Goal: Task Accomplishment & Management: Use online tool/utility

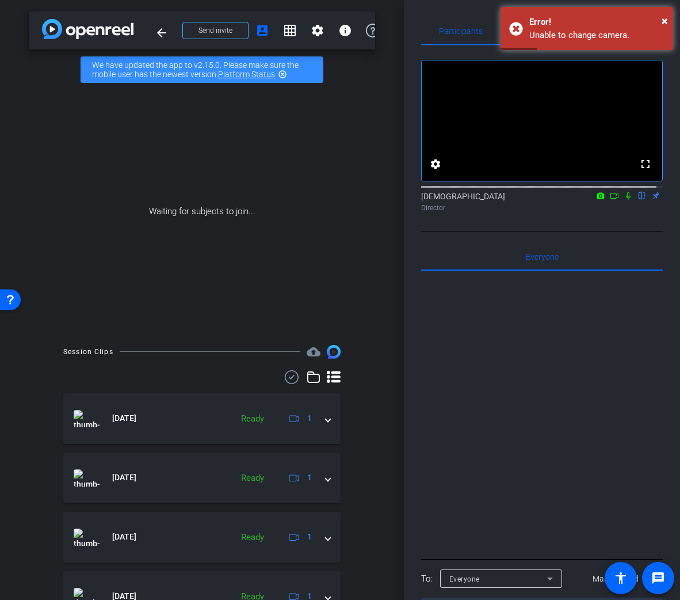
click at [97, 36] on img at bounding box center [88, 29] width 92 height 20
click at [56, 32] on img at bounding box center [88, 29] width 92 height 20
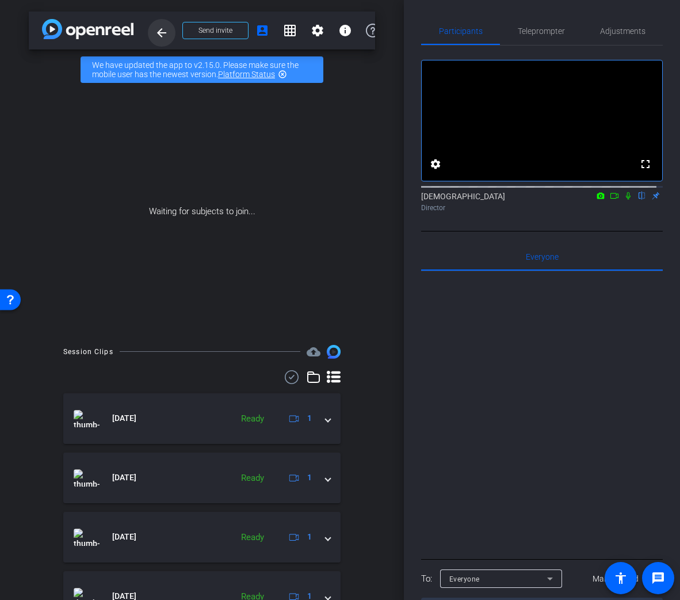
click at [159, 26] on mat-icon "arrow_back" at bounding box center [162, 33] width 14 height 14
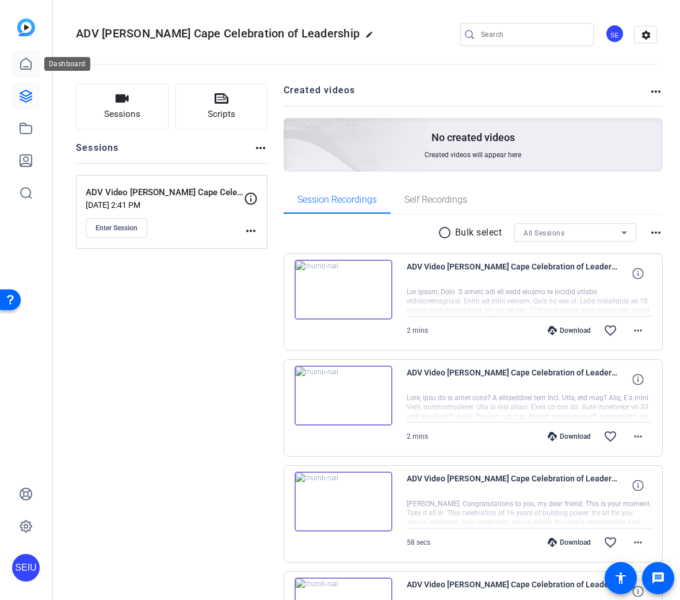
click at [32, 66] on icon at bounding box center [26, 64] width 14 height 14
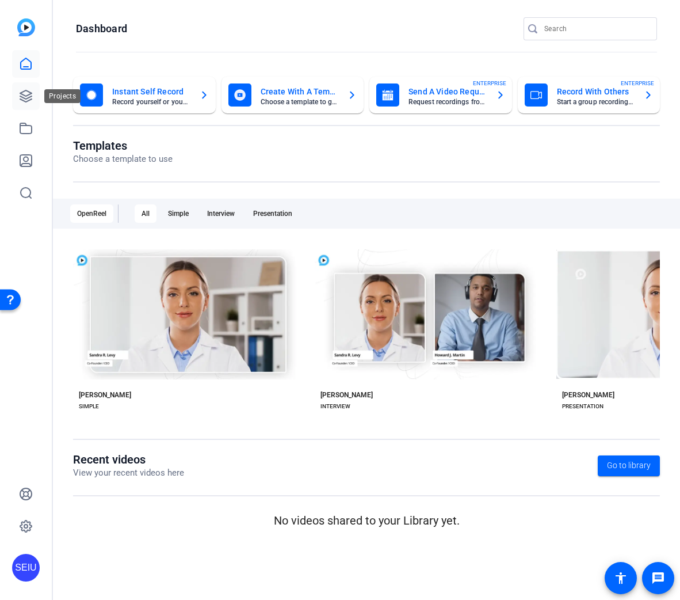
click at [32, 100] on icon at bounding box center [26, 96] width 14 height 14
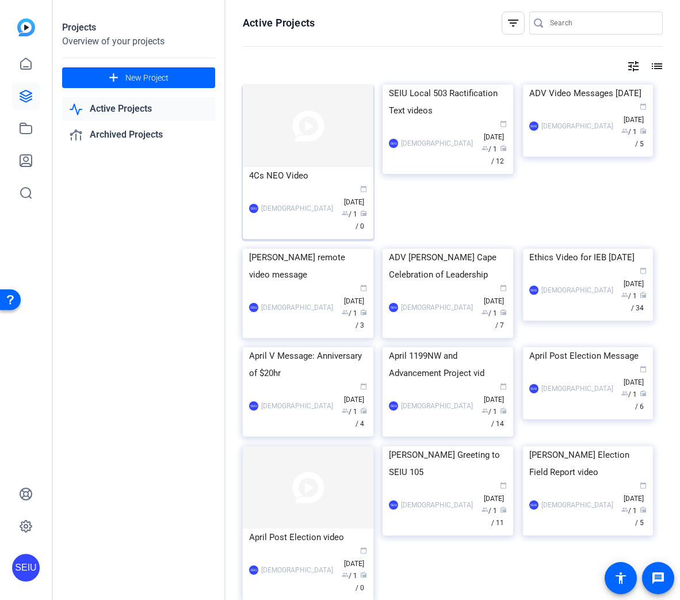
click at [301, 144] on img at bounding box center [308, 126] width 131 height 82
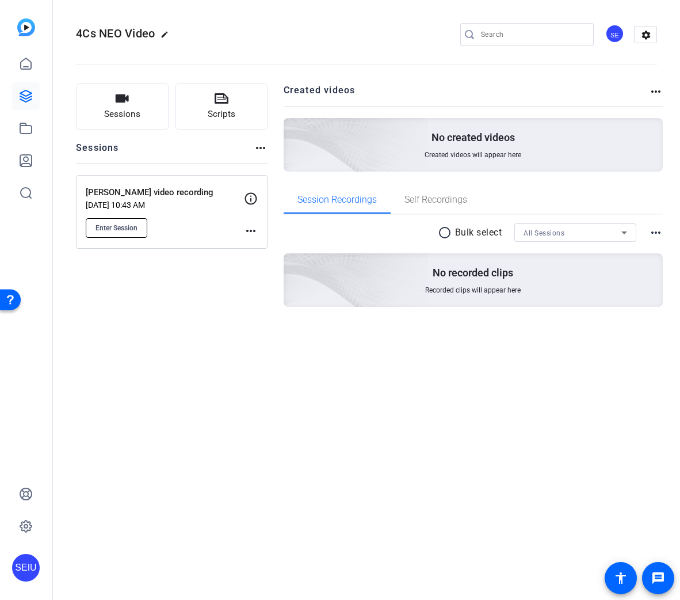
click at [129, 229] on span "Enter Session" at bounding box center [117, 227] width 42 height 9
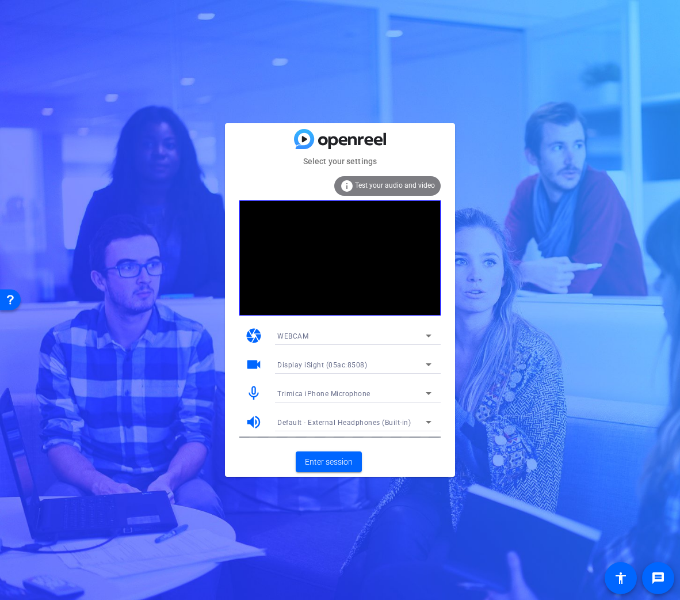
click at [376, 397] on div "Trimica iPhone Microphone" at bounding box center [351, 393] width 149 height 14
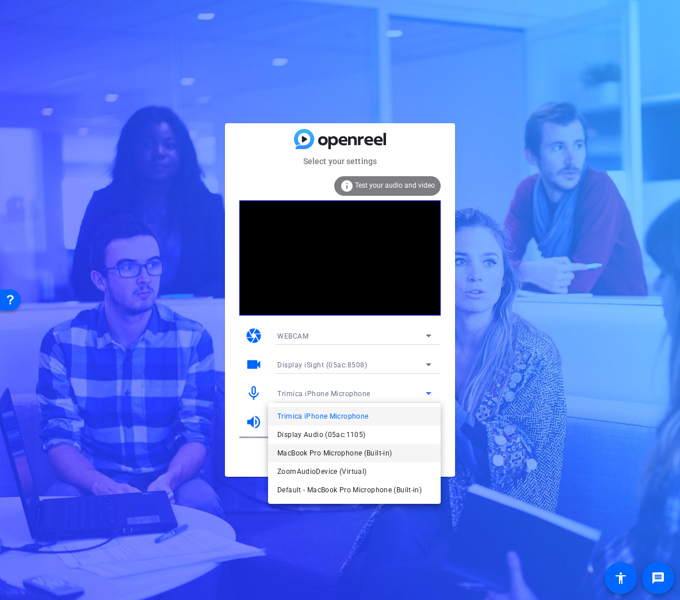
click at [340, 454] on span "MacBook Pro Microphone (Built-in)" at bounding box center [334, 453] width 115 height 14
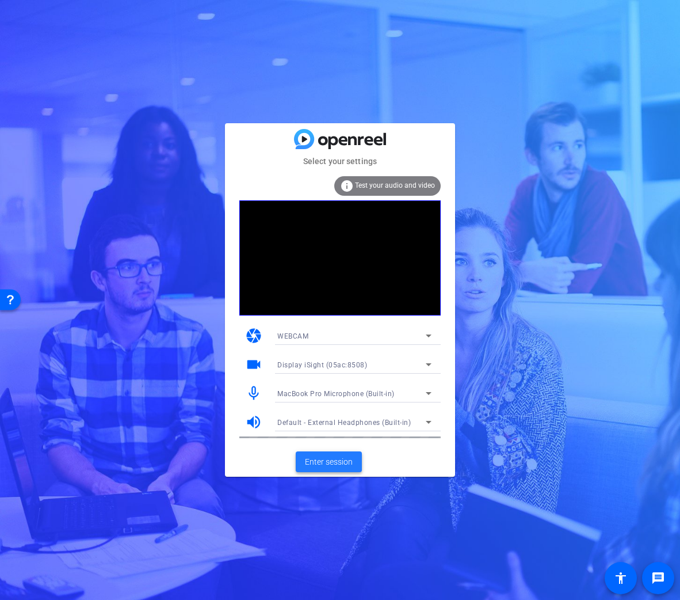
click at [339, 458] on span "Enter session" at bounding box center [329, 462] width 48 height 12
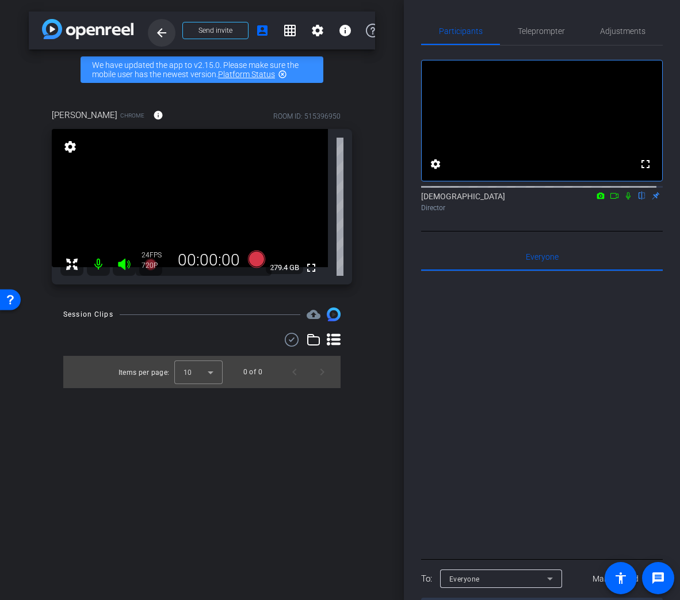
click at [162, 27] on mat-icon "arrow_back" at bounding box center [162, 33] width 14 height 14
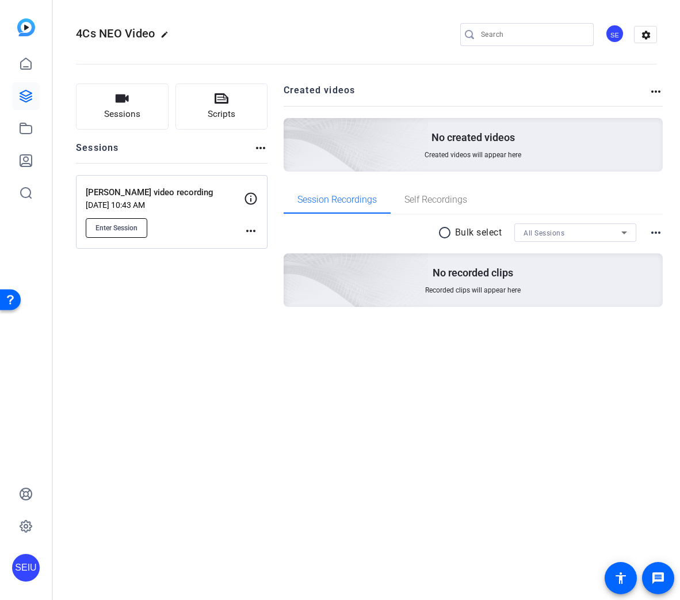
click at [126, 231] on span "Enter Session" at bounding box center [117, 227] width 42 height 9
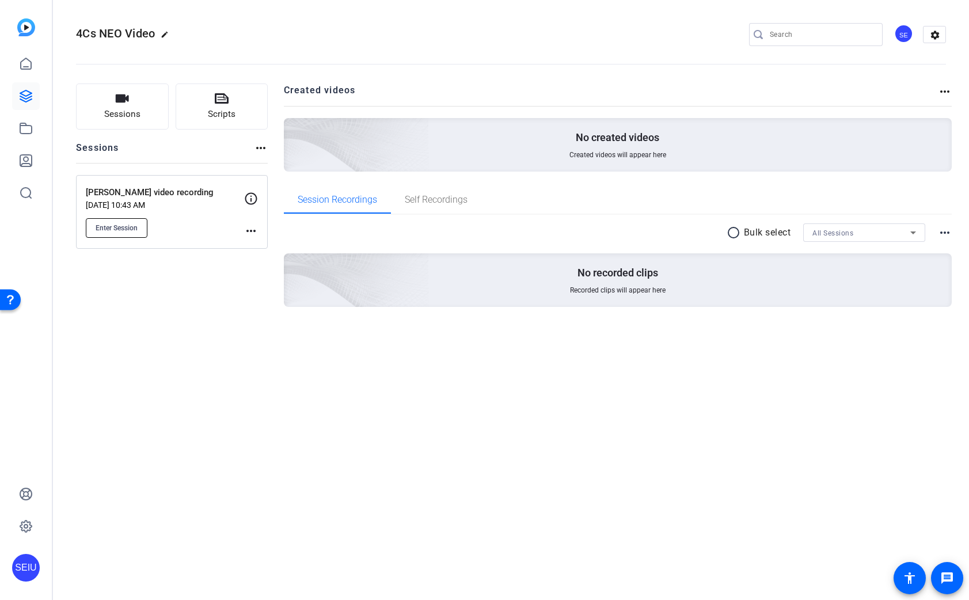
click at [123, 232] on span "Enter Session" at bounding box center [117, 227] width 42 height 9
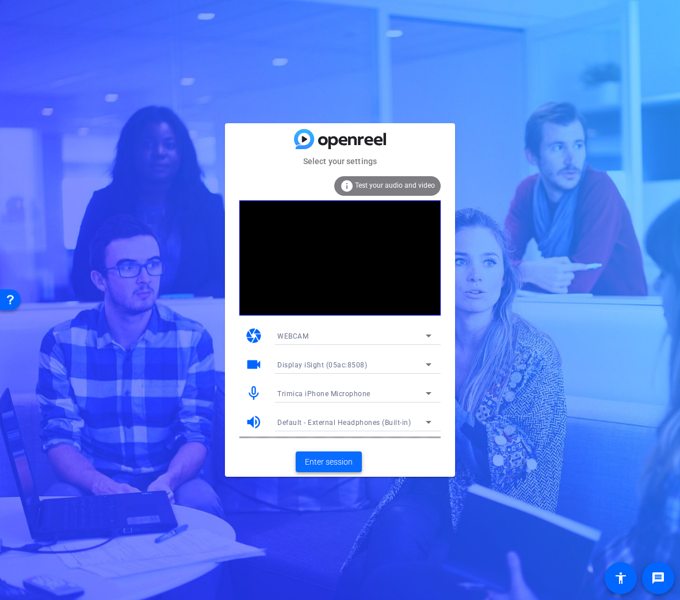
click at [339, 469] on span at bounding box center [329, 462] width 66 height 28
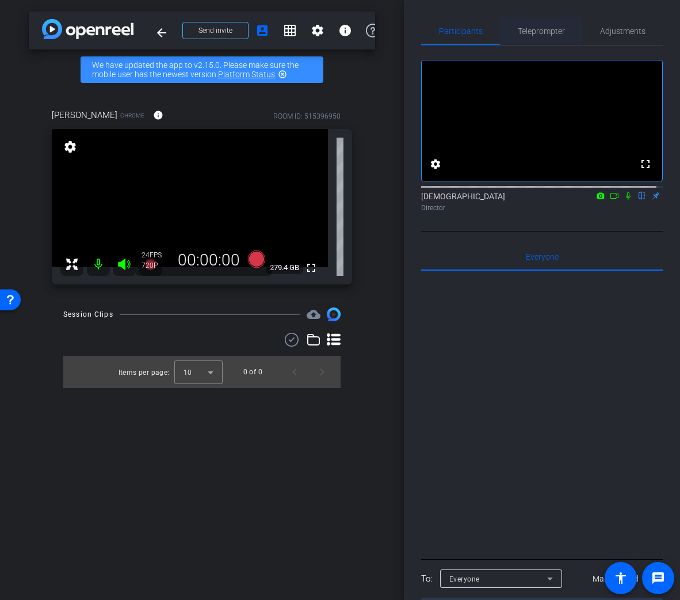
click at [539, 37] on span "Teleprompter" at bounding box center [541, 31] width 47 height 28
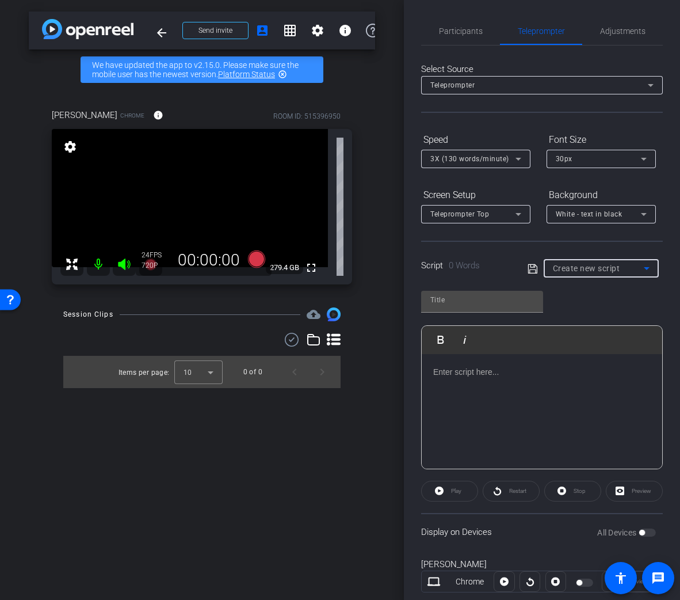
click at [617, 264] on span "Create new script" at bounding box center [586, 268] width 67 height 9
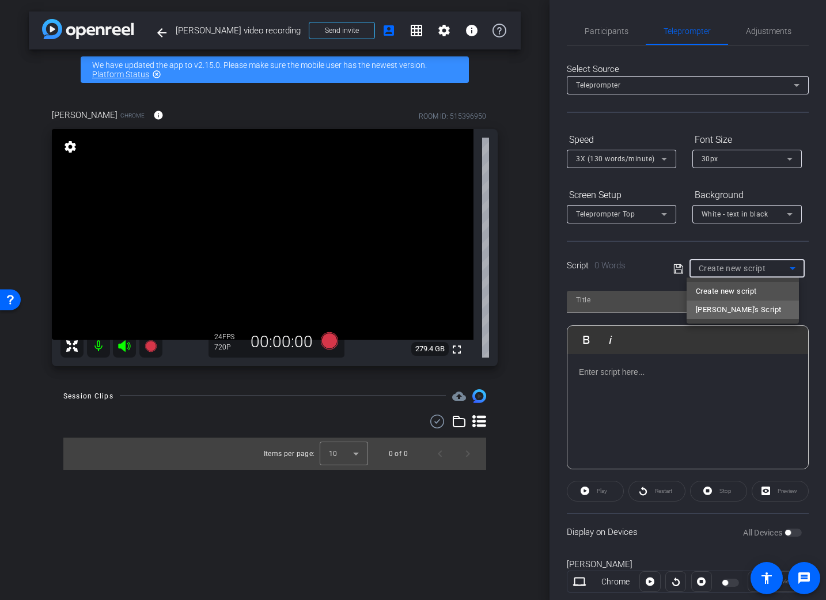
click at [680, 309] on span "[PERSON_NAME]'s Script" at bounding box center [737, 310] width 85 height 14
type input "[PERSON_NAME]'s Script"
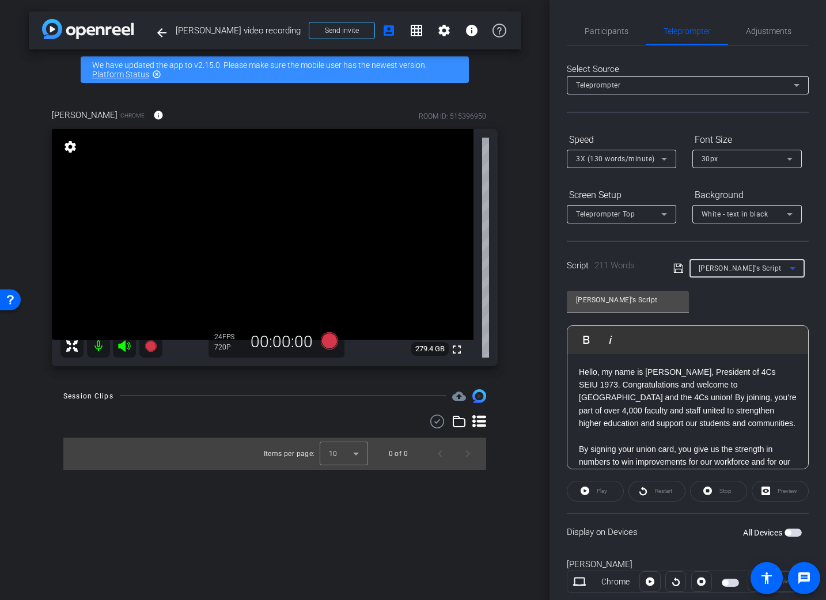
click at [680, 62] on div "Select Source Teleprompter Speed 3X (130 words/minute) Font Size 30px Screen Se…" at bounding box center [687, 328] width 242 height 566
click at [680, 27] on span "Adjustments" at bounding box center [768, 31] width 45 height 8
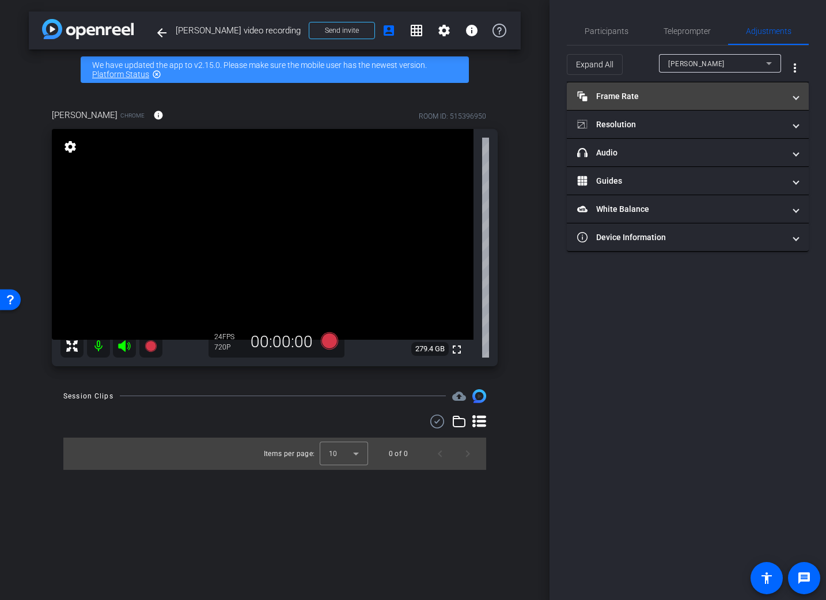
click at [680, 92] on span "Frame Rate Frame Rate" at bounding box center [685, 96] width 216 height 12
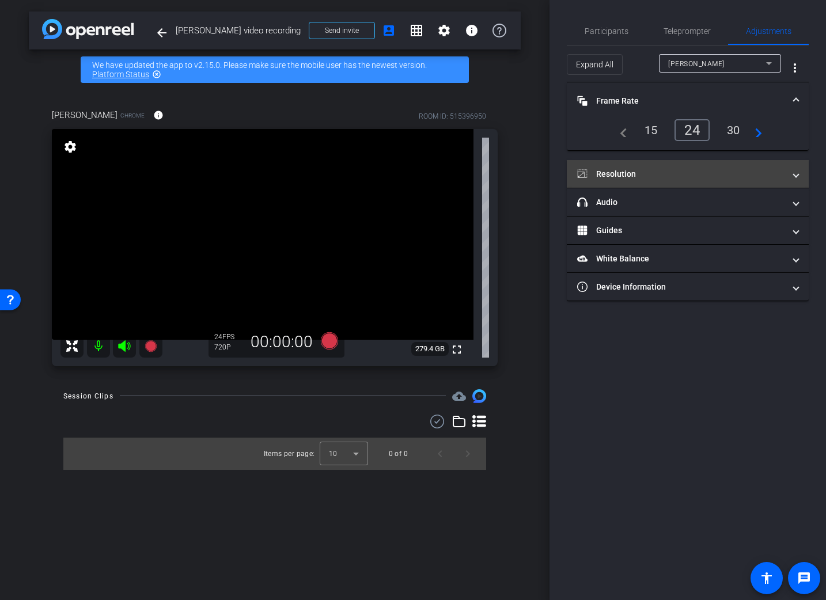
click at [680, 170] on span "Resolution" at bounding box center [685, 174] width 216 height 12
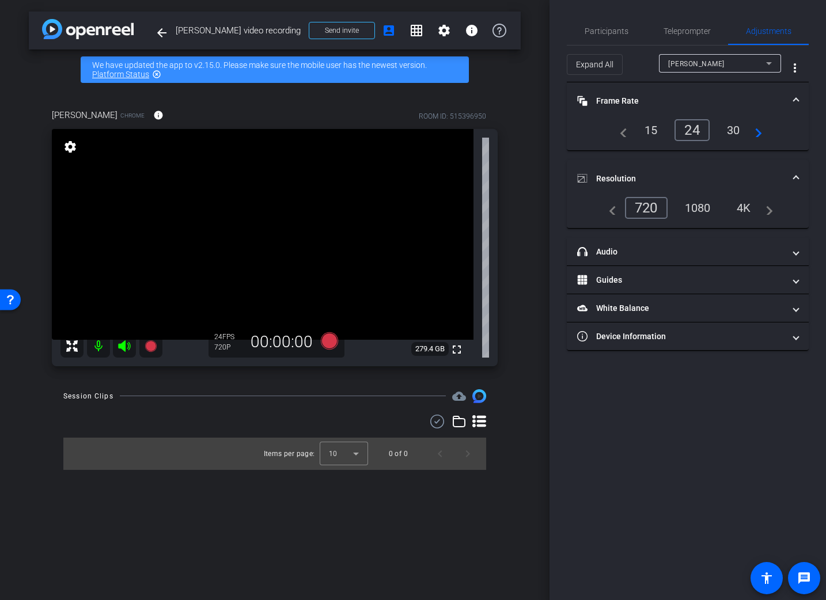
click at [680, 206] on div "1080" at bounding box center [697, 208] width 43 height 20
click at [680, 213] on div "4K" at bounding box center [744, 208] width 32 height 20
click at [613, 213] on mat-icon "navigate_before" at bounding box center [609, 208] width 14 height 14
click at [609, 214] on mat-icon "navigate_before" at bounding box center [609, 208] width 14 height 14
click at [605, 37] on span "Participants" at bounding box center [606, 31] width 44 height 28
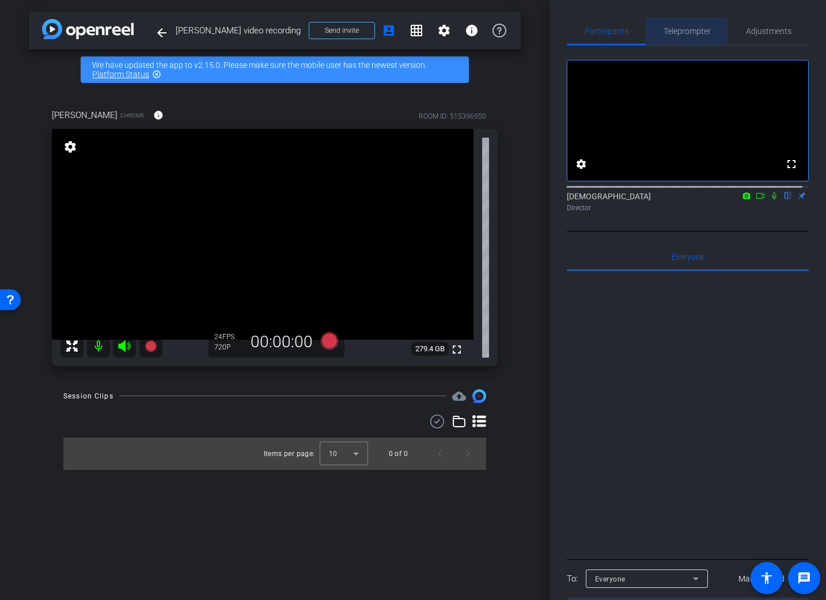
click at [666, 31] on span "Teleprompter" at bounding box center [686, 31] width 47 height 8
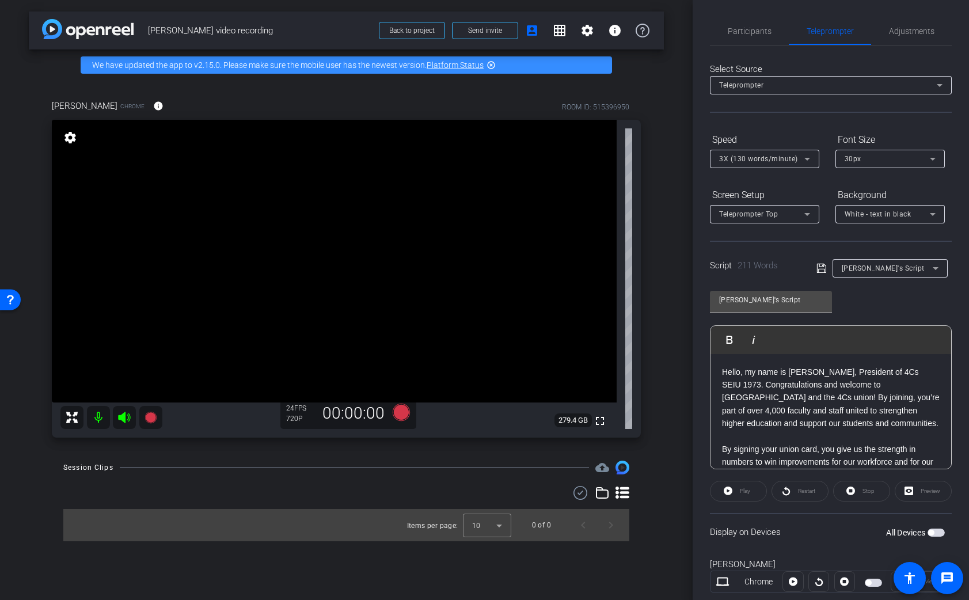
click at [680, 531] on span "button" at bounding box center [931, 533] width 6 height 6
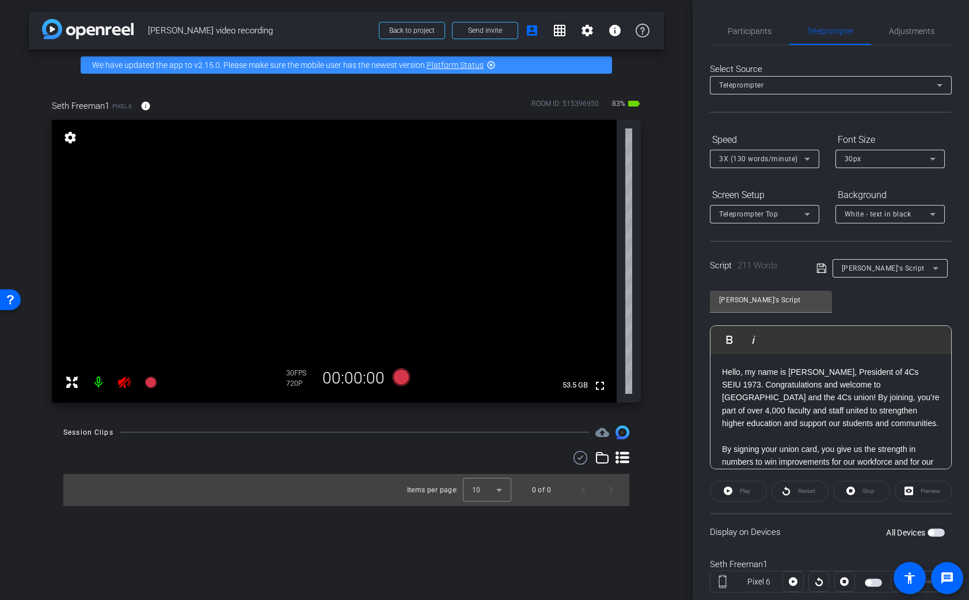
click at [124, 386] on icon at bounding box center [124, 383] width 12 height 12
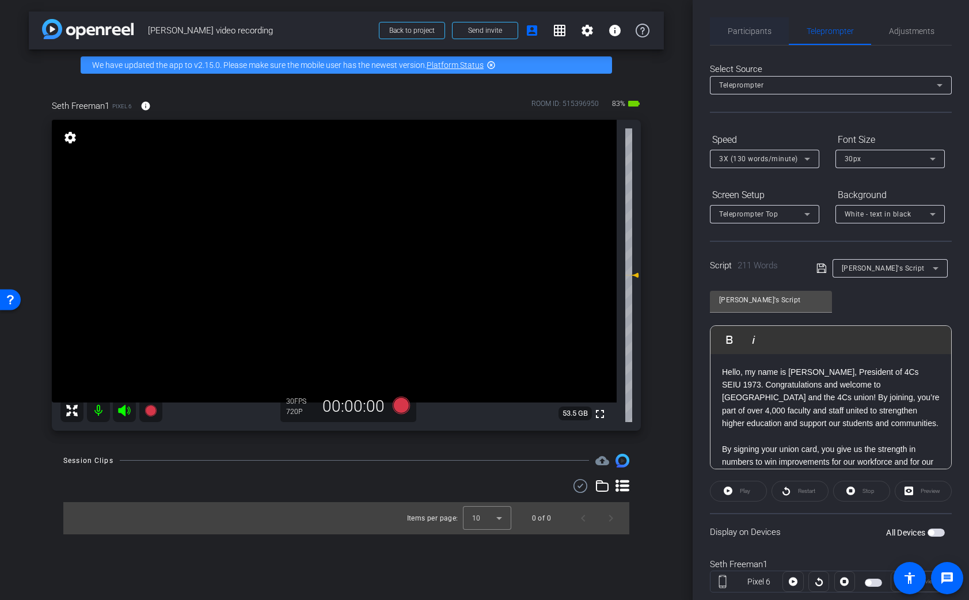
click at [680, 27] on span "Participants" at bounding box center [750, 31] width 44 height 8
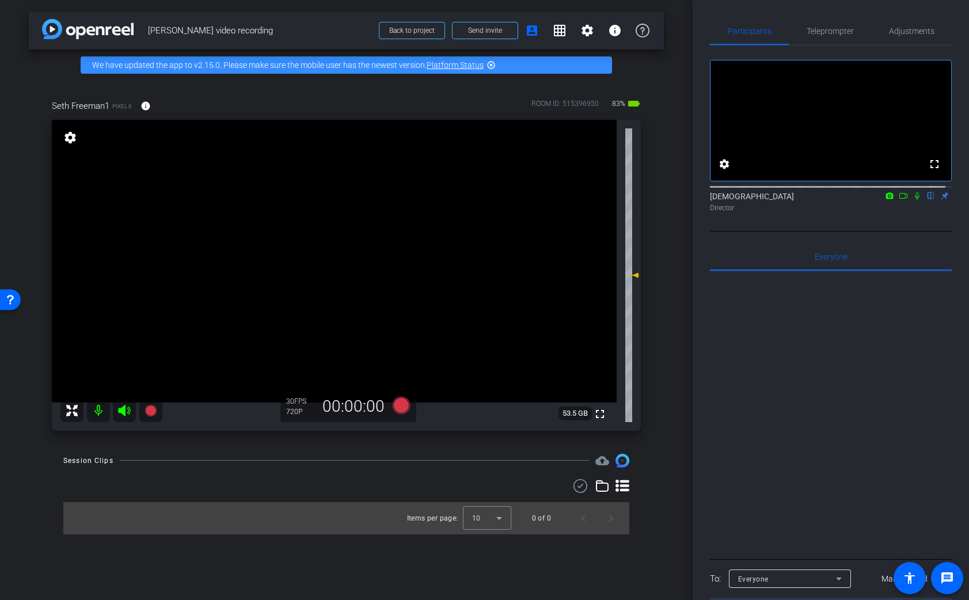
click at [680, 200] on icon at bounding box center [916, 196] width 9 height 8
click at [123, 412] on icon at bounding box center [124, 411] width 12 height 12
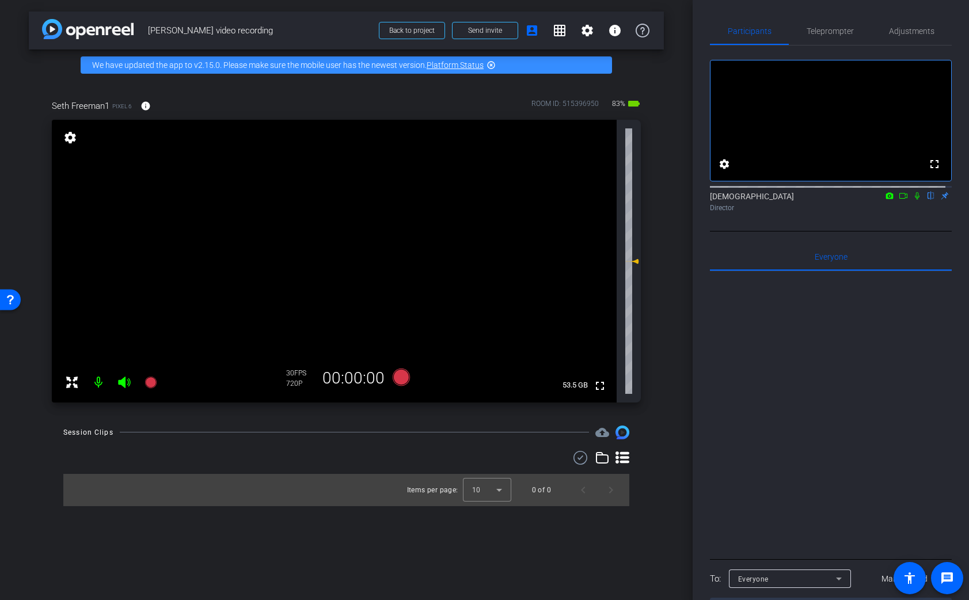
click at [98, 414] on div "arrow_back Seth NEO video recording Back to project Send invite account_box gri…" at bounding box center [346, 300] width 693 height 600
click at [101, 397] on video at bounding box center [334, 261] width 565 height 283
click at [101, 390] on mat-icon at bounding box center [98, 382] width 23 height 23
click at [102, 384] on mat-icon at bounding box center [98, 382] width 23 height 23
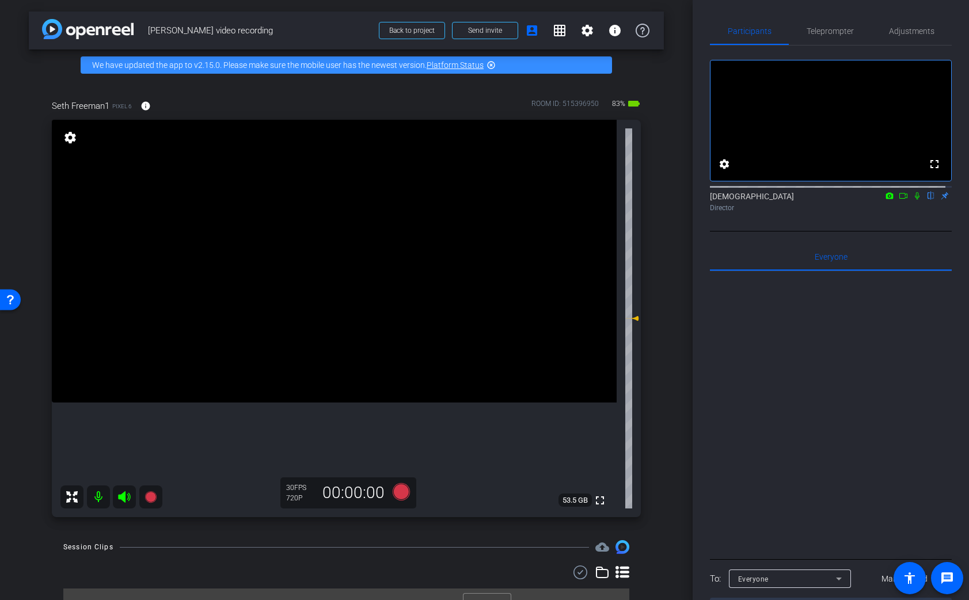
click at [130, 494] on icon at bounding box center [124, 497] width 12 height 12
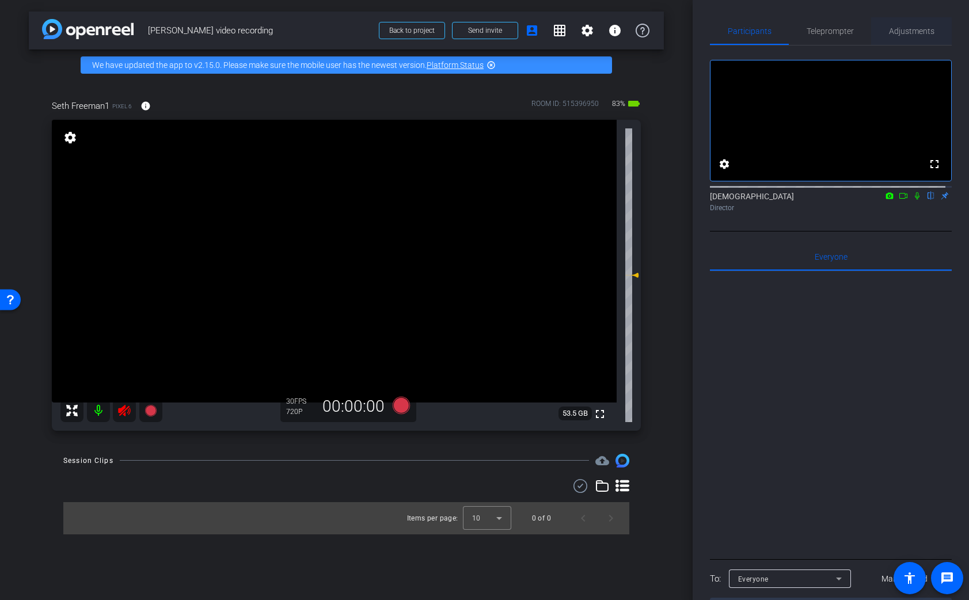
click at [680, 29] on span "Adjustments" at bounding box center [911, 31] width 45 height 8
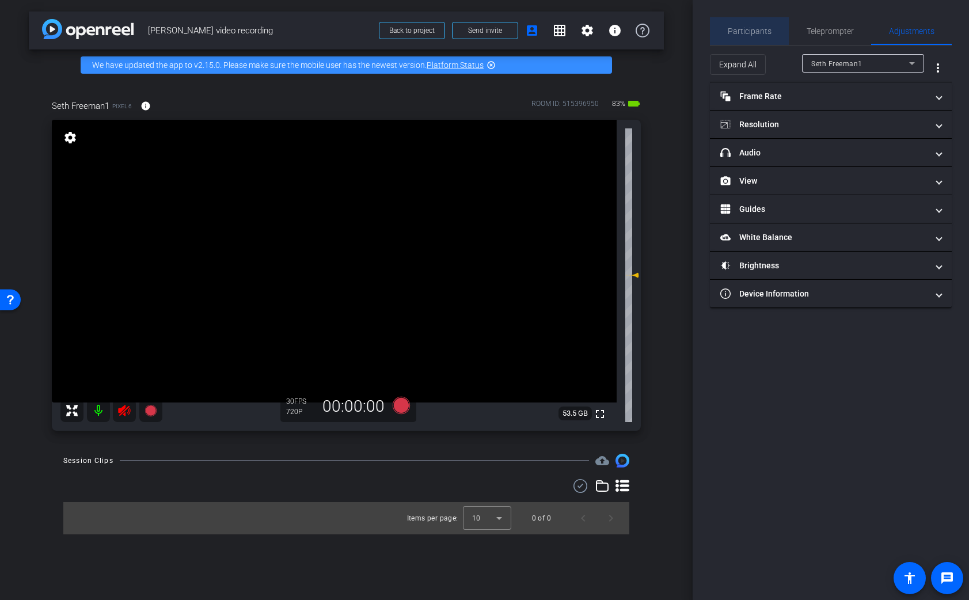
click at [680, 33] on span "Participants" at bounding box center [750, 31] width 44 height 8
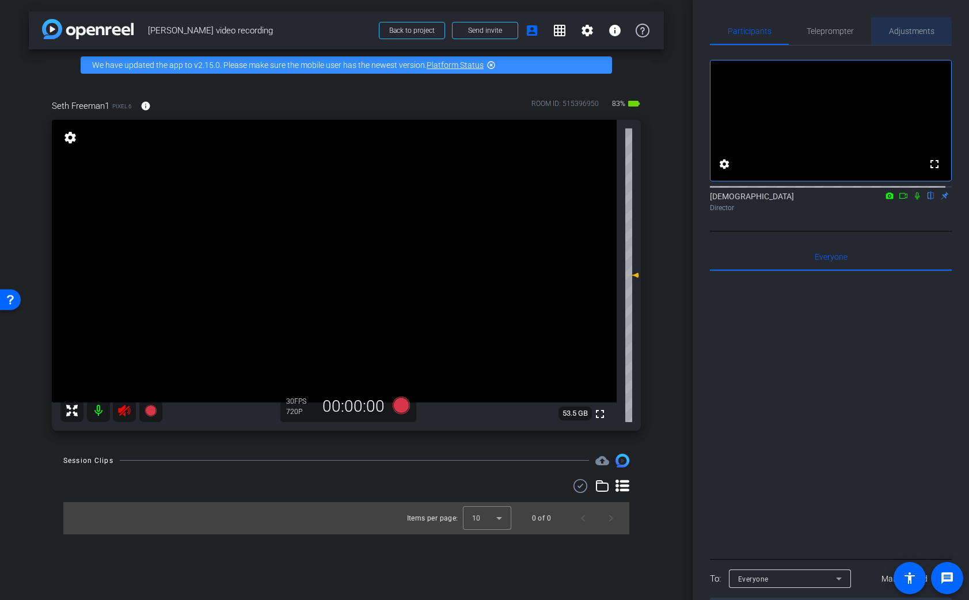
click at [680, 36] on span "Adjustments" at bounding box center [911, 31] width 45 height 28
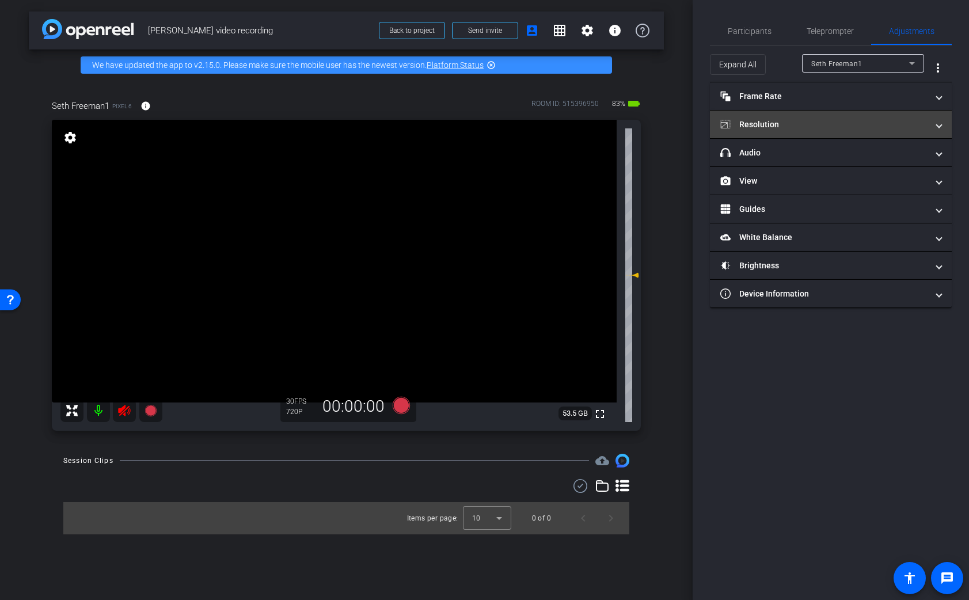
click at [680, 123] on mat-panel-title "Resolution" at bounding box center [823, 125] width 207 height 12
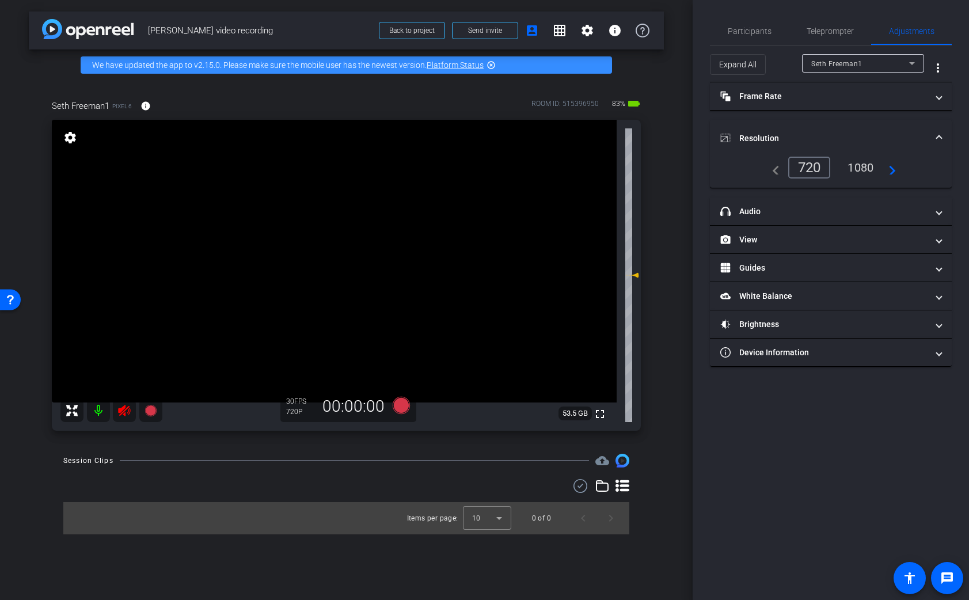
click at [680, 158] on div "1080" at bounding box center [860, 168] width 43 height 20
click at [120, 413] on icon at bounding box center [124, 411] width 12 height 12
click at [680, 33] on span "Participants" at bounding box center [750, 31] width 44 height 8
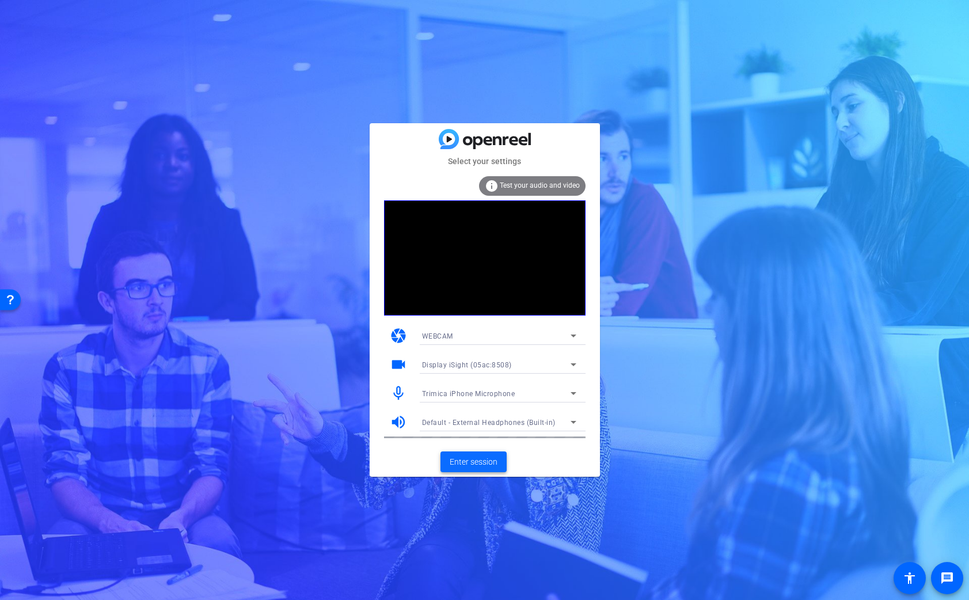
click at [456, 463] on span "Enter session" at bounding box center [474, 462] width 48 height 12
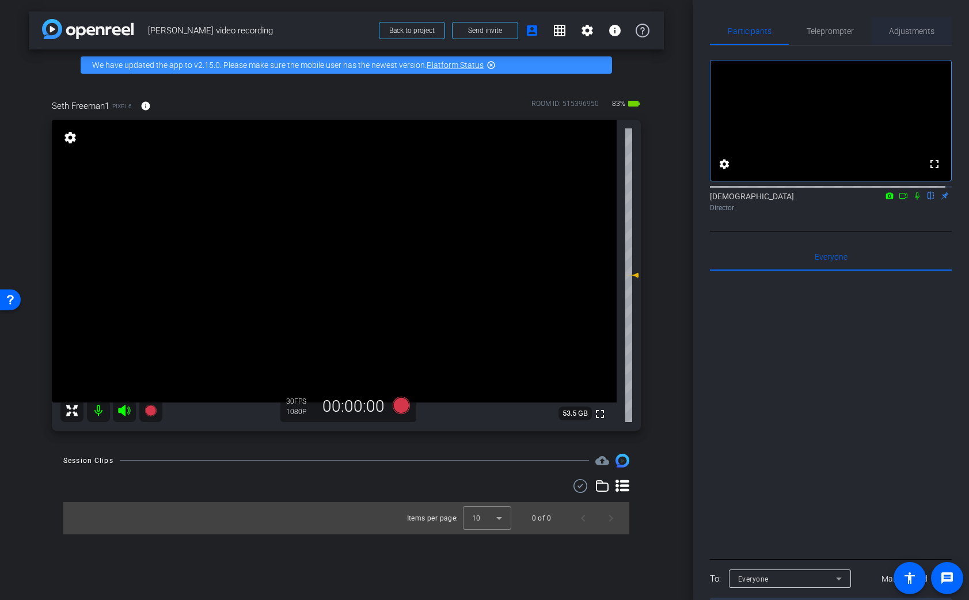
click at [889, 30] on span "Adjustments" at bounding box center [911, 31] width 45 height 8
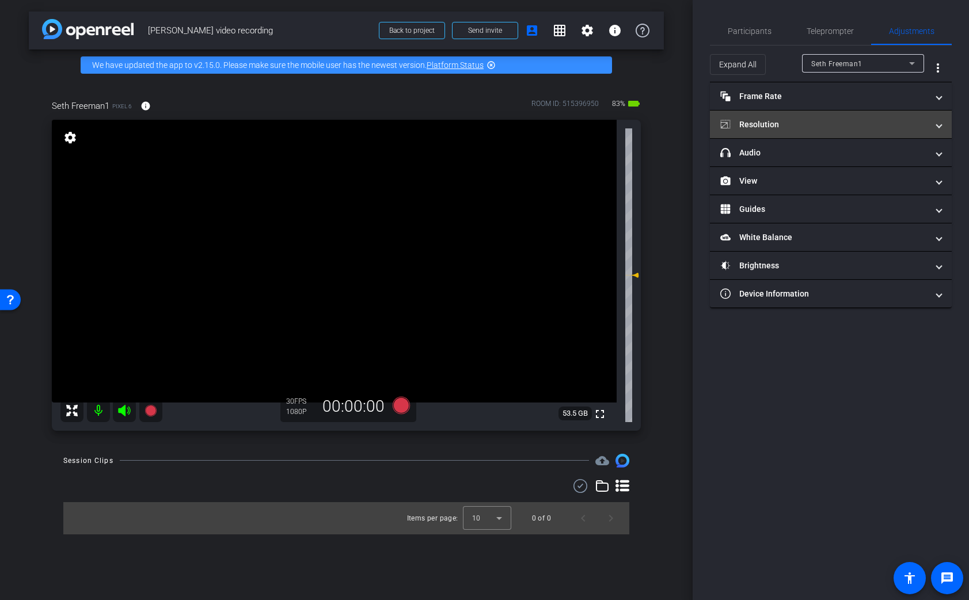
click at [840, 119] on mat-panel-title "Resolution" at bounding box center [823, 125] width 207 height 12
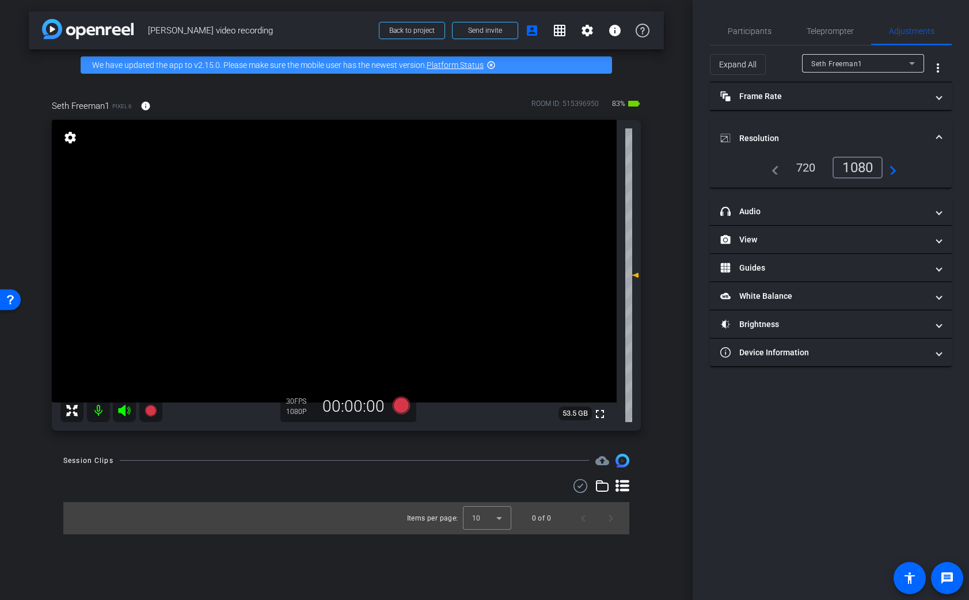
click at [891, 167] on mat-icon "navigate_next" at bounding box center [890, 168] width 14 height 14
click at [898, 173] on div "navigate_before 720 1080 navigate_next" at bounding box center [831, 168] width 214 height 22
click at [893, 171] on mat-icon "navigate_next" at bounding box center [890, 168] width 14 height 14
click at [752, 216] on mat-panel-title "headphone icon Audio" at bounding box center [823, 212] width 207 height 12
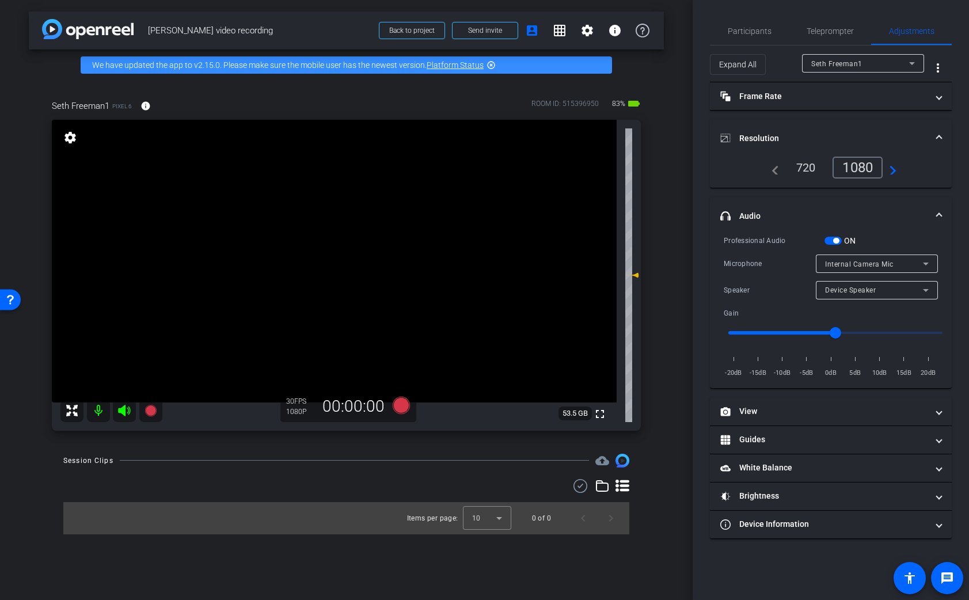
click at [831, 242] on span "button" at bounding box center [832, 241] width 17 height 8
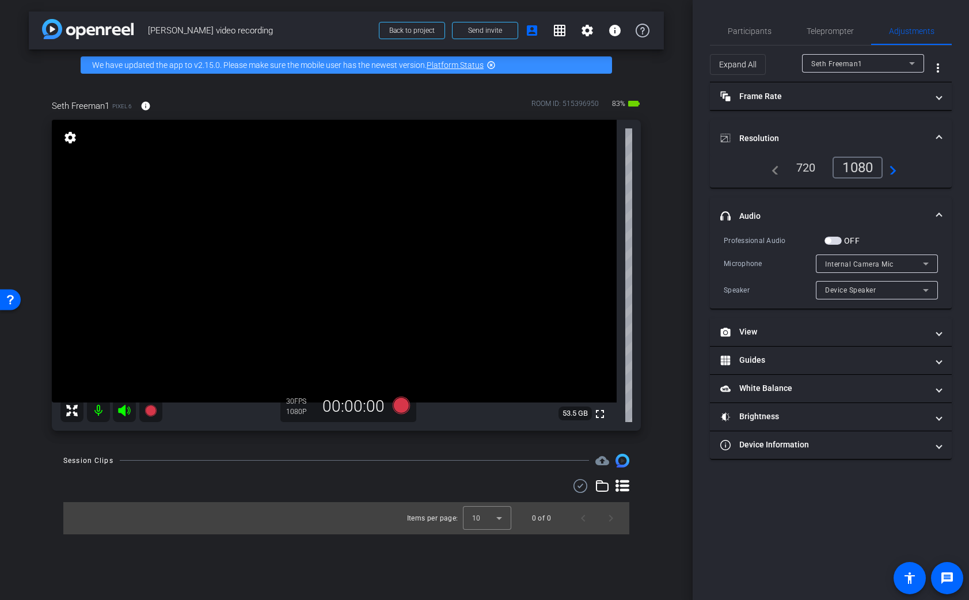
click at [834, 241] on span "button" at bounding box center [832, 241] width 17 height 8
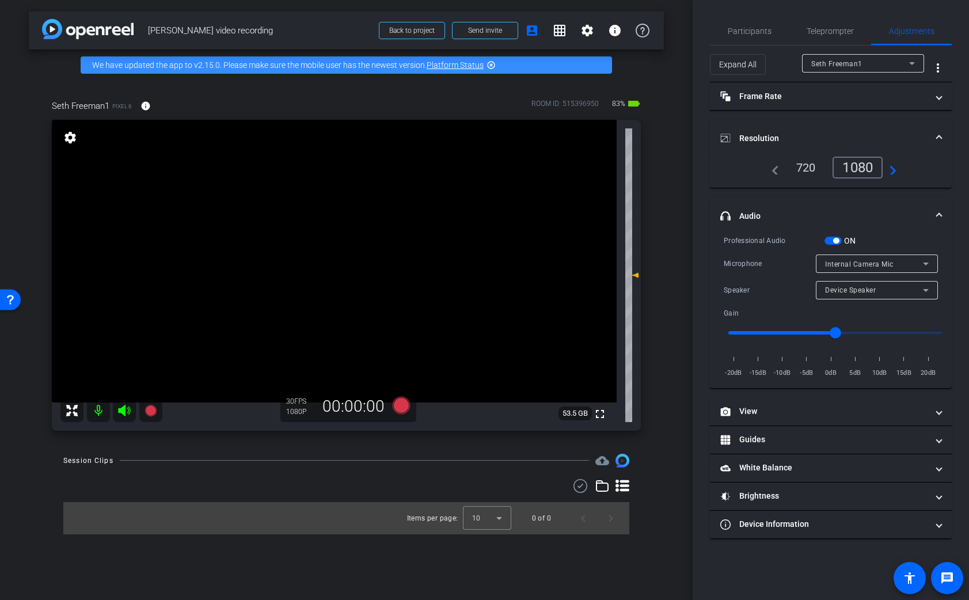
click at [938, 212] on span at bounding box center [939, 216] width 5 height 12
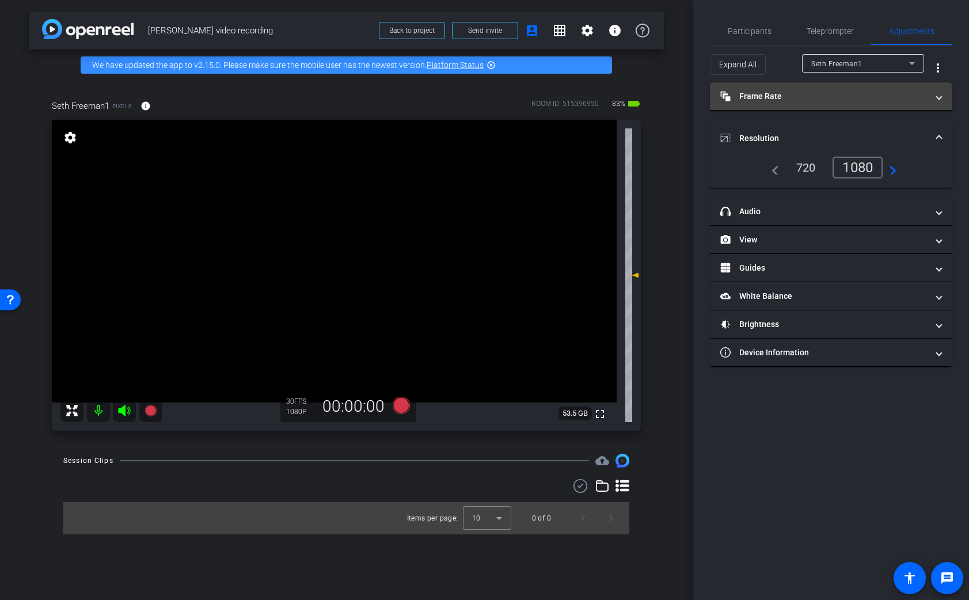
click at [931, 95] on span "Frame Rate Frame Rate" at bounding box center [828, 96] width 216 height 12
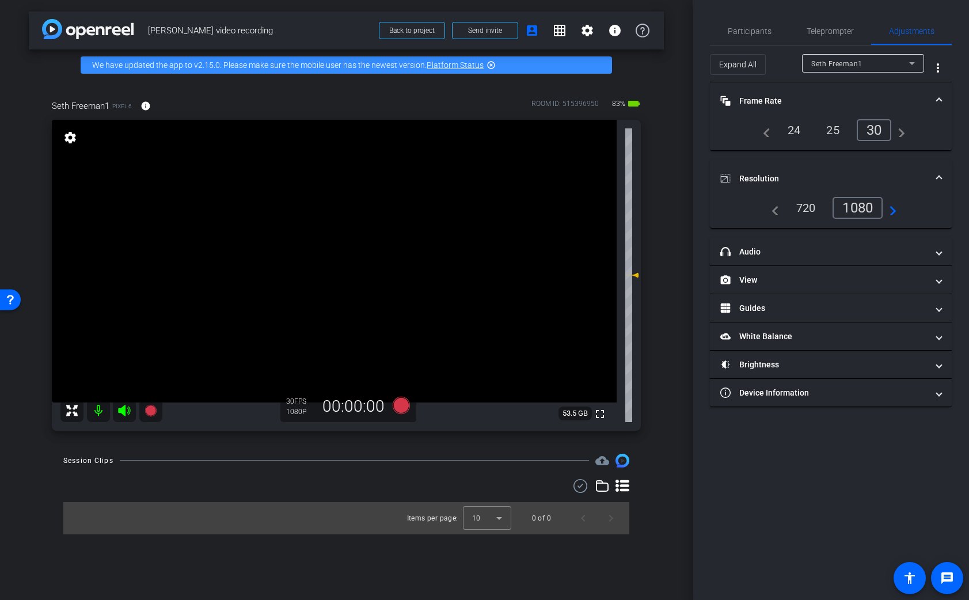
click at [801, 129] on div "24" at bounding box center [794, 130] width 31 height 20
click at [798, 134] on div "24" at bounding box center [794, 130] width 31 height 20
click at [938, 101] on span at bounding box center [939, 101] width 5 height 12
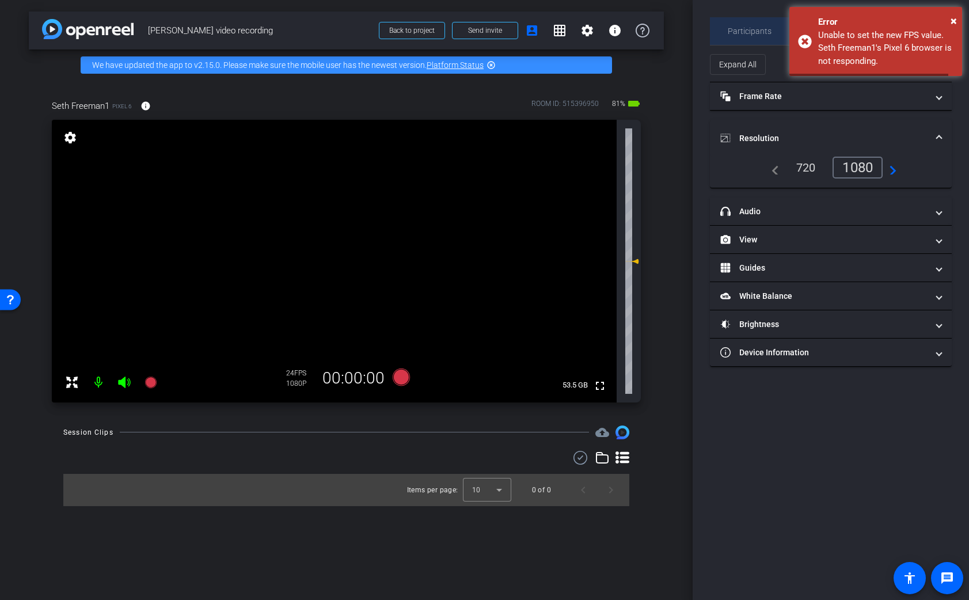
click at [759, 39] on span "Participants" at bounding box center [750, 31] width 44 height 28
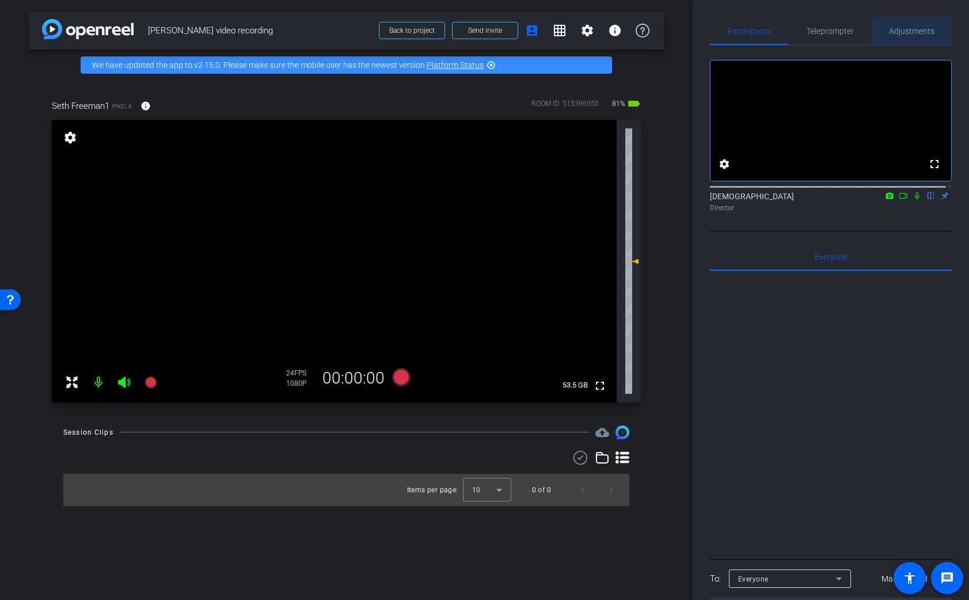
click at [919, 27] on span "Adjustments" at bounding box center [911, 31] width 45 height 8
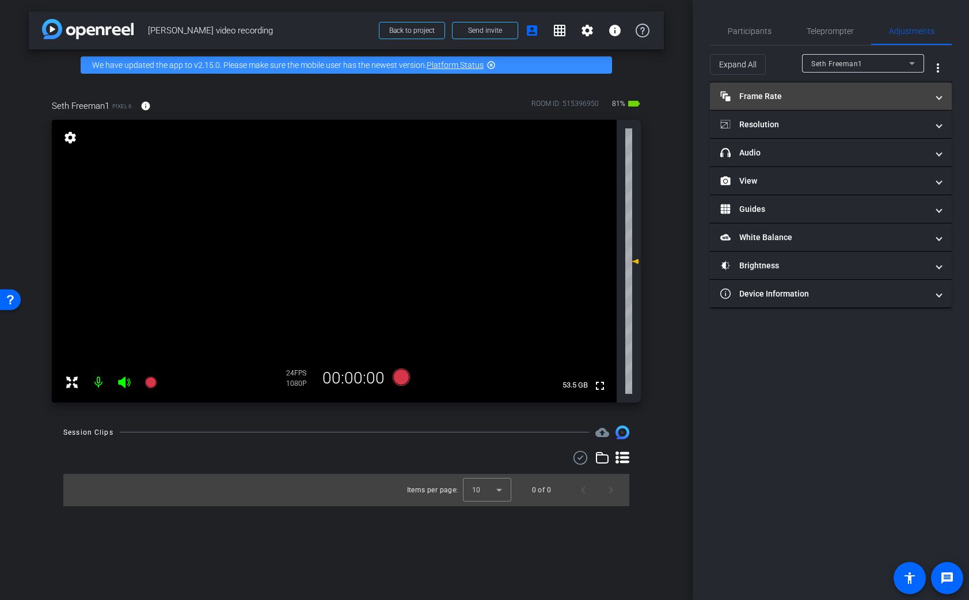
click at [756, 90] on mat-panel-title "Frame Rate Frame Rate" at bounding box center [823, 96] width 207 height 12
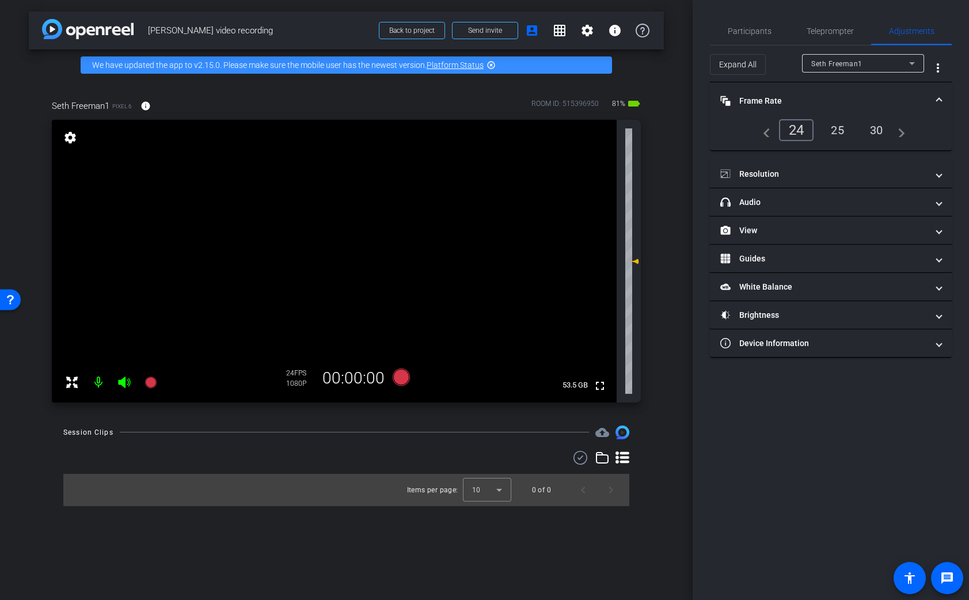
click at [871, 128] on div "30" at bounding box center [876, 130] width 31 height 20
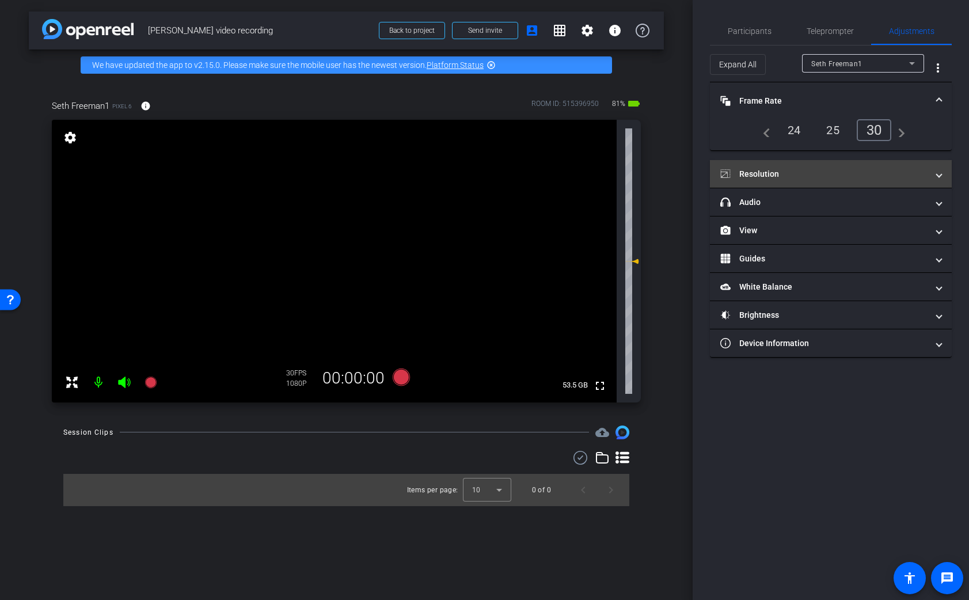
click at [862, 176] on mat-panel-title "Resolution" at bounding box center [823, 174] width 207 height 12
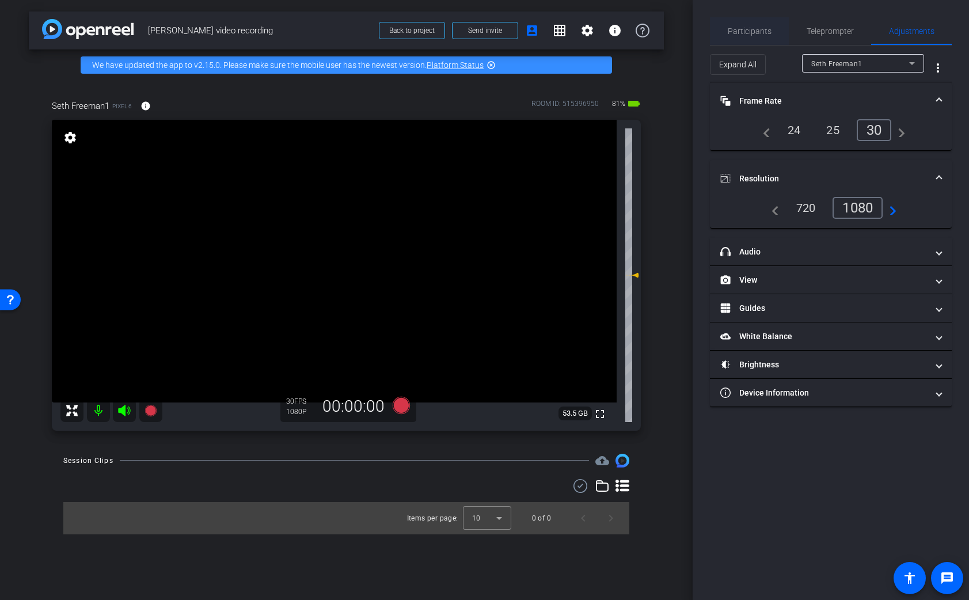
click at [751, 27] on span "Participants" at bounding box center [750, 31] width 44 height 8
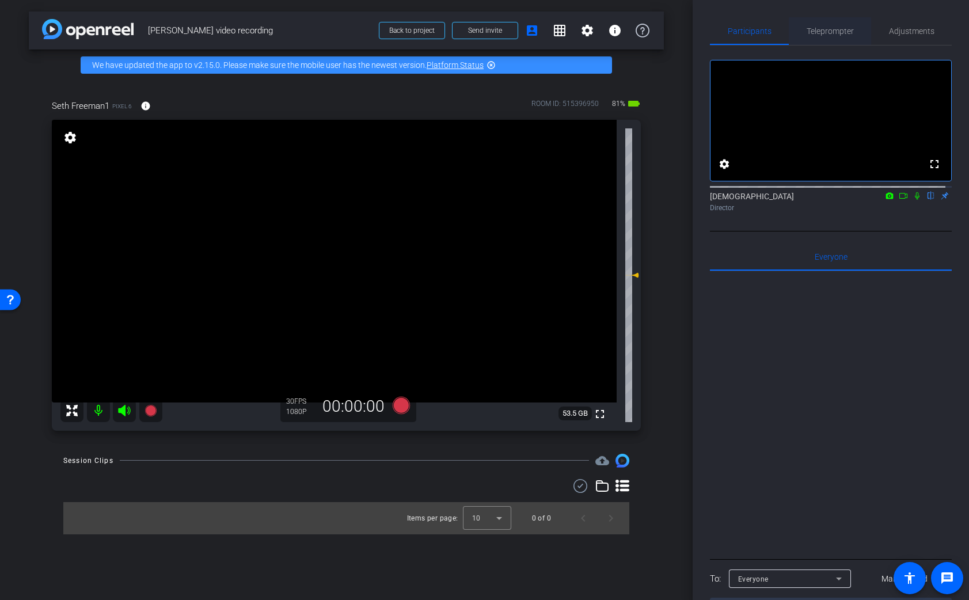
click at [842, 29] on span "Teleprompter" at bounding box center [830, 31] width 47 height 8
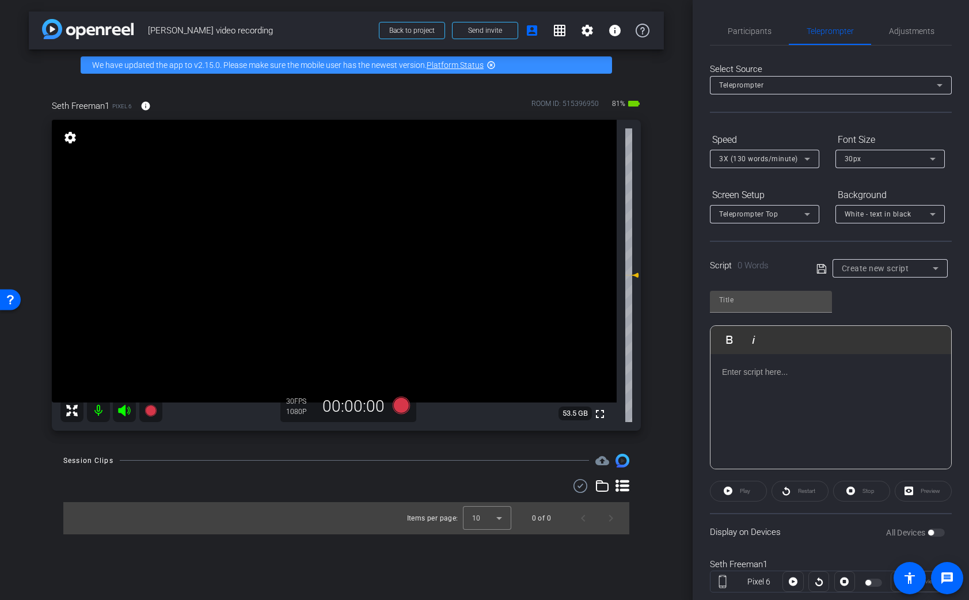
click at [896, 273] on div "Create new script" at bounding box center [887, 268] width 91 height 14
click at [880, 306] on span "Seth's Script" at bounding box center [881, 310] width 85 height 14
type input "Seth's Script"
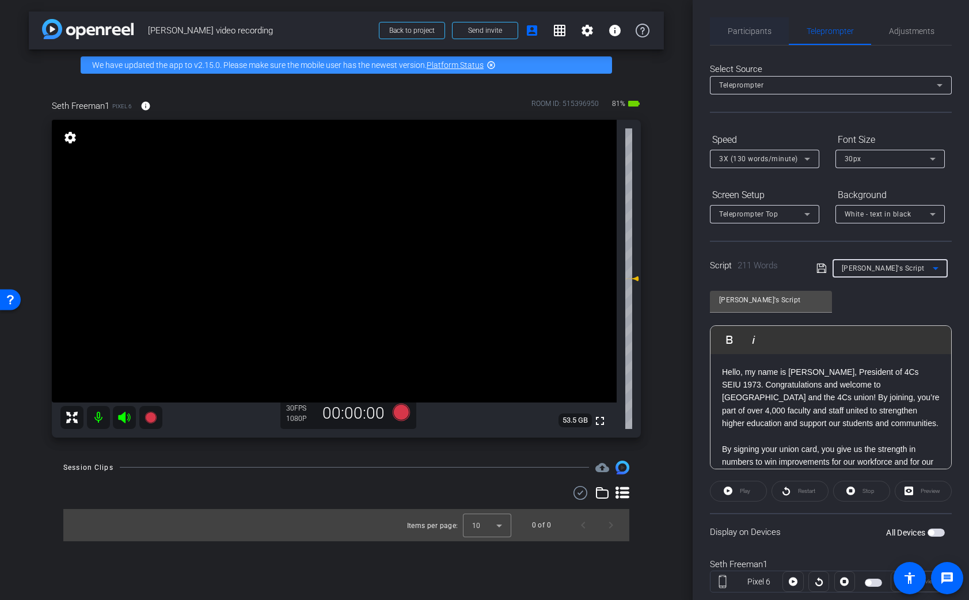
click at [754, 34] on span "Participants" at bounding box center [750, 31] width 44 height 8
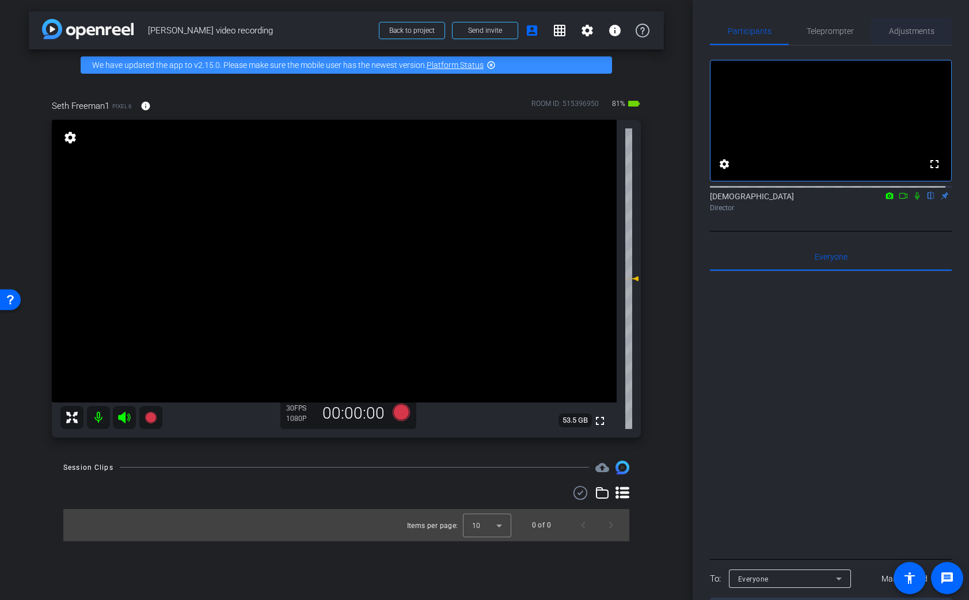
click at [914, 35] on span "Adjustments" at bounding box center [911, 31] width 45 height 8
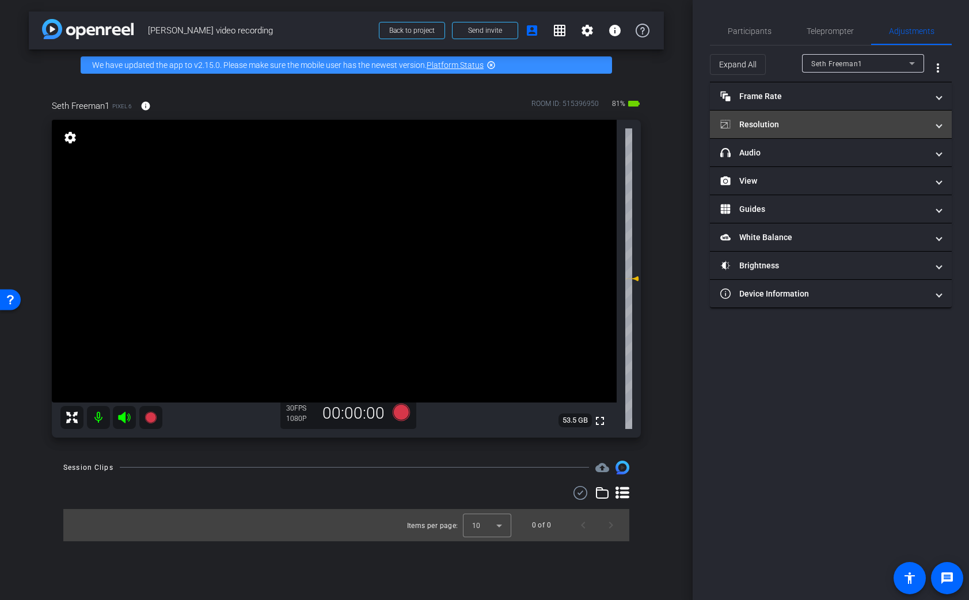
click at [893, 112] on mat-expansion-panel-header "Resolution" at bounding box center [831, 125] width 242 height 28
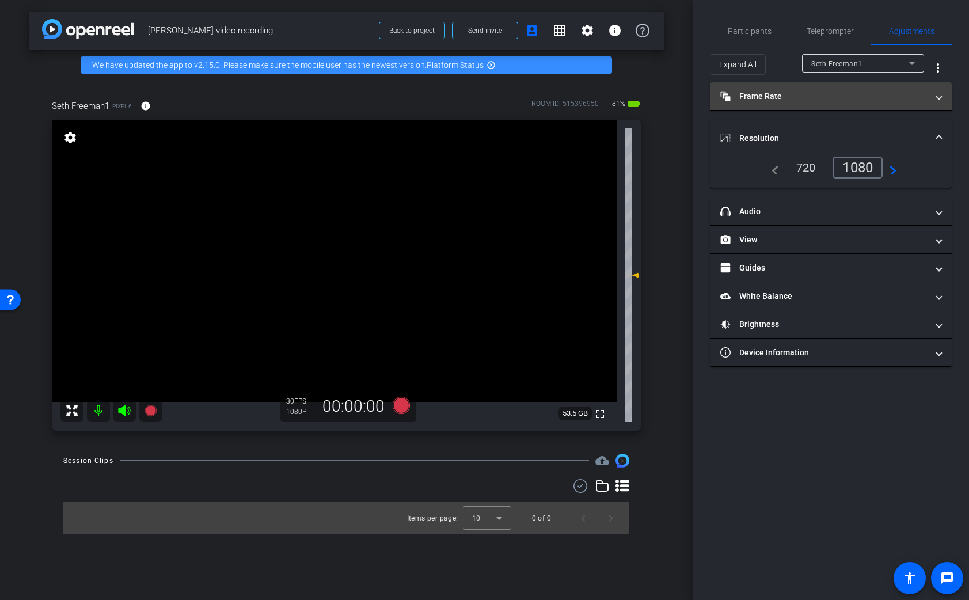
click at [934, 96] on span "Frame Rate Frame Rate" at bounding box center [828, 96] width 216 height 12
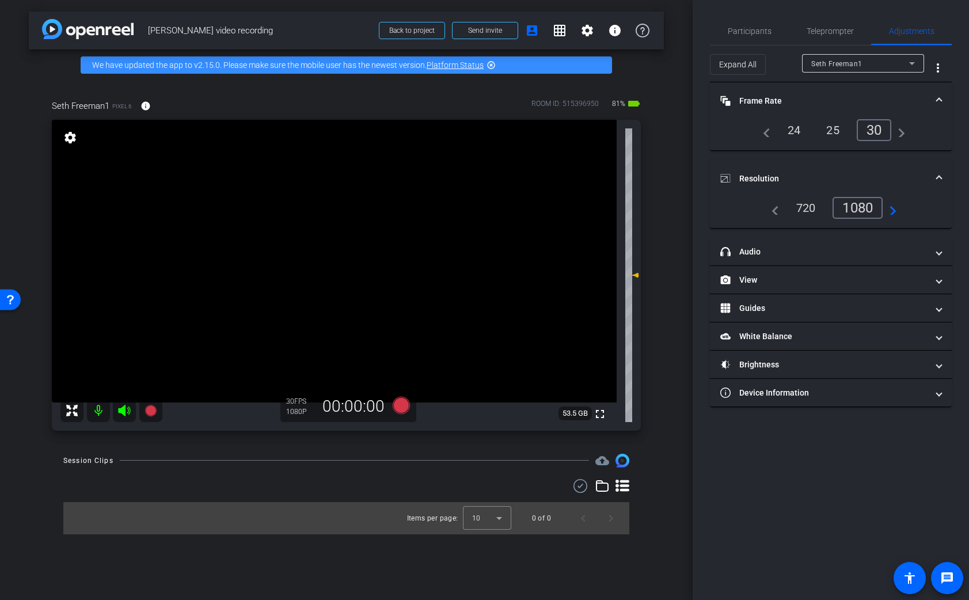
click at [934, 96] on span "Frame Rate Frame Rate" at bounding box center [828, 101] width 216 height 12
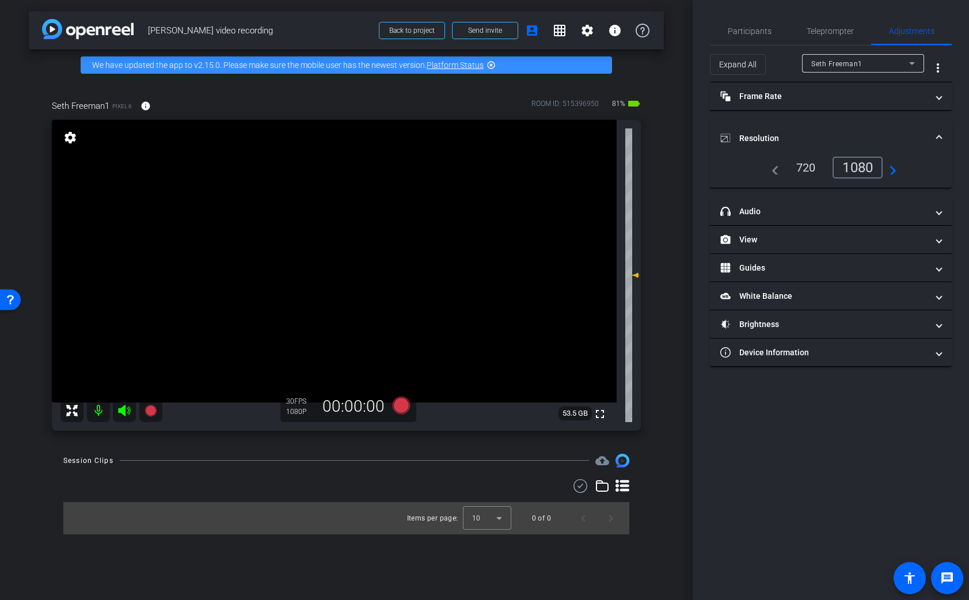
click at [940, 134] on span at bounding box center [939, 138] width 5 height 12
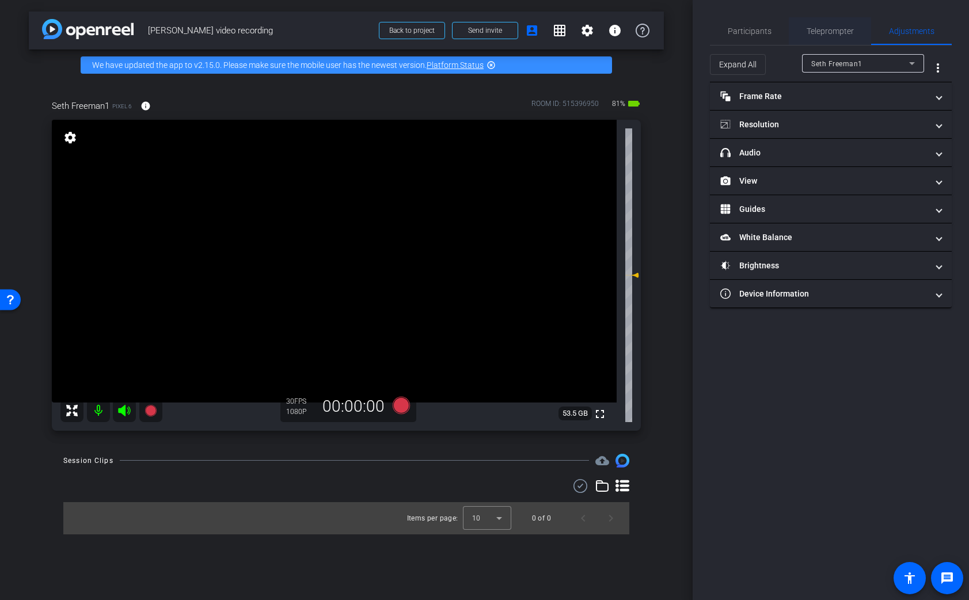
click at [826, 33] on span "Teleprompter" at bounding box center [830, 31] width 47 height 8
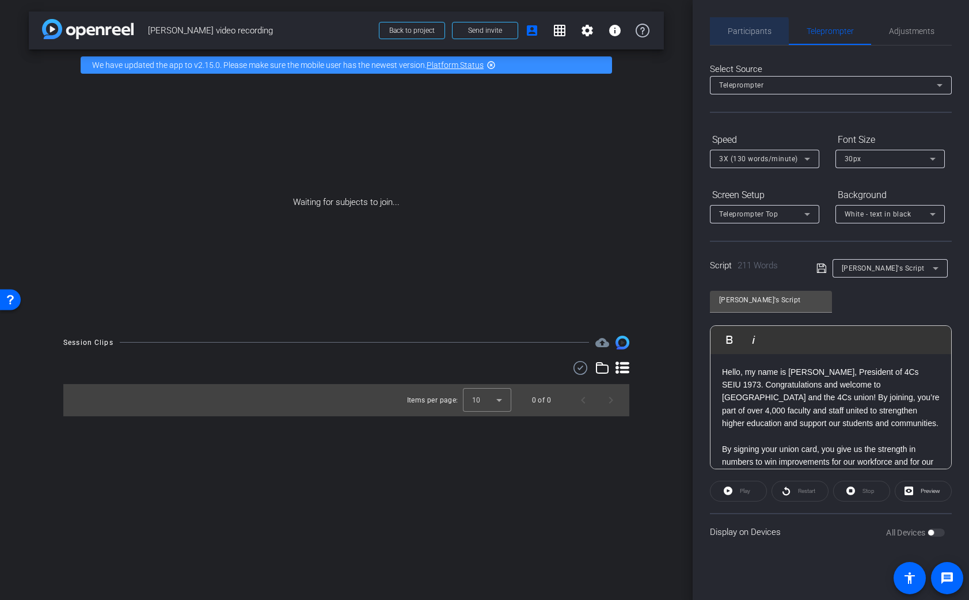
click at [738, 35] on span "Participants" at bounding box center [750, 31] width 44 height 8
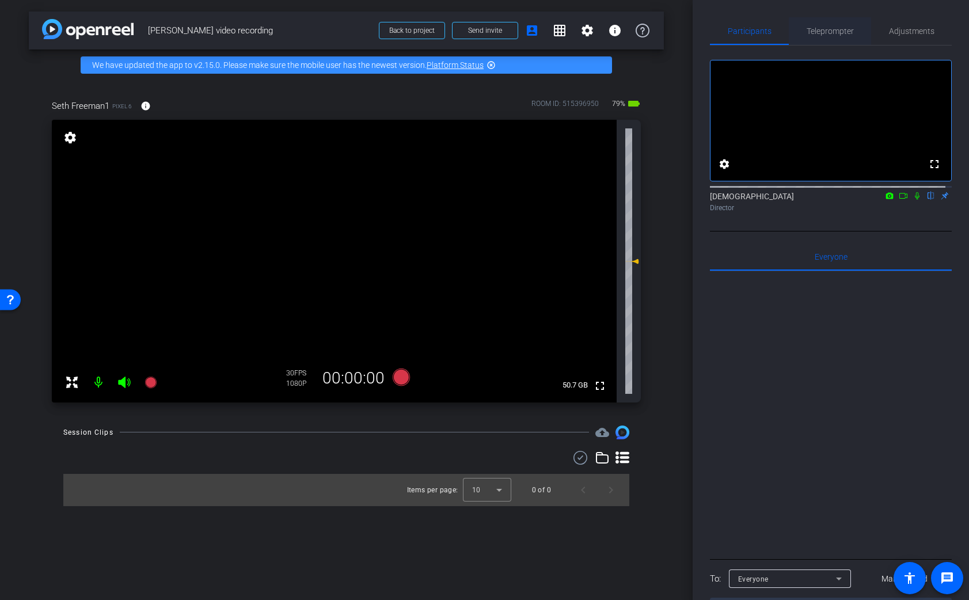
click at [830, 31] on span "Teleprompter" at bounding box center [830, 31] width 47 height 8
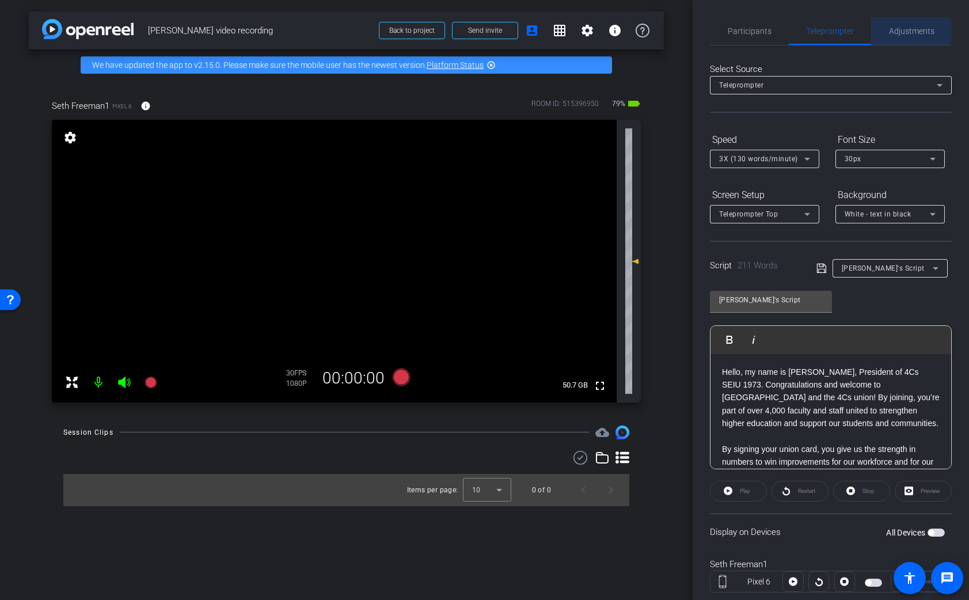
click at [904, 31] on span "Adjustments" at bounding box center [911, 31] width 45 height 8
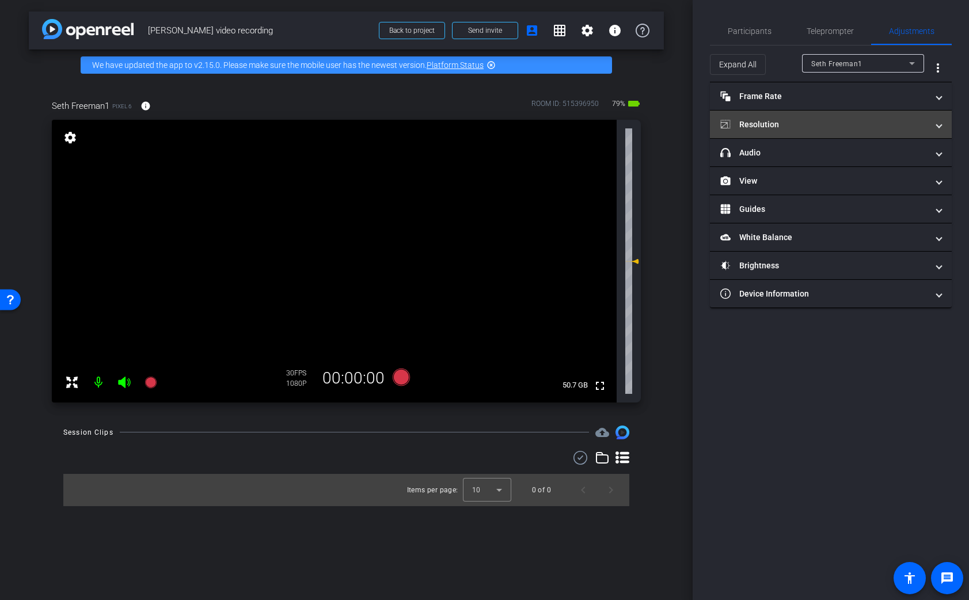
click at [931, 121] on span "Resolution" at bounding box center [828, 125] width 216 height 12
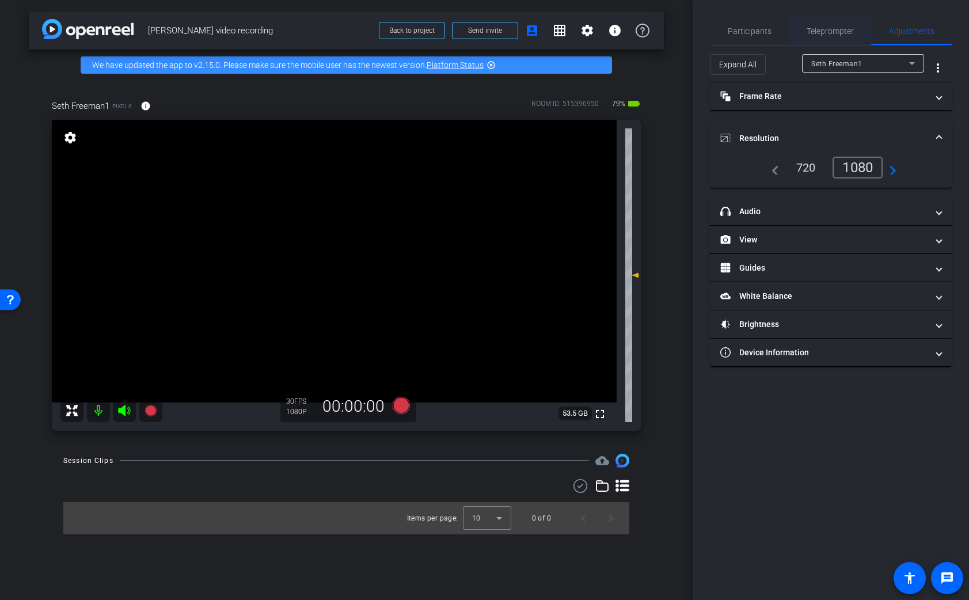
click at [838, 22] on span "Teleprompter" at bounding box center [830, 31] width 47 height 28
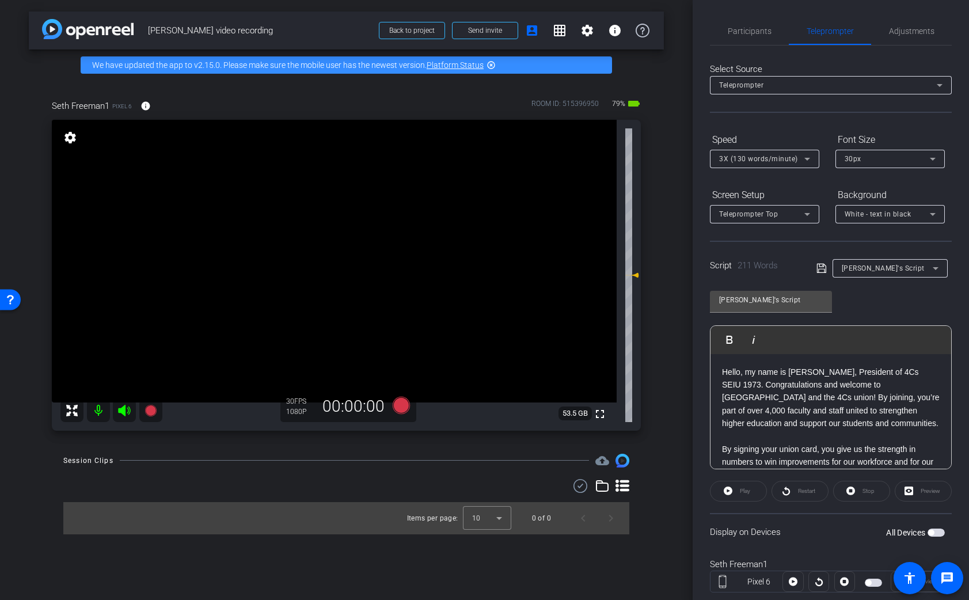
click at [929, 531] on span "button" at bounding box center [935, 532] width 17 height 8
click at [750, 32] on span "Participants" at bounding box center [750, 31] width 44 height 8
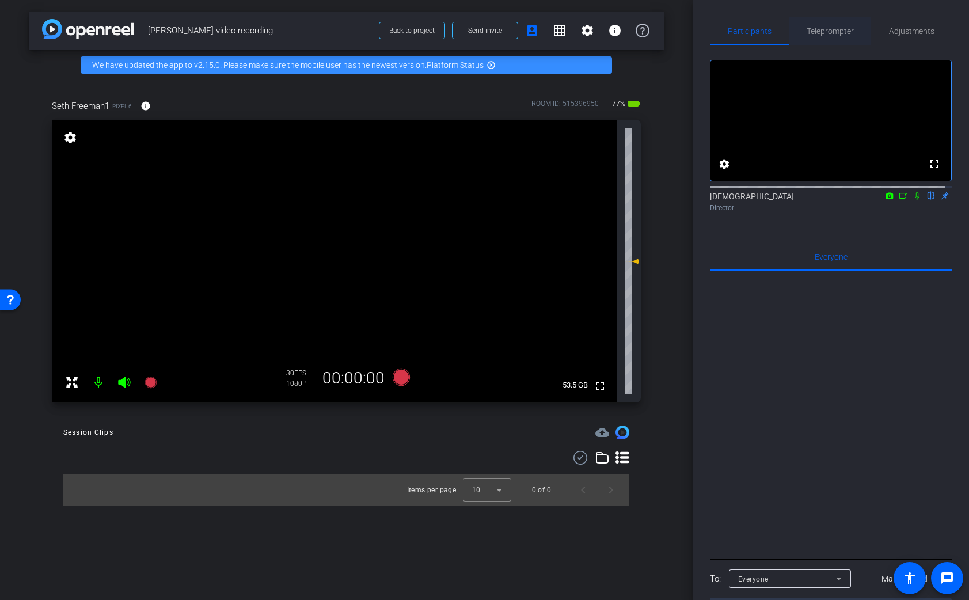
click at [829, 30] on span "Teleprompter" at bounding box center [830, 31] width 47 height 8
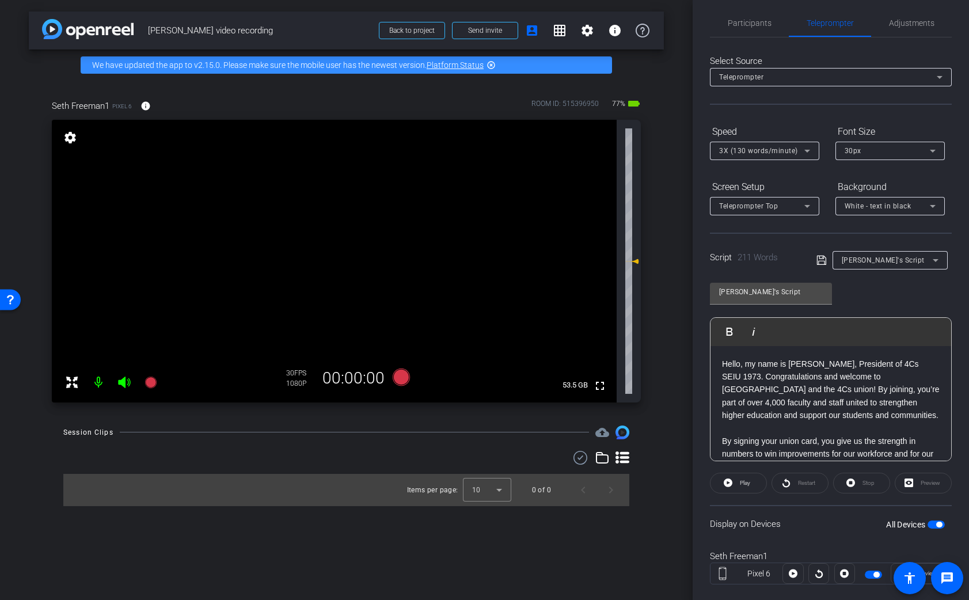
scroll to position [29, 0]
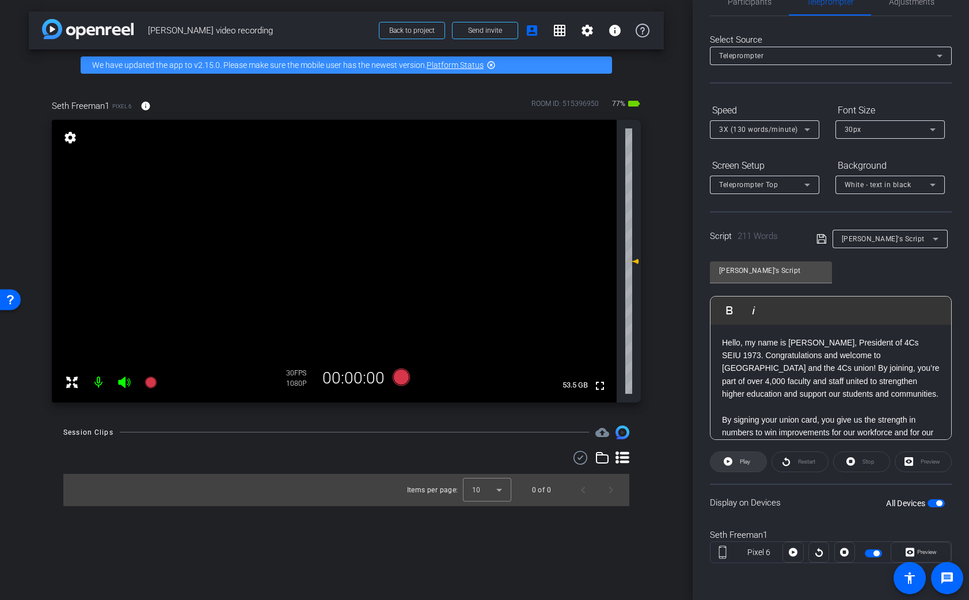
click at [740, 462] on span "Play" at bounding box center [745, 461] width 10 height 6
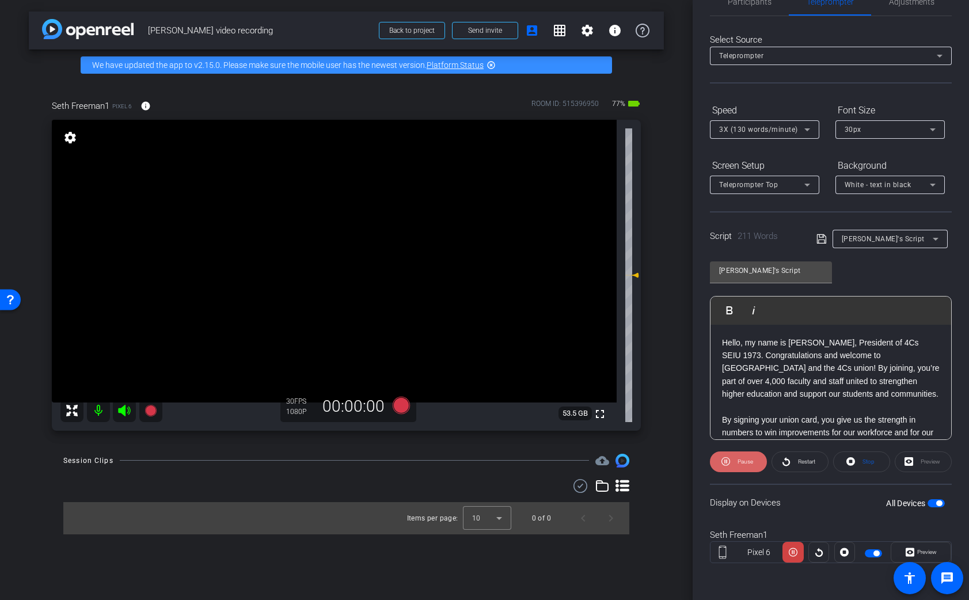
click at [740, 461] on span "Pause" at bounding box center [745, 461] width 16 height 6
click at [821, 129] on div "Speed 3X (130 words/minute) Font Size 30px" at bounding box center [831, 120] width 242 height 38
click at [812, 128] on icon at bounding box center [807, 130] width 14 height 14
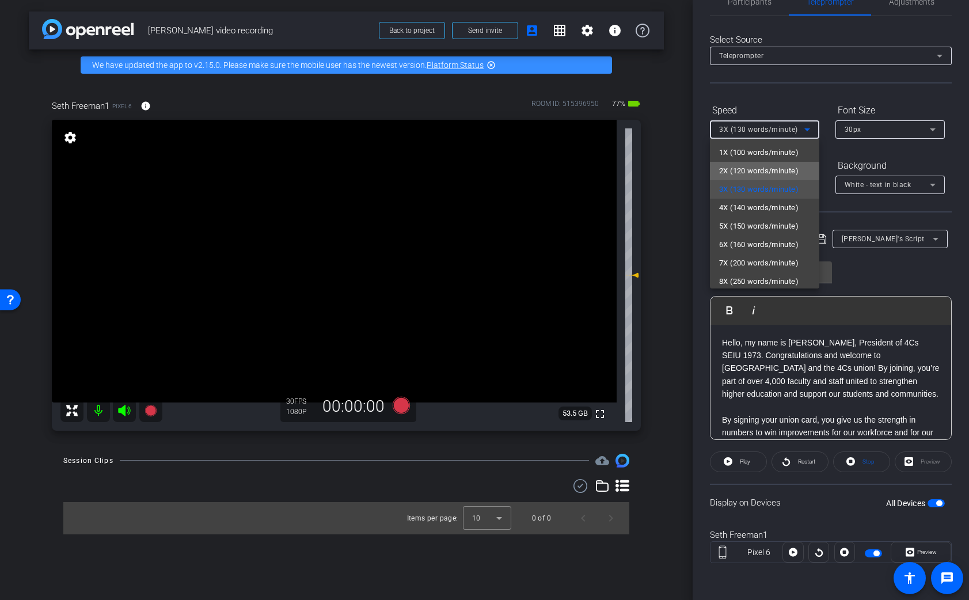
click at [793, 167] on span "2X (120 words/minute)" at bounding box center [758, 171] width 79 height 14
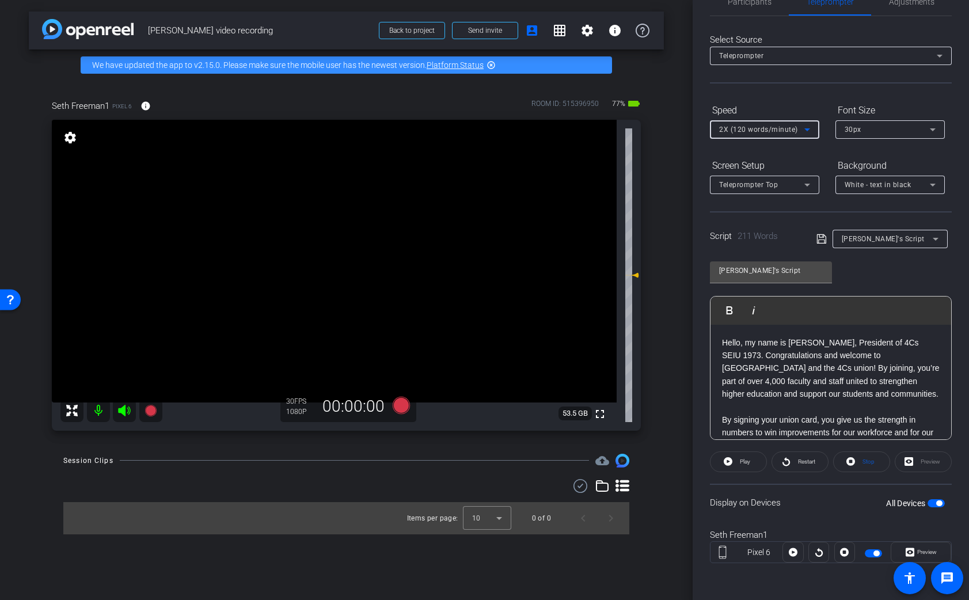
click at [812, 130] on icon at bounding box center [807, 130] width 14 height 14
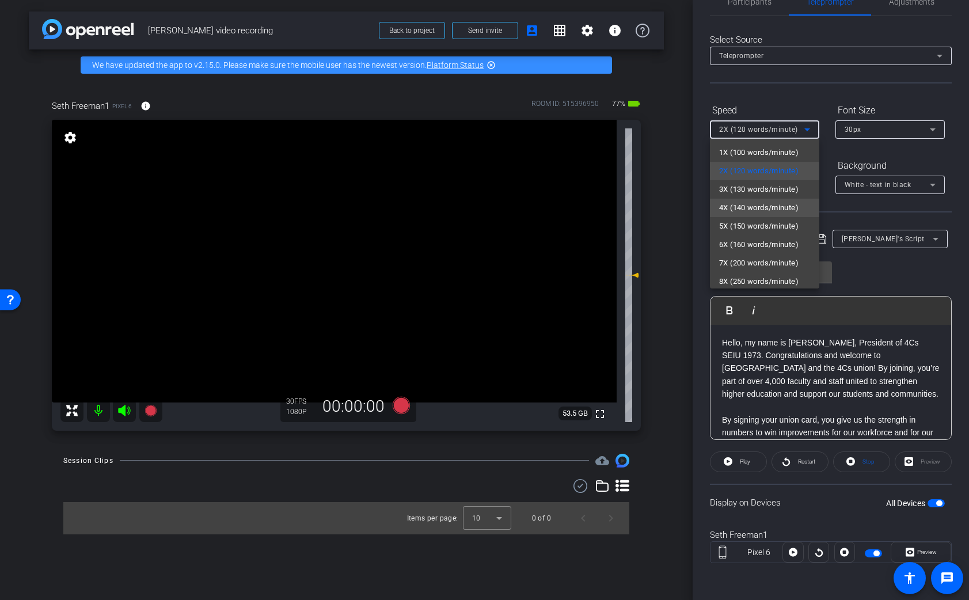
click at [786, 211] on span "4X (140 words/minute)" at bounding box center [758, 208] width 79 height 14
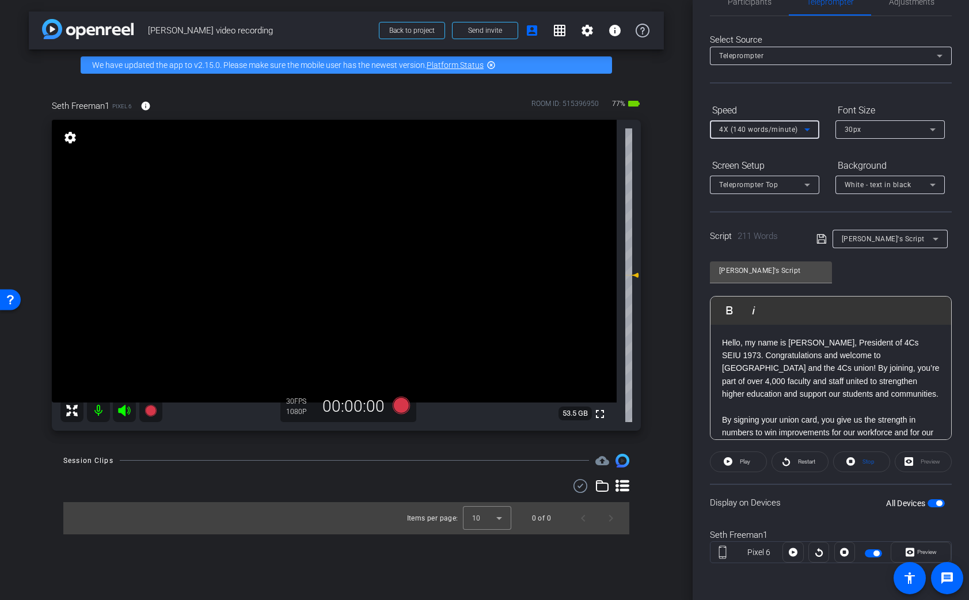
click at [802, 126] on icon at bounding box center [807, 130] width 14 height 14
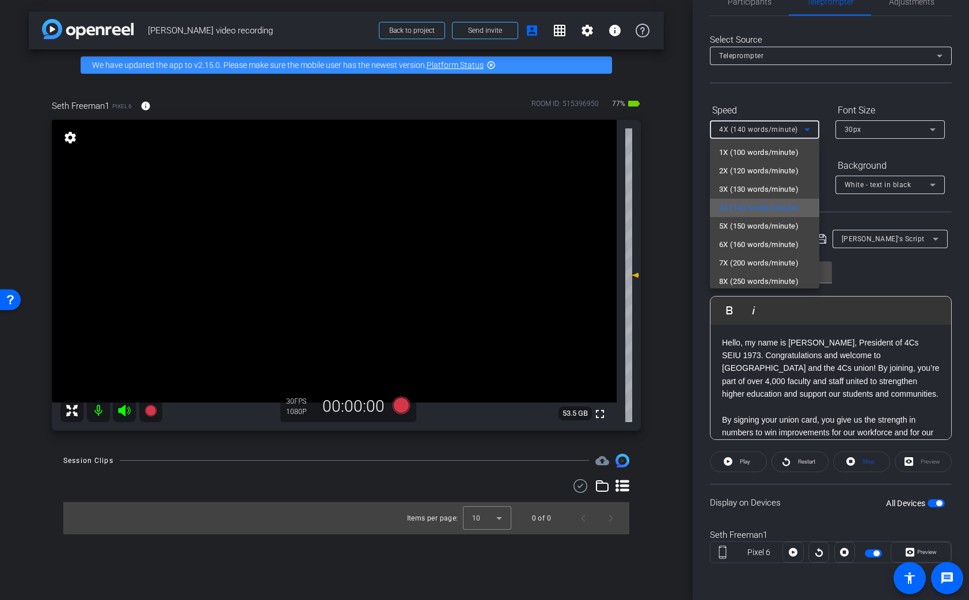
click at [774, 208] on span "4X (140 words/minute)" at bounding box center [758, 208] width 79 height 14
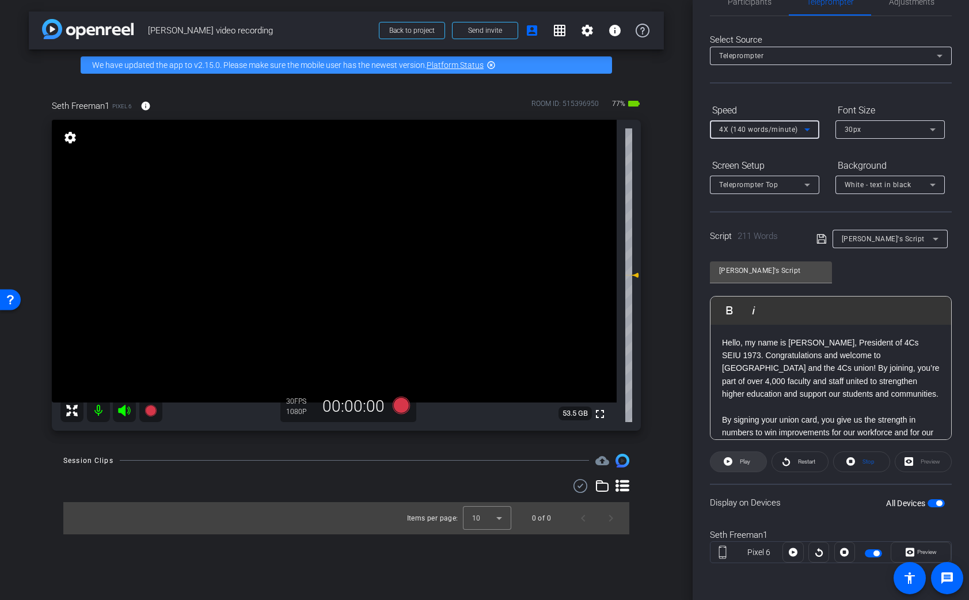
click at [748, 468] on span "Play" at bounding box center [743, 462] width 13 height 16
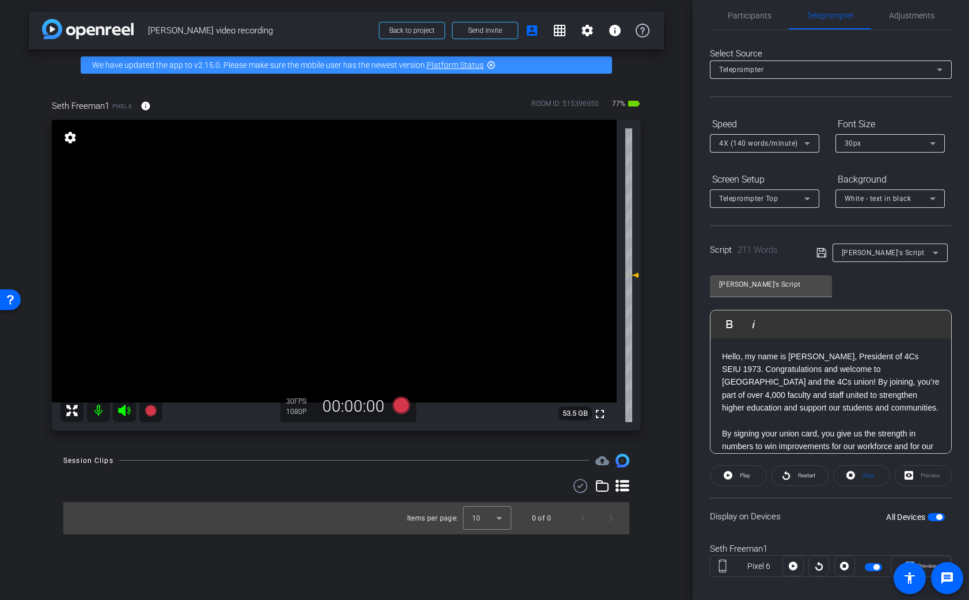
scroll to position [0, 0]
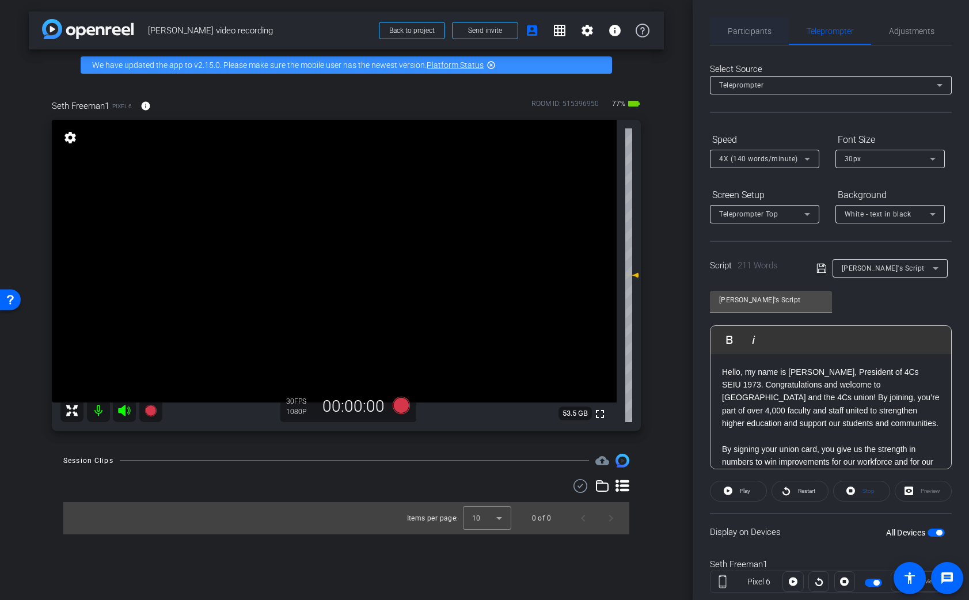
click at [735, 32] on span "Participants" at bounding box center [750, 31] width 44 height 8
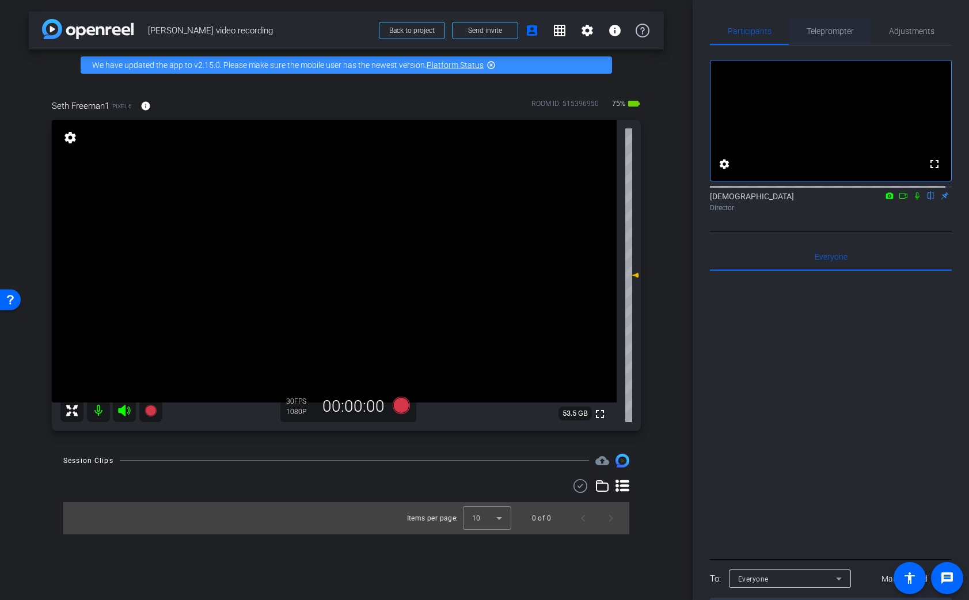
click at [819, 28] on span "Teleprompter" at bounding box center [830, 31] width 47 height 8
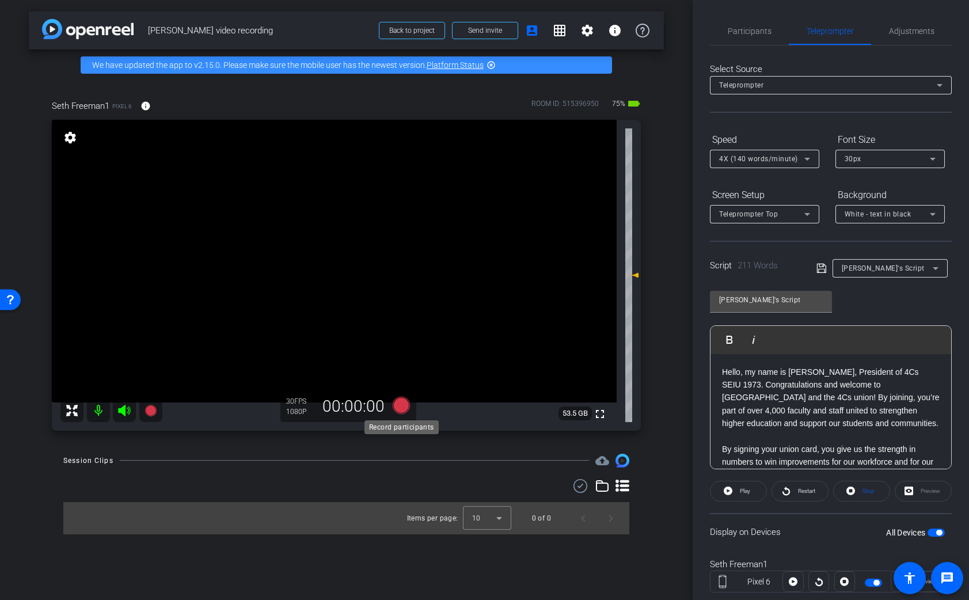
click at [404, 406] on icon at bounding box center [400, 404] width 17 height 17
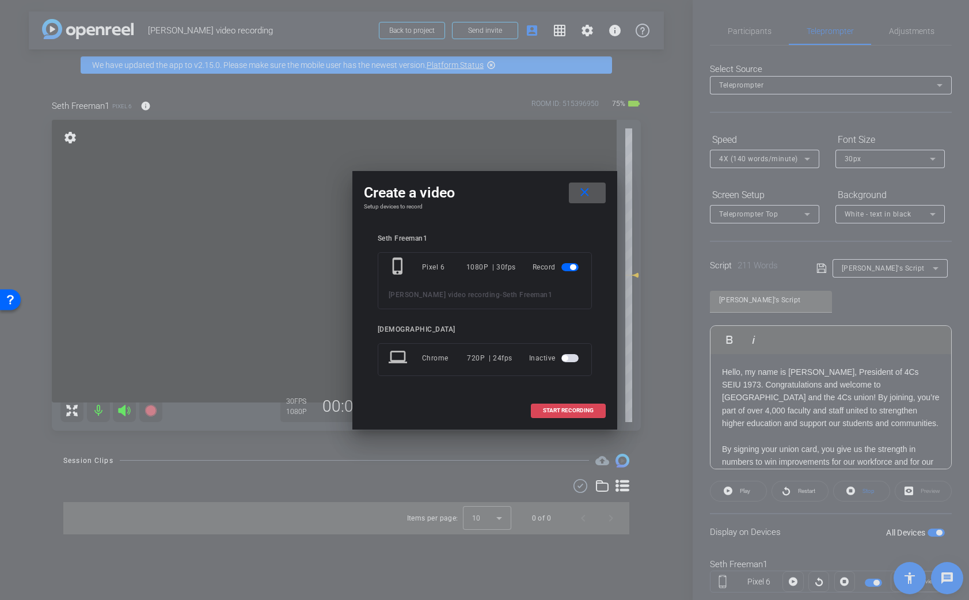
click at [549, 411] on span "START RECORDING" at bounding box center [568, 411] width 51 height 6
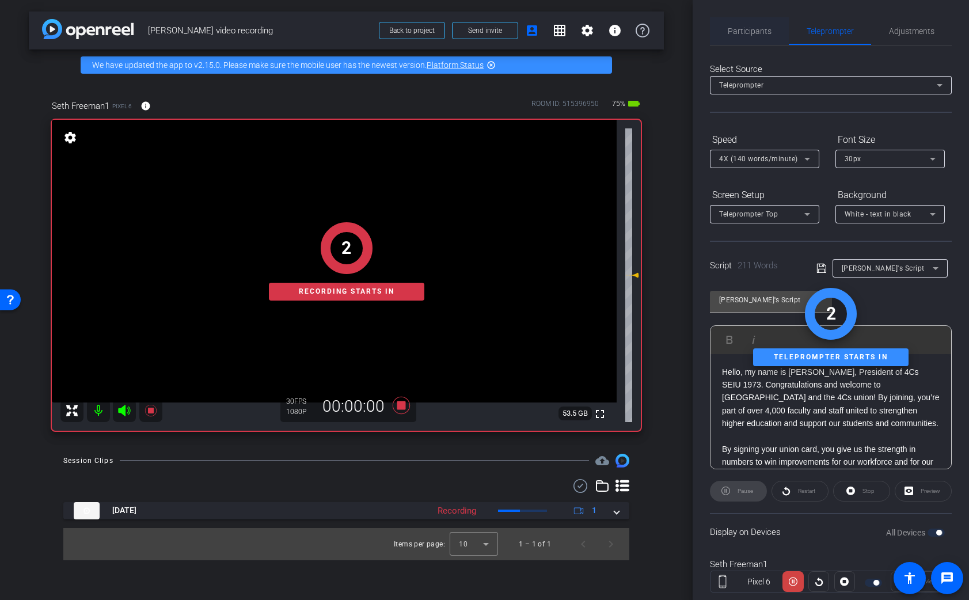
click at [728, 21] on span "Participants" at bounding box center [750, 31] width 44 height 28
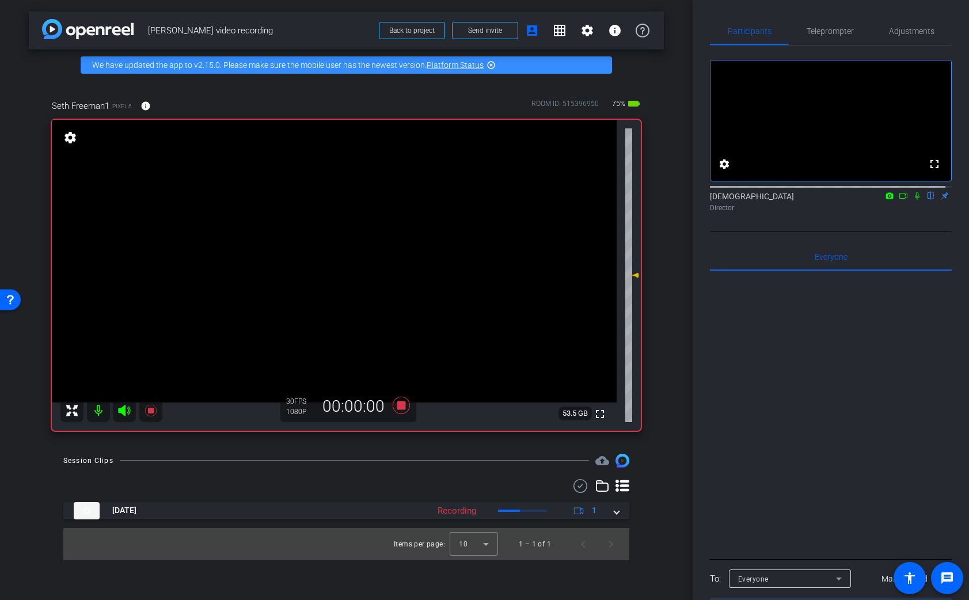
click at [912, 200] on icon at bounding box center [916, 196] width 9 height 8
click at [404, 408] on icon at bounding box center [400, 404] width 17 height 17
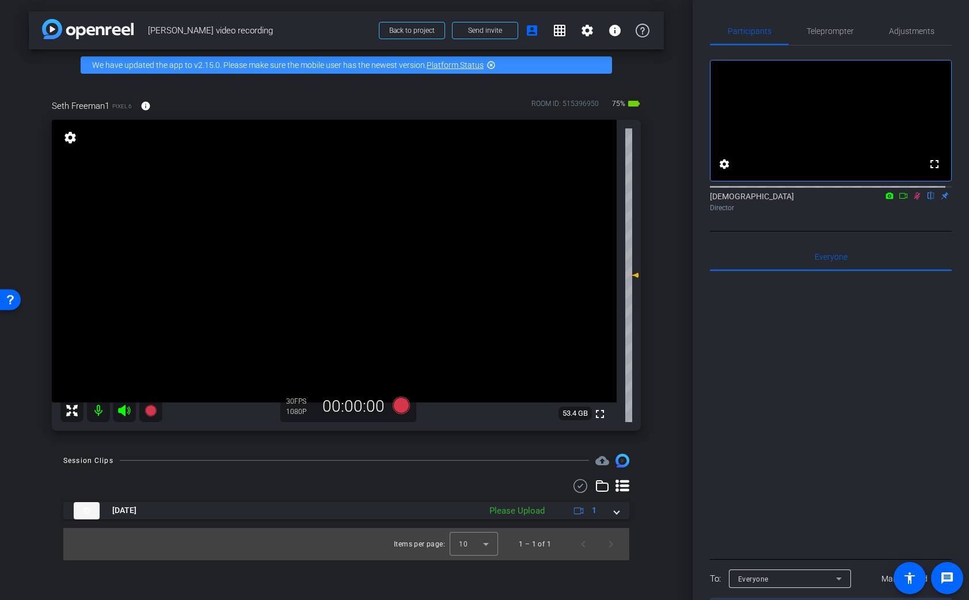
click at [912, 200] on icon at bounding box center [916, 196] width 9 height 8
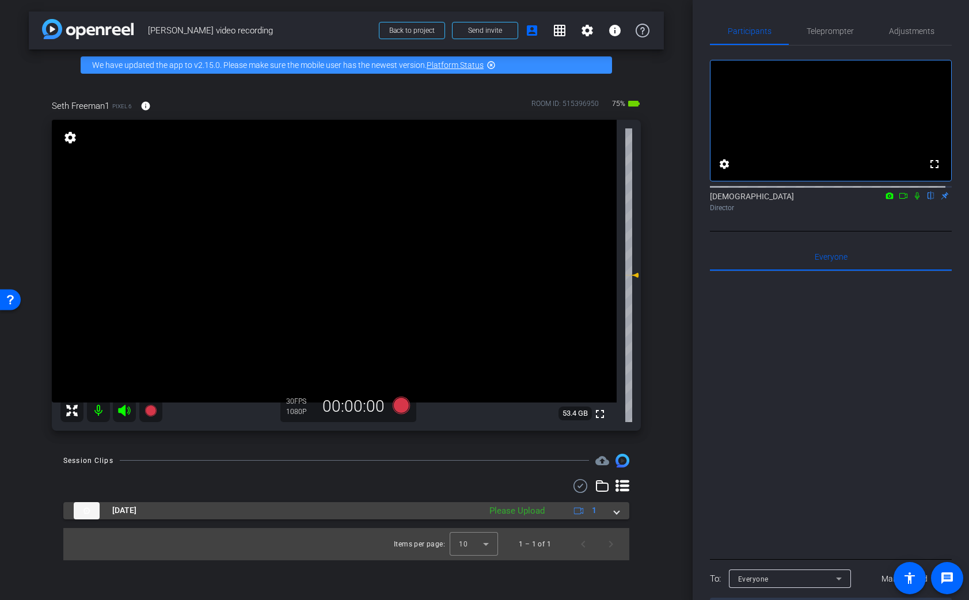
click at [621, 514] on mat-expansion-panel-header "Sep 10, 2025 Please Upload 1" at bounding box center [346, 510] width 566 height 17
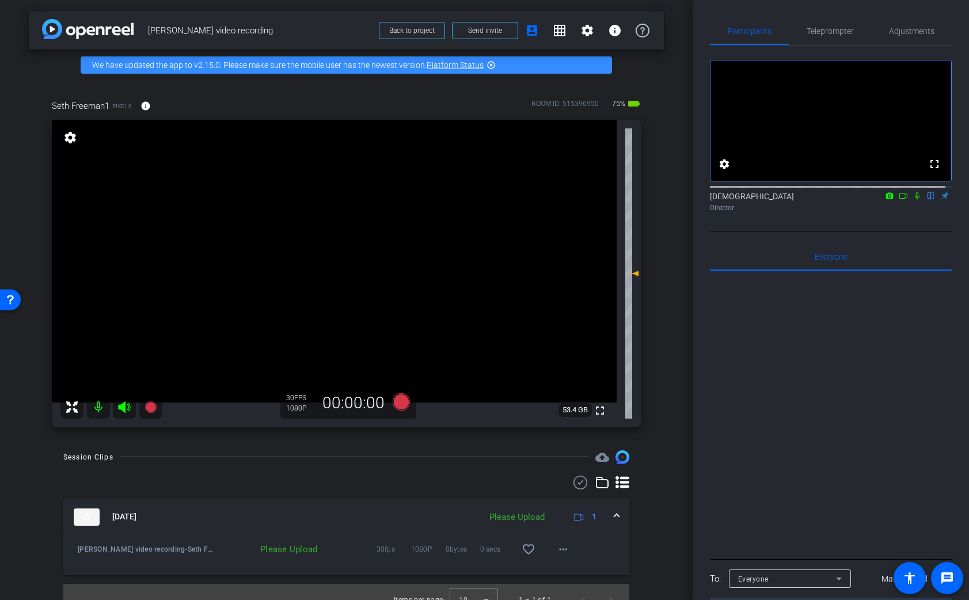
click at [531, 519] on div "Please Upload" at bounding box center [517, 517] width 67 height 13
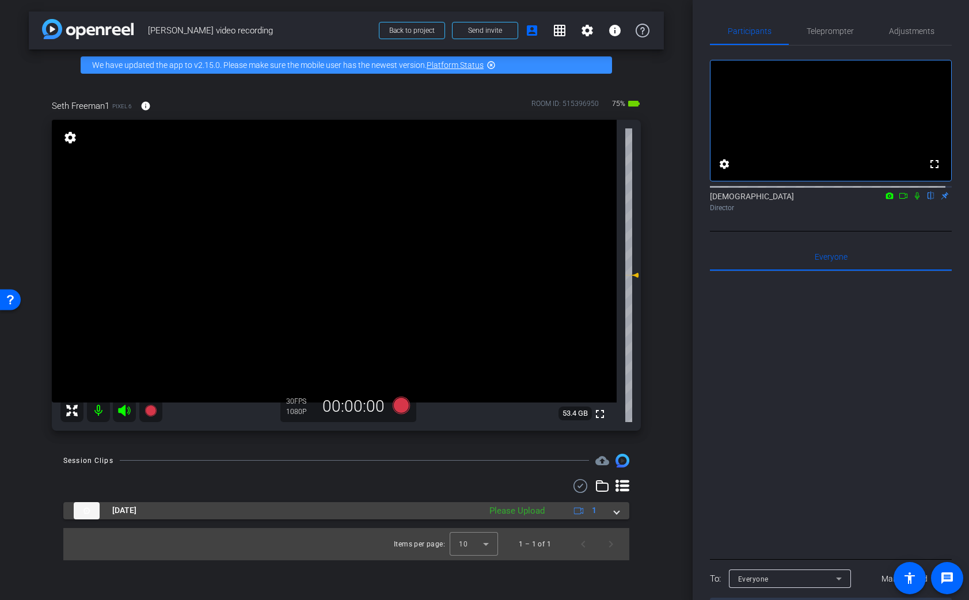
click at [618, 514] on span at bounding box center [616, 510] width 5 height 12
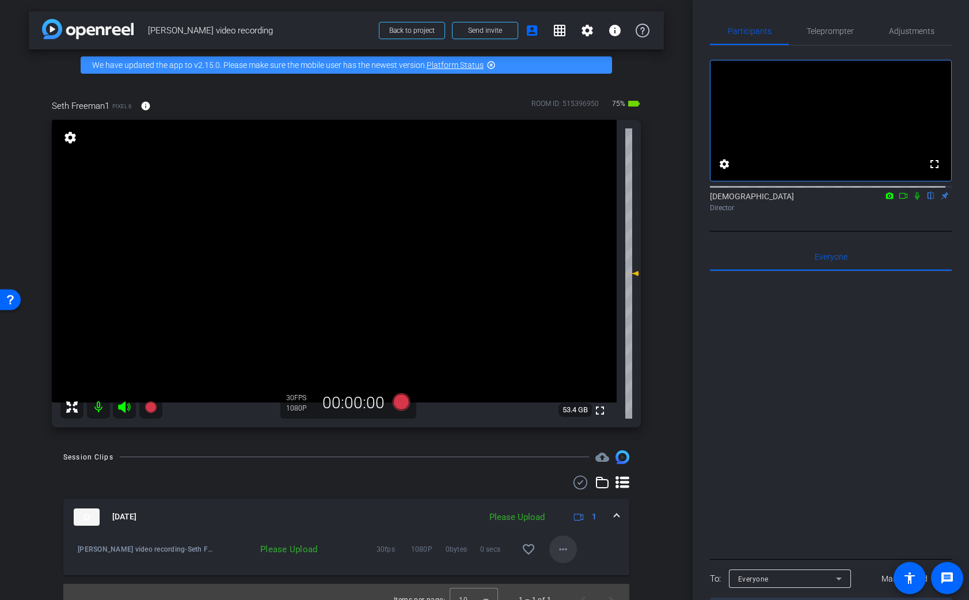
click at [561, 550] on mat-icon "more_horiz" at bounding box center [563, 549] width 14 height 14
click at [576, 499] on span "Upload" at bounding box center [576, 496] width 46 height 14
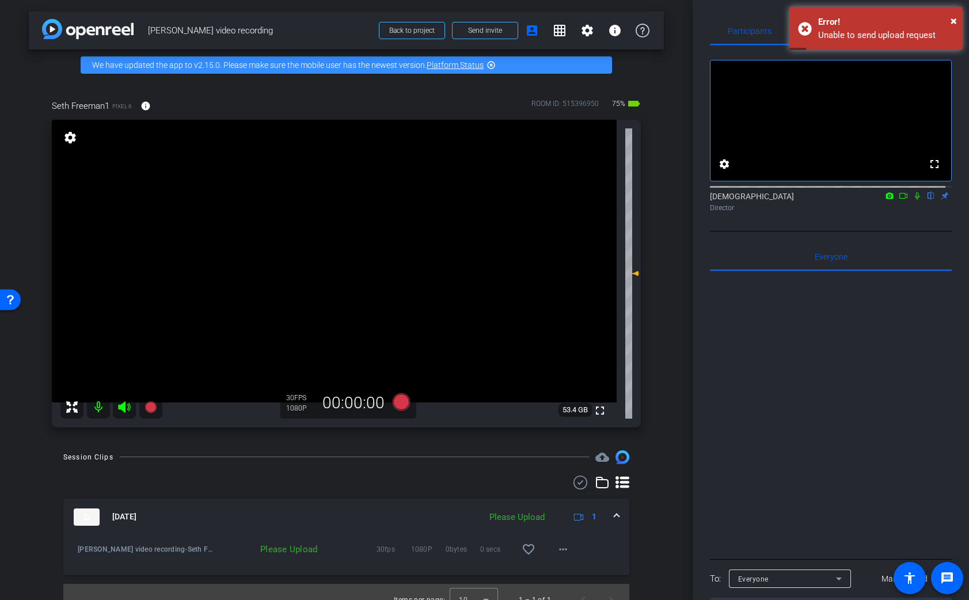
click at [290, 550] on div "Please Upload" at bounding box center [269, 549] width 109 height 12
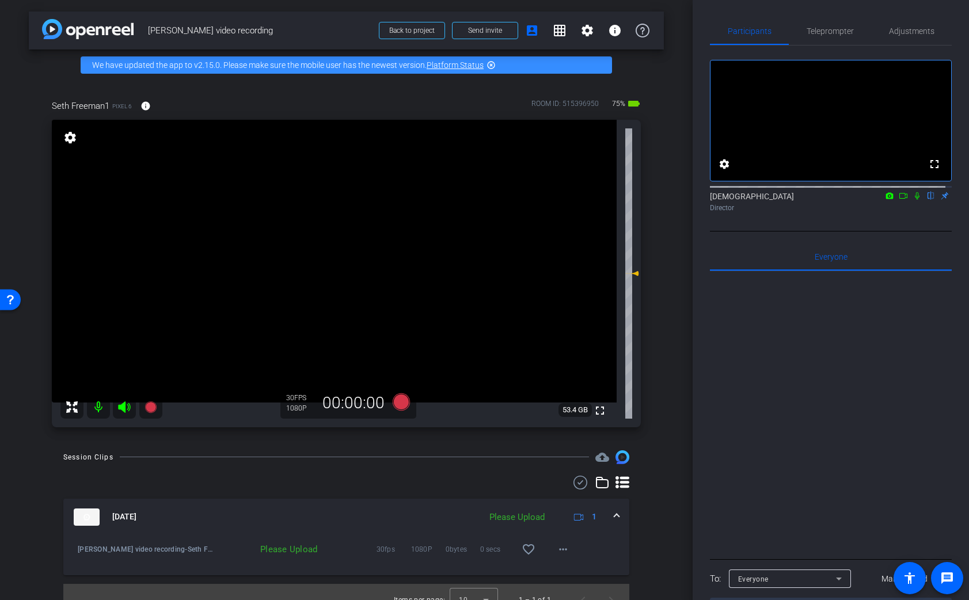
click at [530, 519] on div "Please Upload" at bounding box center [517, 517] width 67 height 13
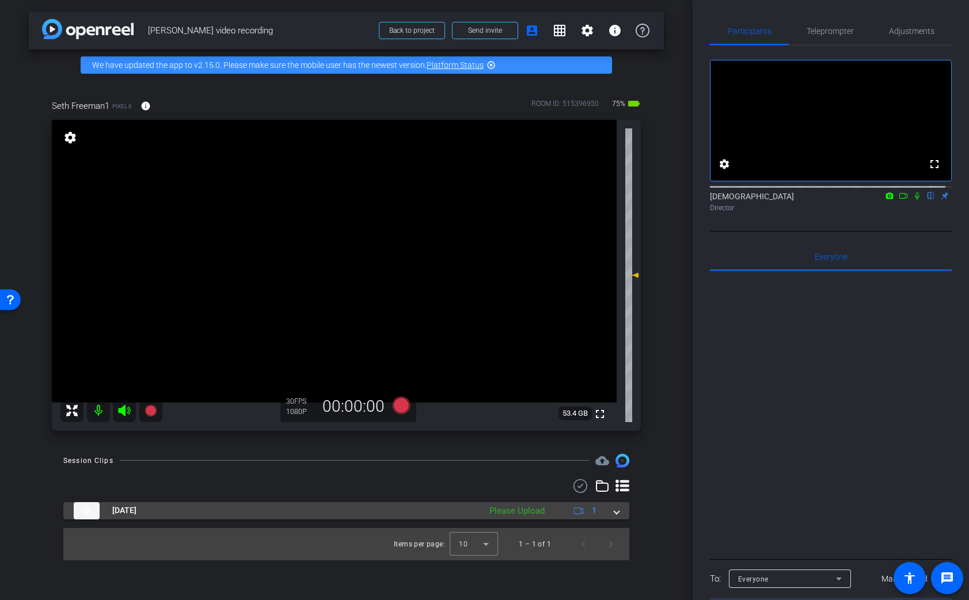
click at [530, 516] on div "Please Upload" at bounding box center [517, 510] width 67 height 13
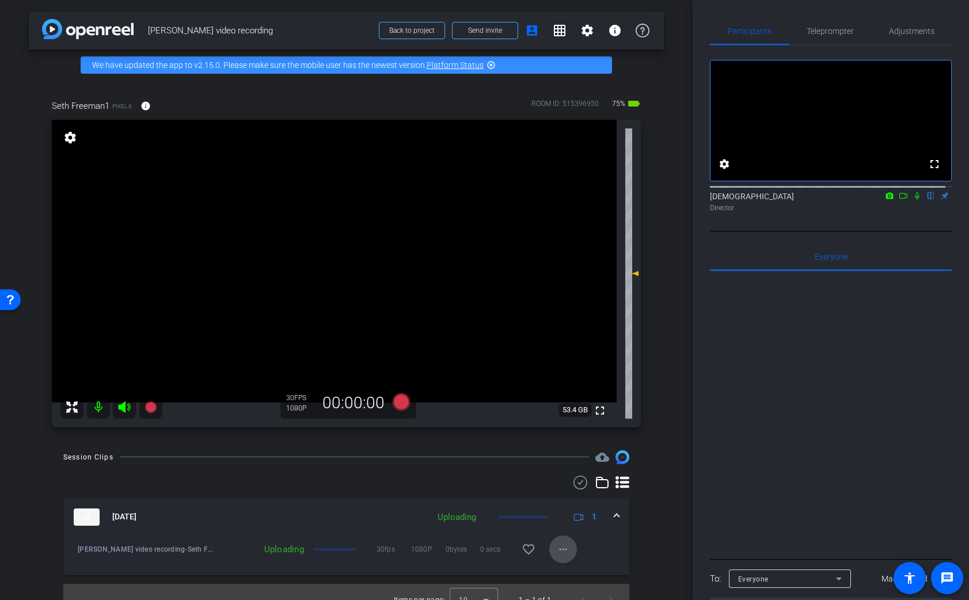
click at [560, 552] on mat-icon "more_horiz" at bounding box center [563, 549] width 14 height 14
drag, startPoint x: 687, startPoint y: 458, endPoint x: 687, endPoint y: 466, distance: 8.6
click at [687, 466] on div at bounding box center [484, 300] width 969 height 600
click at [614, 516] on mat-expansion-panel-header "Sep 10, 2025 Uploading 1" at bounding box center [346, 517] width 566 height 37
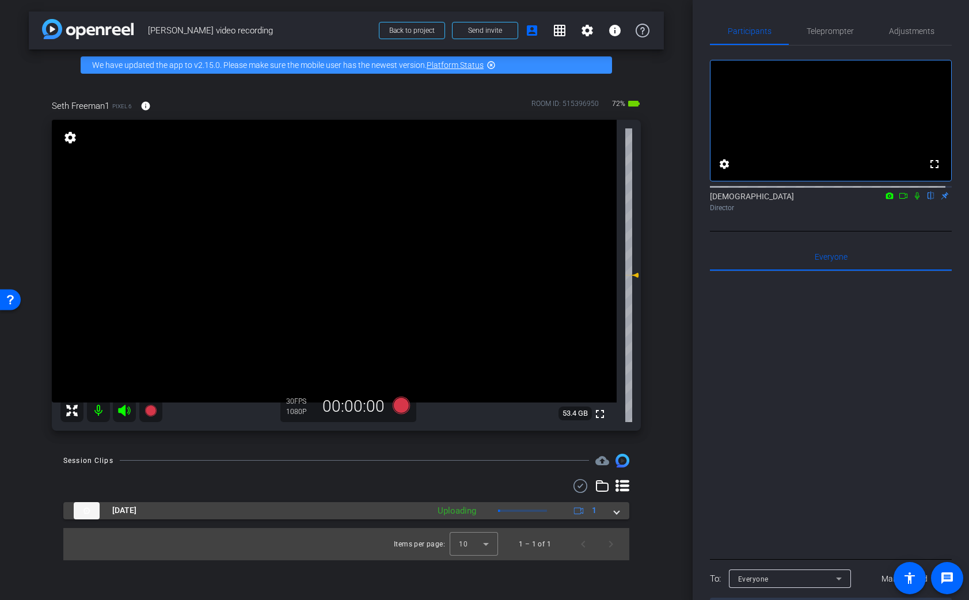
click at [614, 516] on span at bounding box center [616, 510] width 5 height 12
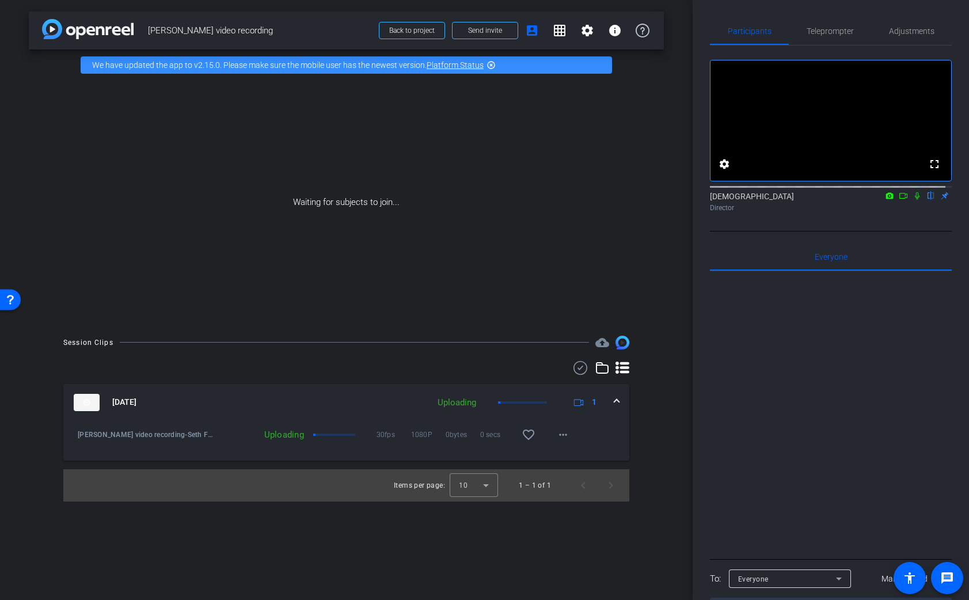
click at [618, 398] on span at bounding box center [616, 402] width 5 height 12
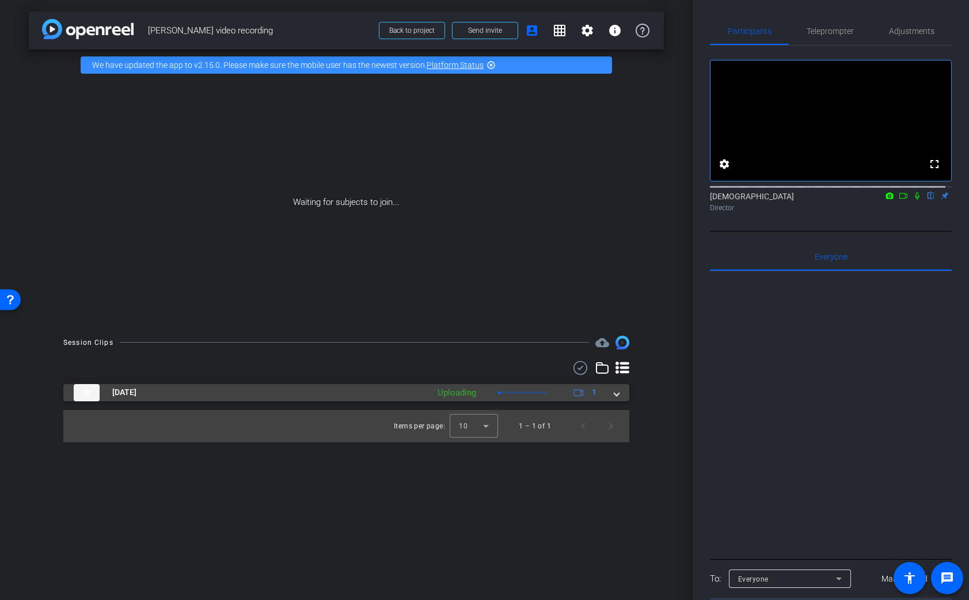
click at [618, 398] on mat-expansion-panel-header "Sep 10, 2025 Uploading 1" at bounding box center [346, 392] width 566 height 17
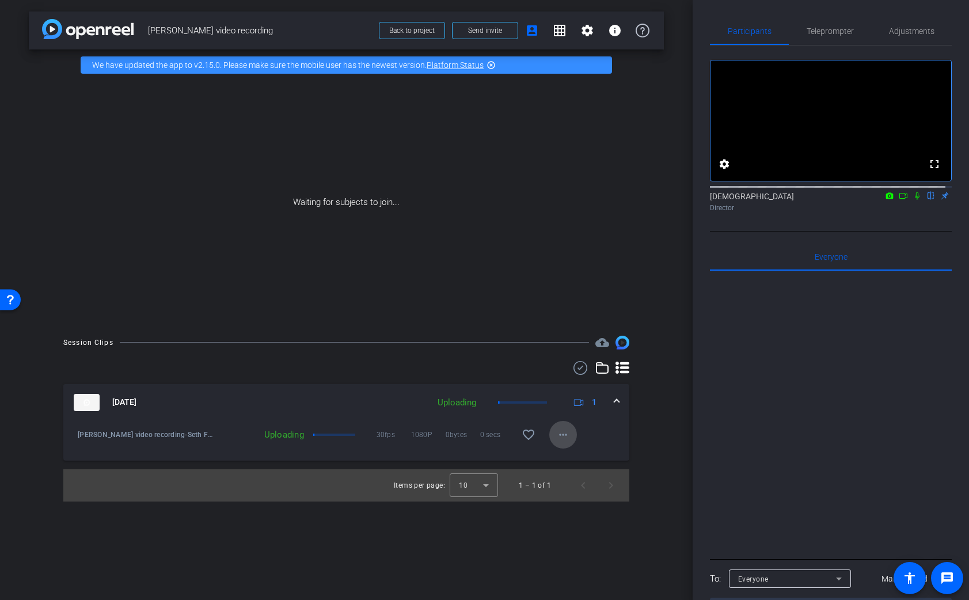
click at [561, 436] on mat-icon "more_horiz" at bounding box center [563, 435] width 14 height 14
click at [561, 436] on div at bounding box center [484, 300] width 969 height 600
click at [614, 401] on span at bounding box center [616, 402] width 5 height 12
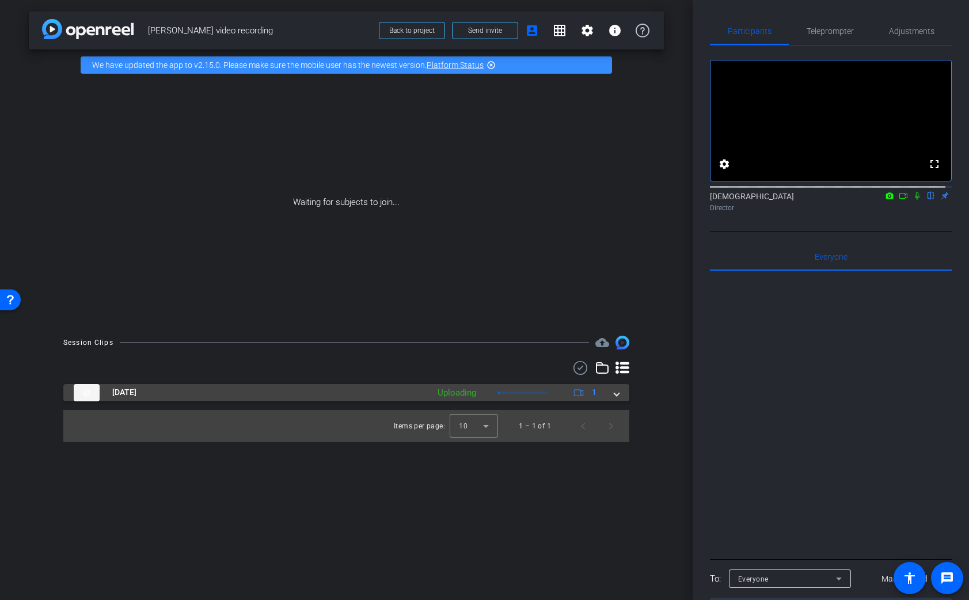
click at [615, 399] on mat-expansion-panel-header "Sep 10, 2025 Uploading 1" at bounding box center [346, 392] width 566 height 17
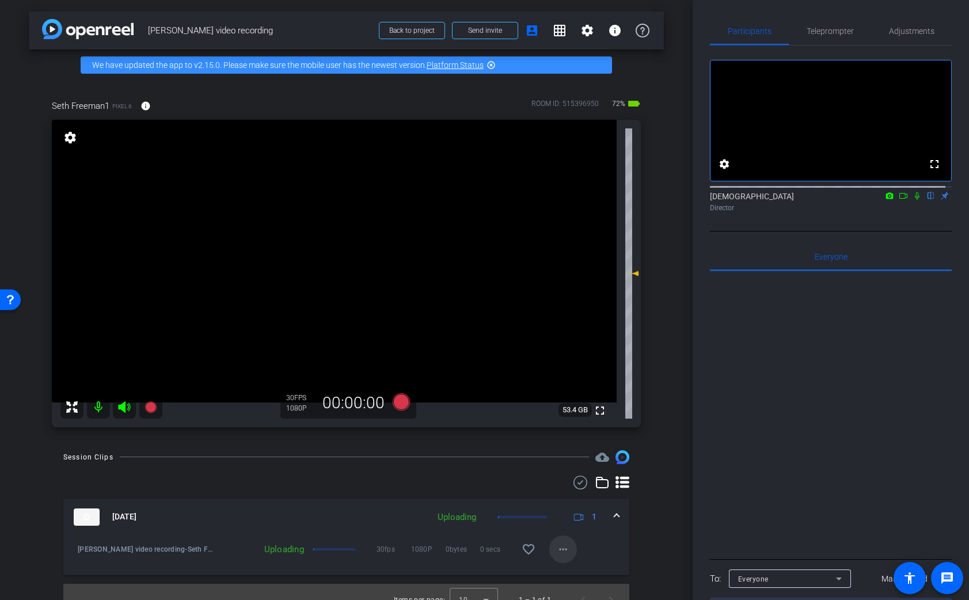
click at [561, 546] on mat-icon "more_horiz" at bounding box center [563, 549] width 14 height 14
drag, startPoint x: 688, startPoint y: 297, endPoint x: 691, endPoint y: 288, distance: 9.1
click at [691, 288] on div at bounding box center [484, 300] width 969 height 600
click at [827, 32] on span "Teleprompter" at bounding box center [830, 31] width 47 height 8
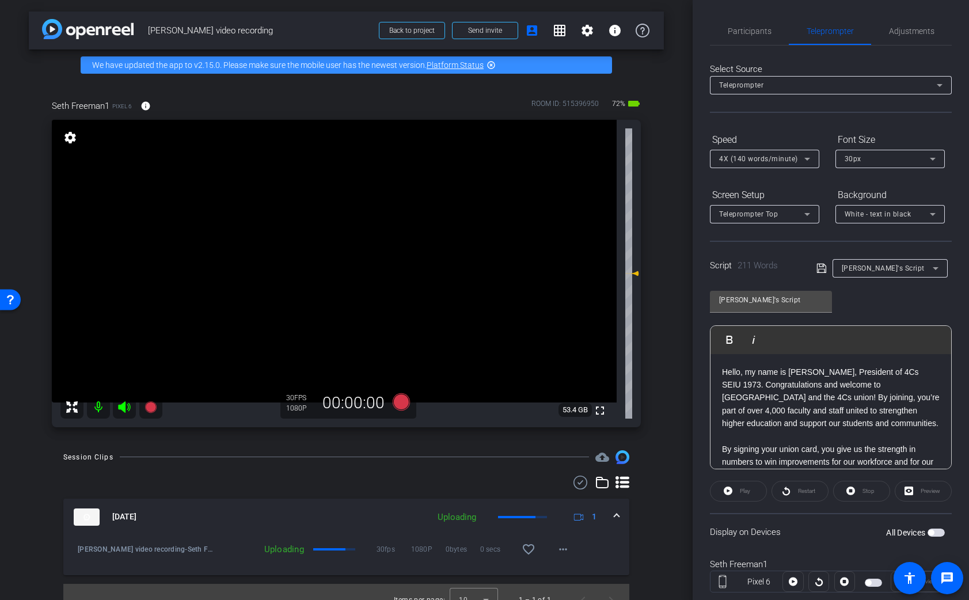
click at [932, 530] on span "button" at bounding box center [935, 532] width 17 height 8
drag, startPoint x: 739, startPoint y: 34, endPoint x: 709, endPoint y: 93, distance: 65.9
click at [739, 35] on span "Participants" at bounding box center [750, 31] width 44 height 8
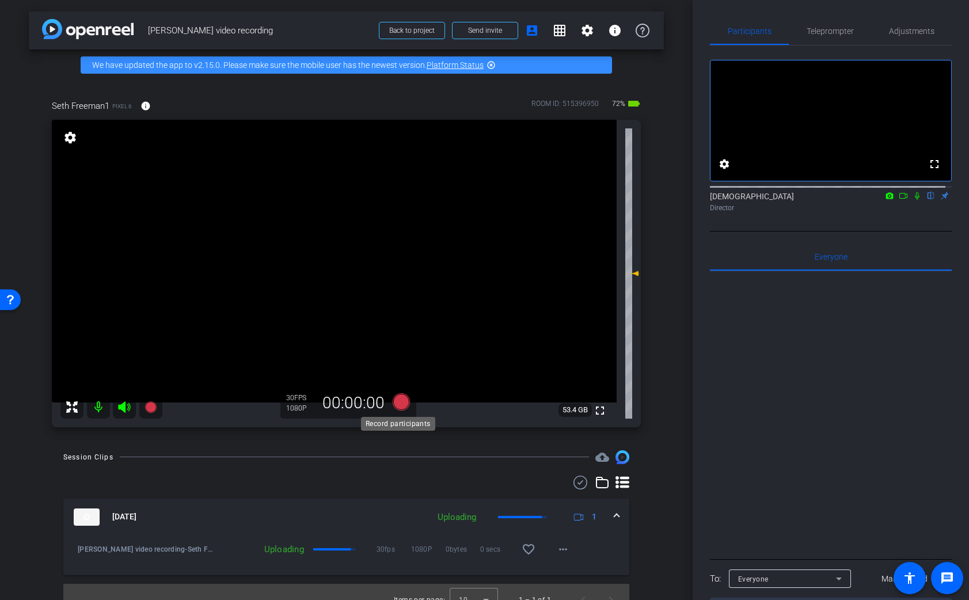
click at [398, 408] on icon at bounding box center [400, 401] width 17 height 17
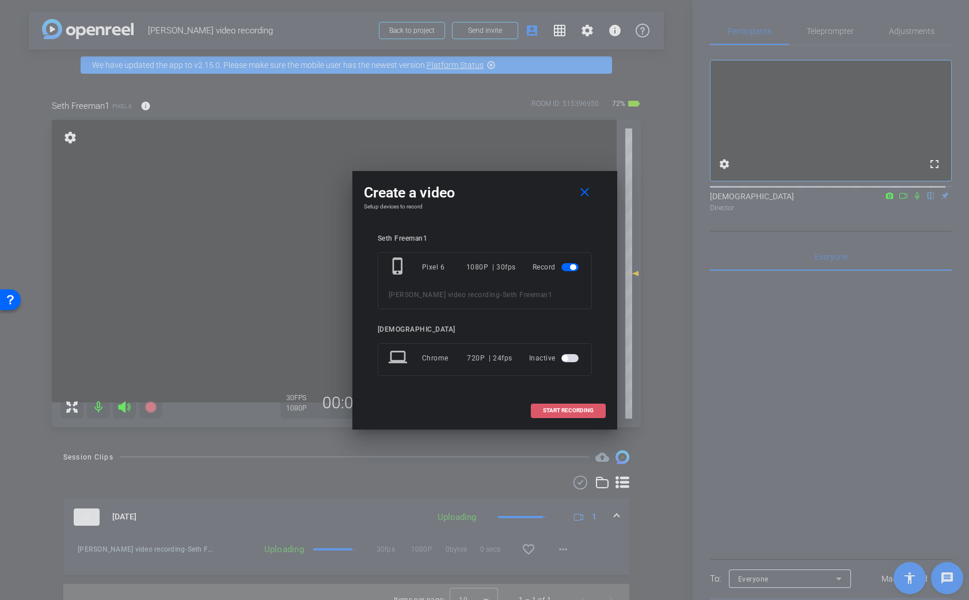
click at [552, 415] on span at bounding box center [568, 411] width 74 height 28
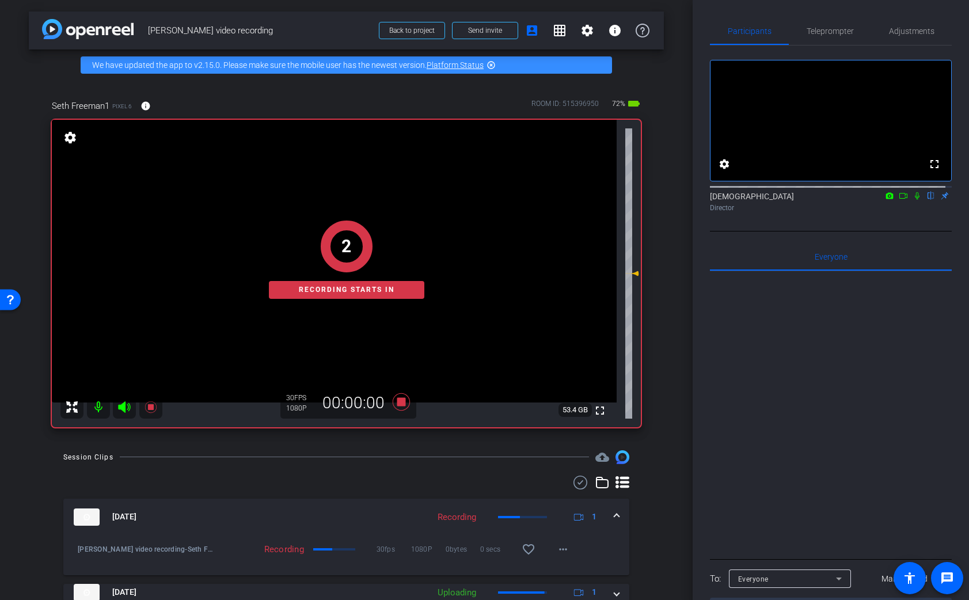
click at [912, 200] on icon at bounding box center [916, 196] width 9 height 8
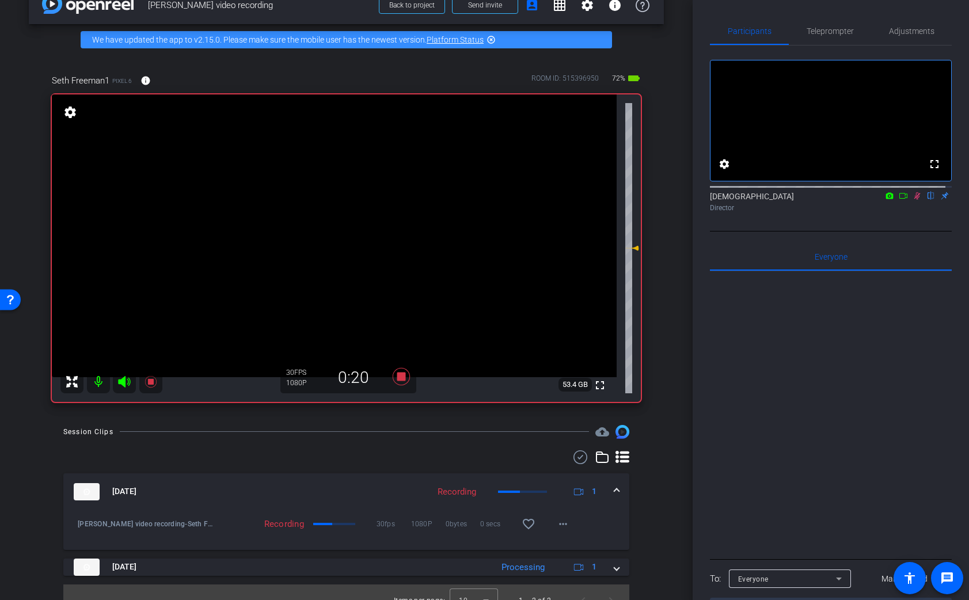
scroll to position [42, 0]
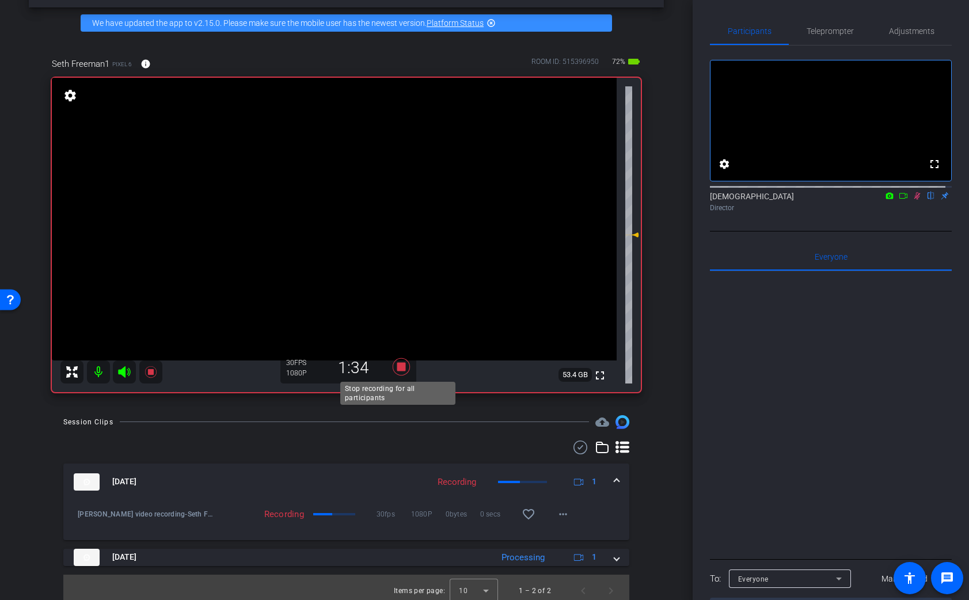
click at [401, 360] on icon at bounding box center [401, 366] width 28 height 21
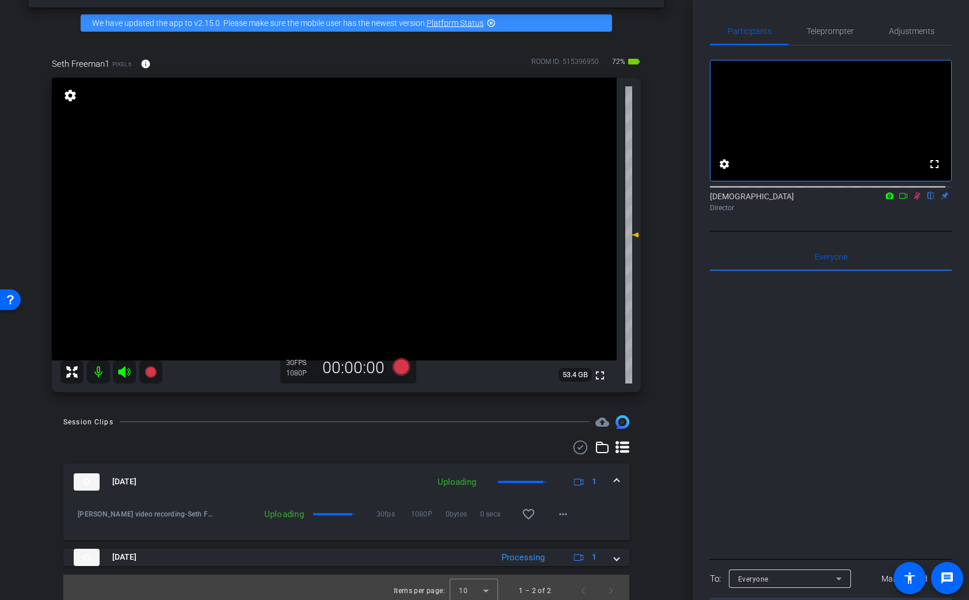
click at [912, 200] on icon at bounding box center [916, 196] width 9 height 8
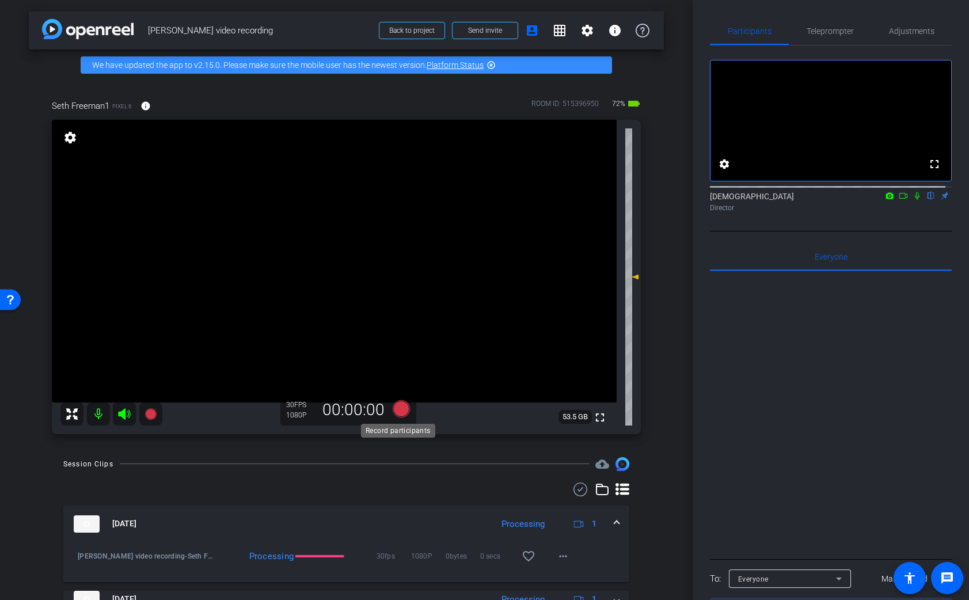
click at [398, 413] on icon at bounding box center [400, 408] width 17 height 17
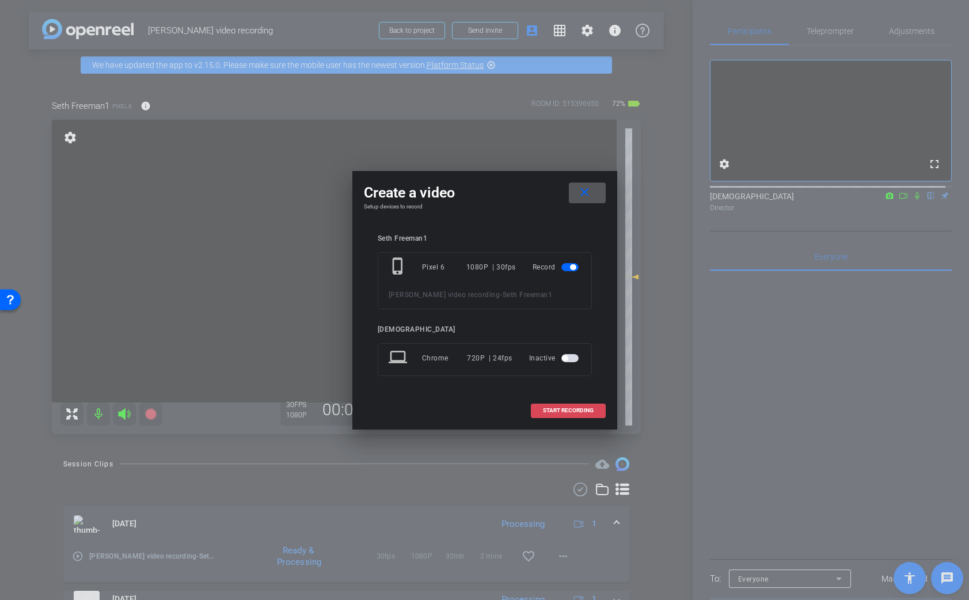
click at [547, 408] on span "START RECORDING" at bounding box center [568, 411] width 51 height 6
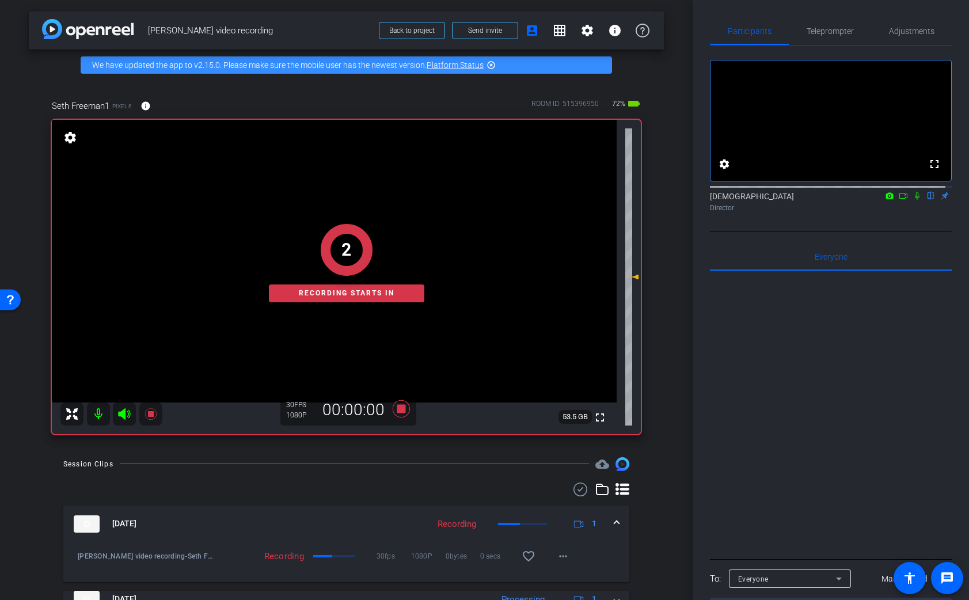
click at [912, 200] on icon at bounding box center [916, 196] width 9 height 8
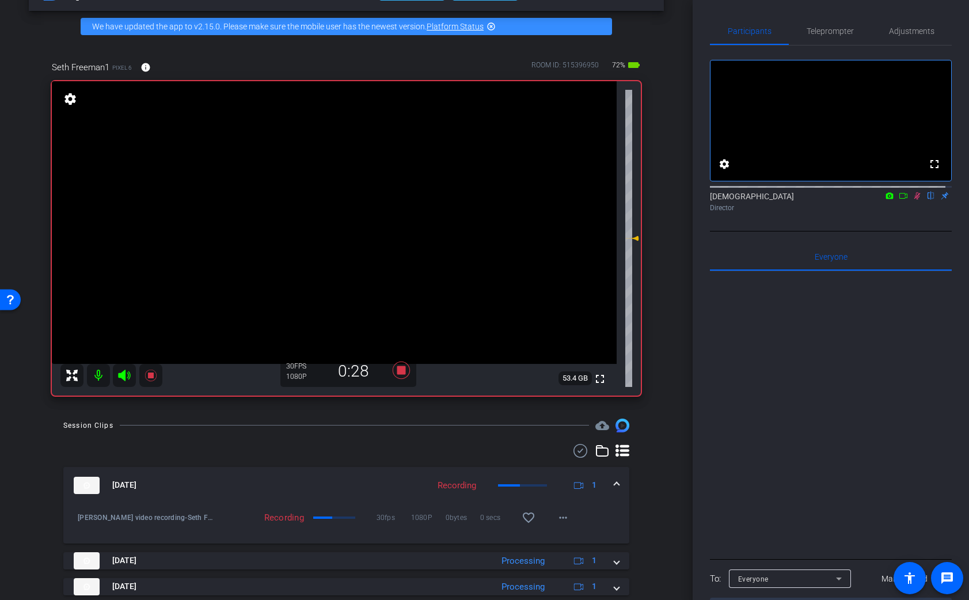
scroll to position [75, 0]
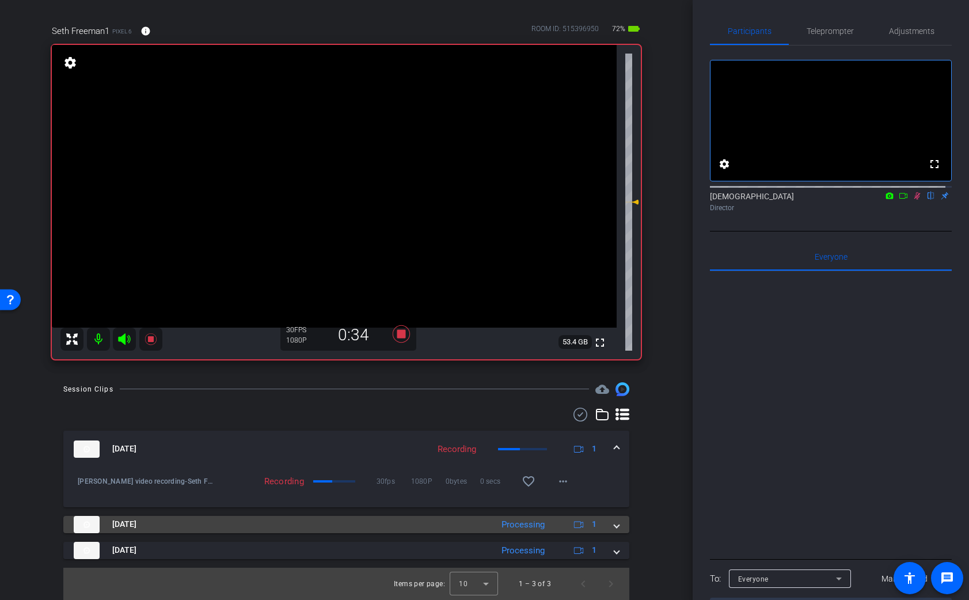
click at [614, 528] on span at bounding box center [616, 524] width 5 height 12
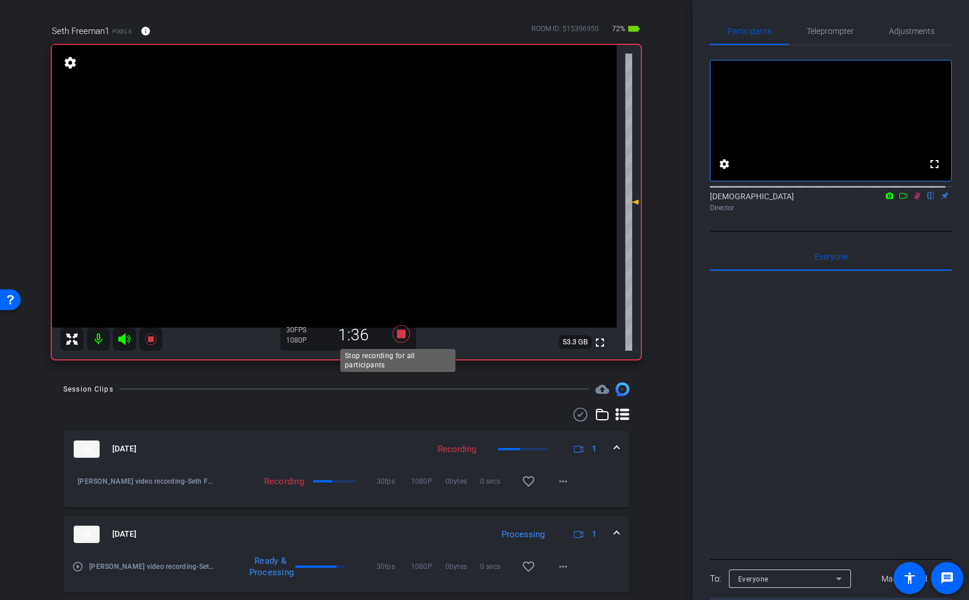
click at [397, 332] on icon at bounding box center [400, 333] width 17 height 17
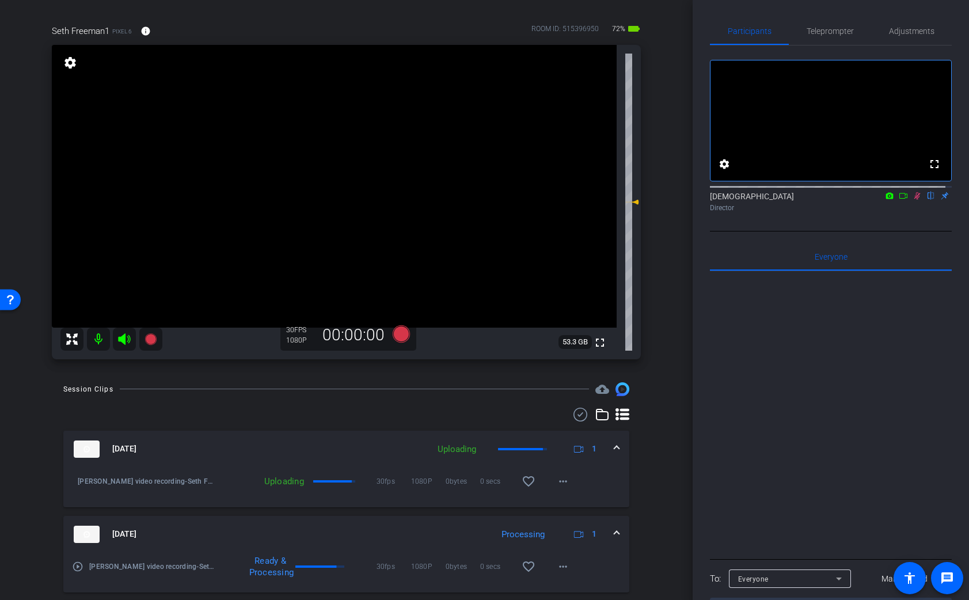
click at [914, 200] on icon at bounding box center [917, 195] width 6 height 7
click at [81, 566] on mat-icon "play_circle_outline" at bounding box center [78, 567] width 12 height 12
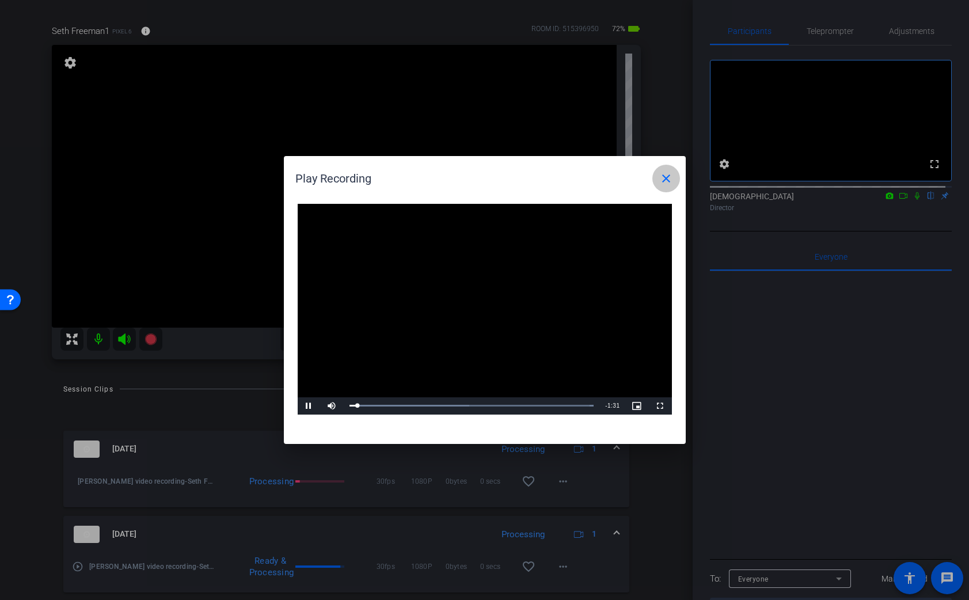
click at [670, 181] on mat-icon "close" at bounding box center [666, 179] width 14 height 14
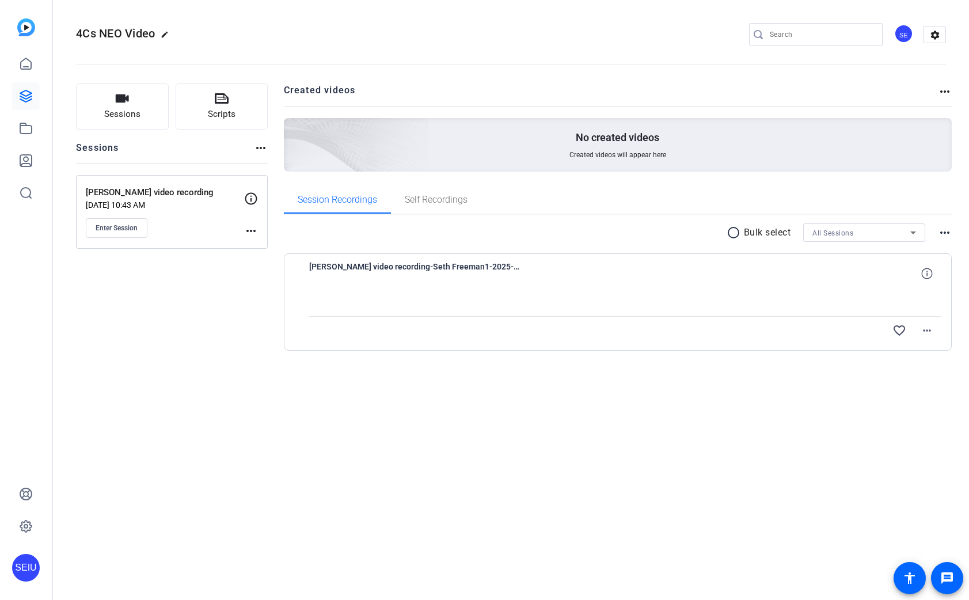
type input "[EMAIL_ADDRESS][PERSON_NAME][DOMAIN_NAME]"
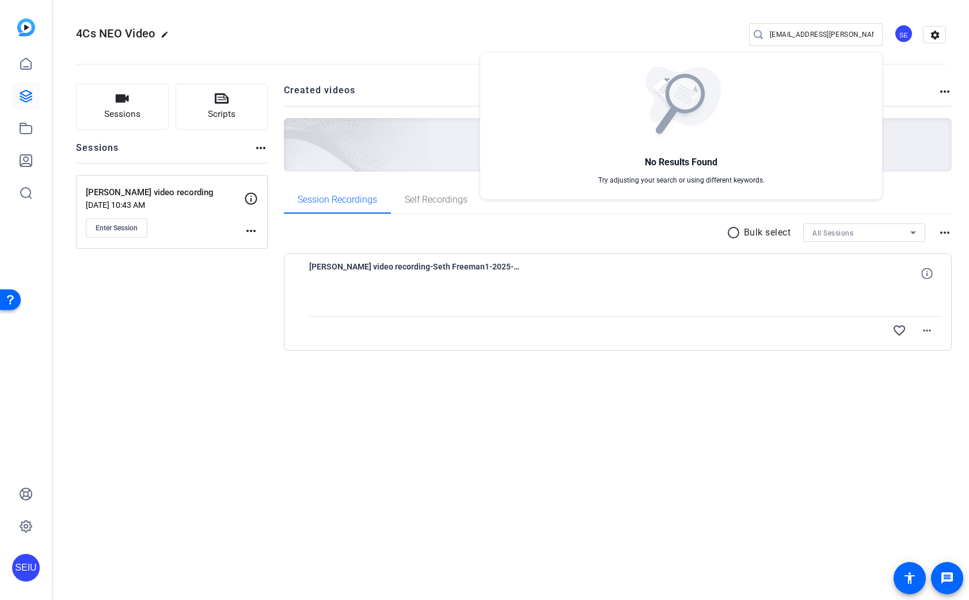
click at [436, 271] on div at bounding box center [484, 300] width 969 height 600
click at [436, 271] on span "[PERSON_NAME] video recording-Seth Freeman1-2025-09-10-15-19-00-967-0" at bounding box center [415, 274] width 213 height 28
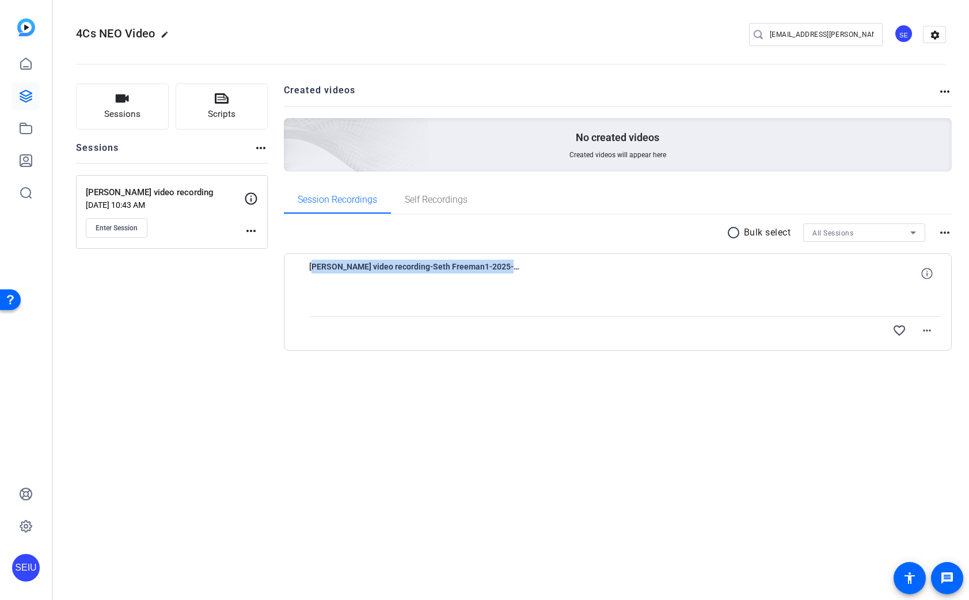
click at [436, 271] on span "[PERSON_NAME] video recording-Seth Freeman1-2025-09-10-15-19-00-967-0" at bounding box center [415, 274] width 213 height 28
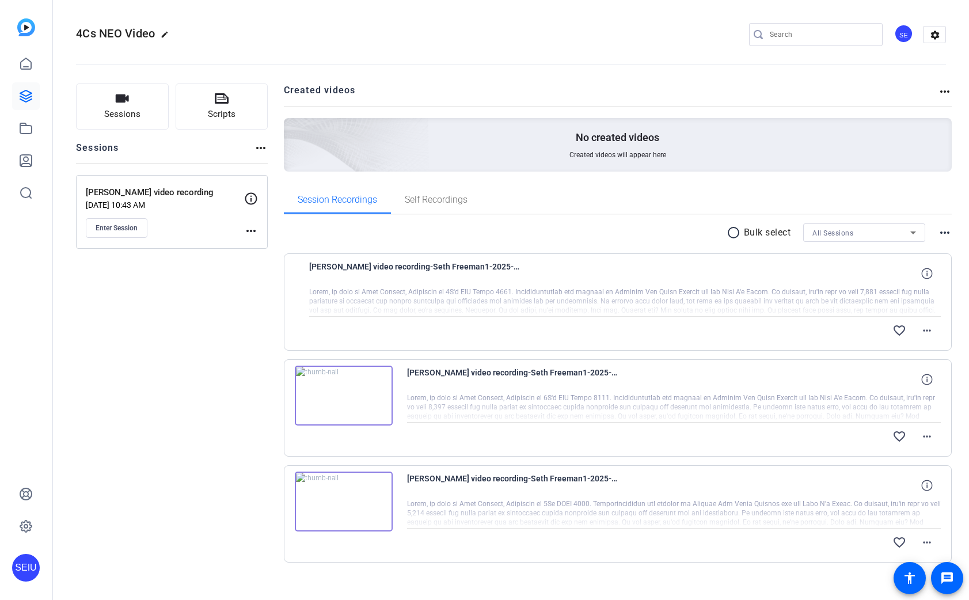
type input "[EMAIL_ADDRESS][PERSON_NAME][DOMAIN_NAME]"
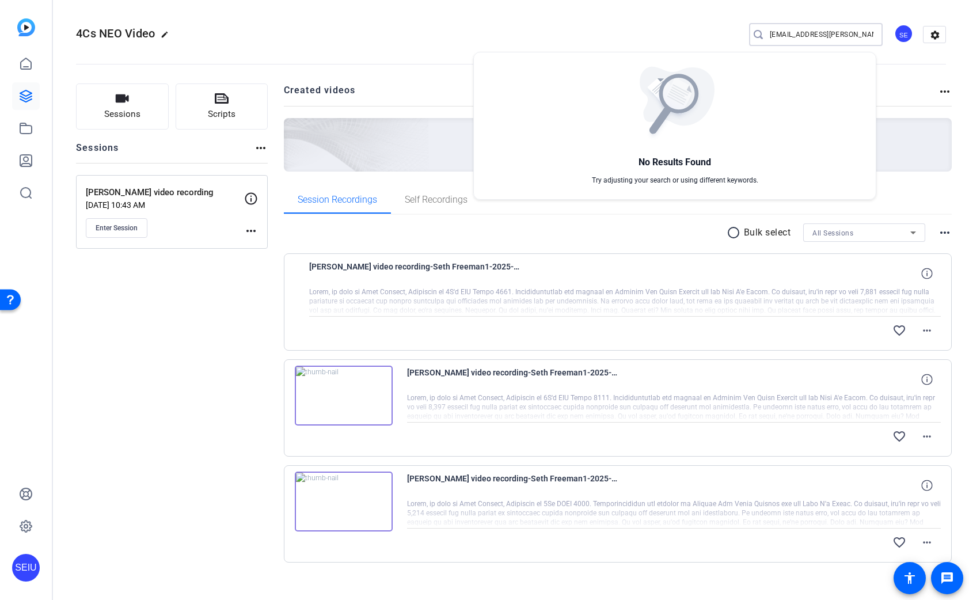
click at [925, 271] on div at bounding box center [484, 300] width 969 height 600
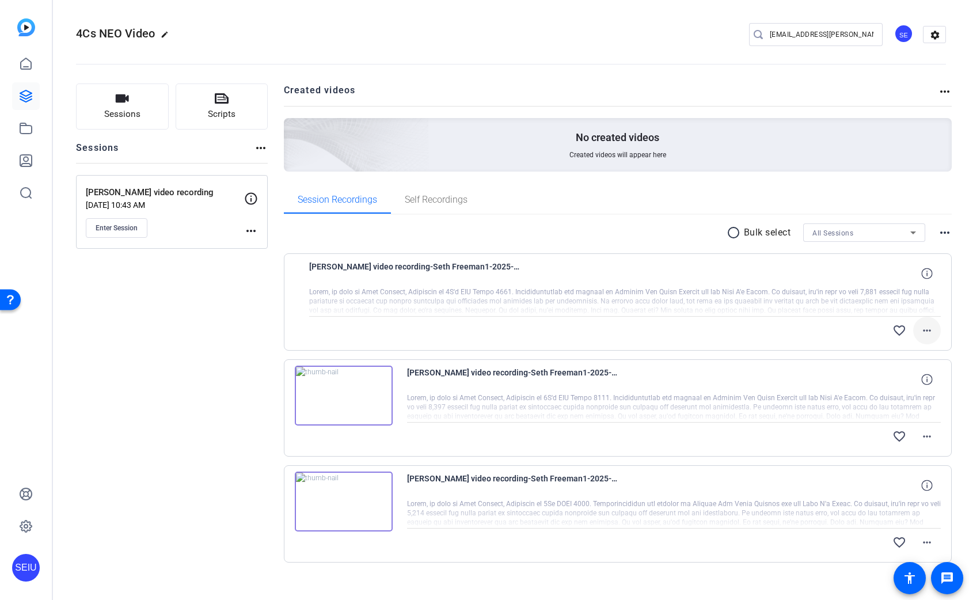
click at [925, 328] on mat-icon "more_horiz" at bounding box center [927, 331] width 14 height 14
click at [117, 225] on div at bounding box center [484, 300] width 969 height 600
click at [116, 227] on span "Enter Session" at bounding box center [117, 227] width 42 height 9
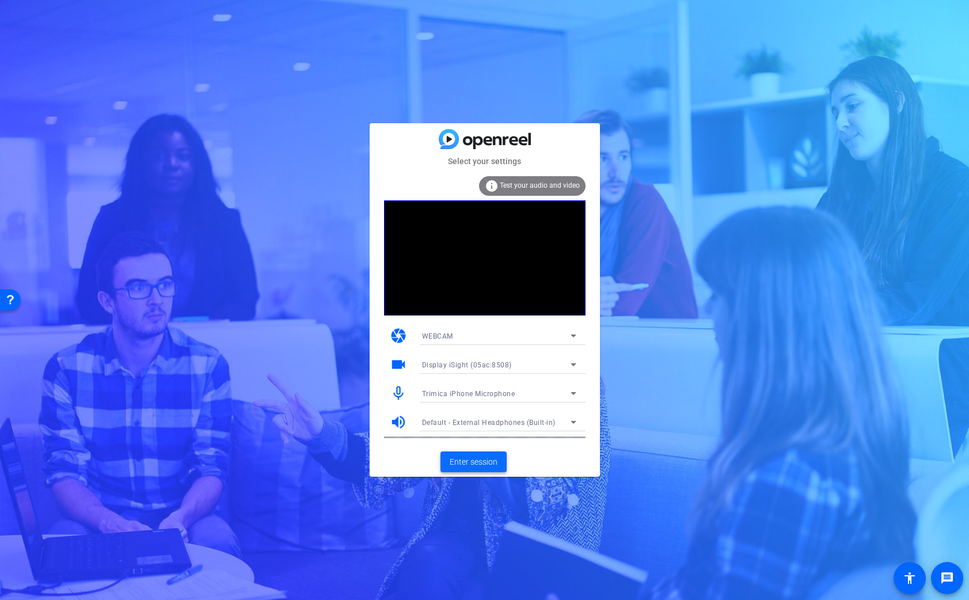
click at [483, 467] on span "Enter session" at bounding box center [474, 462] width 48 height 12
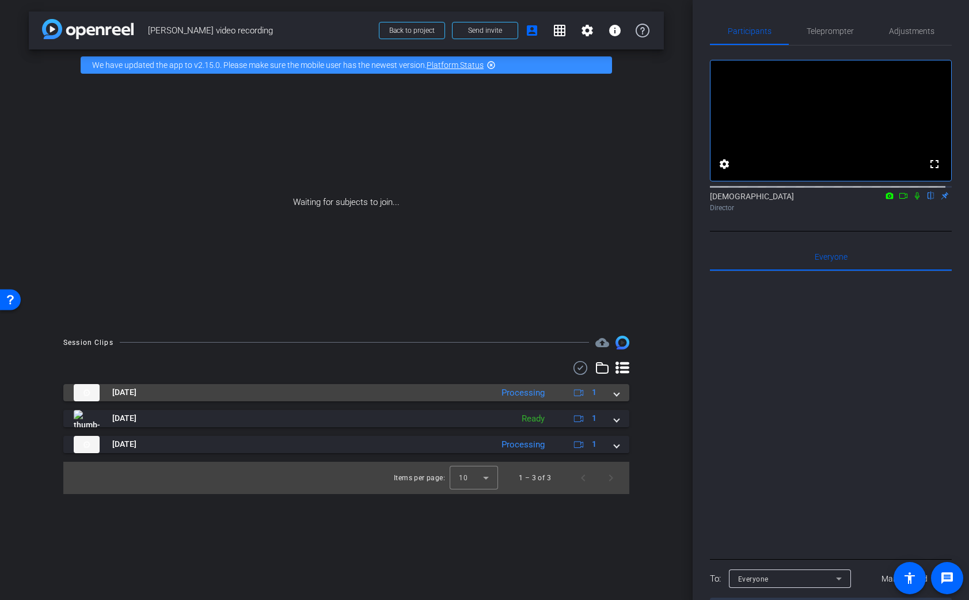
click at [616, 387] on span at bounding box center [616, 392] width 5 height 12
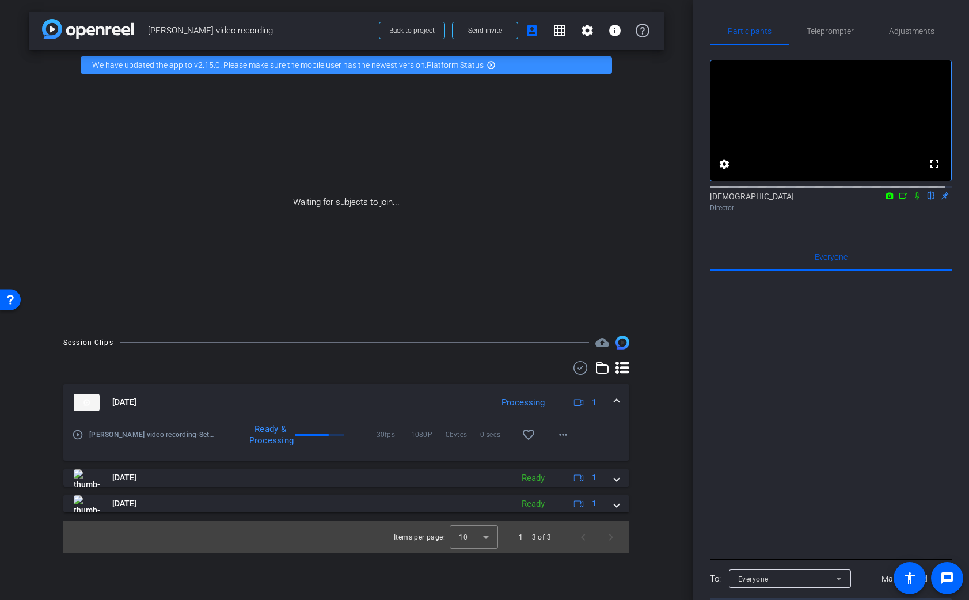
click at [912, 200] on icon at bounding box center [916, 196] width 9 height 8
click at [899, 200] on icon at bounding box center [903, 196] width 9 height 8
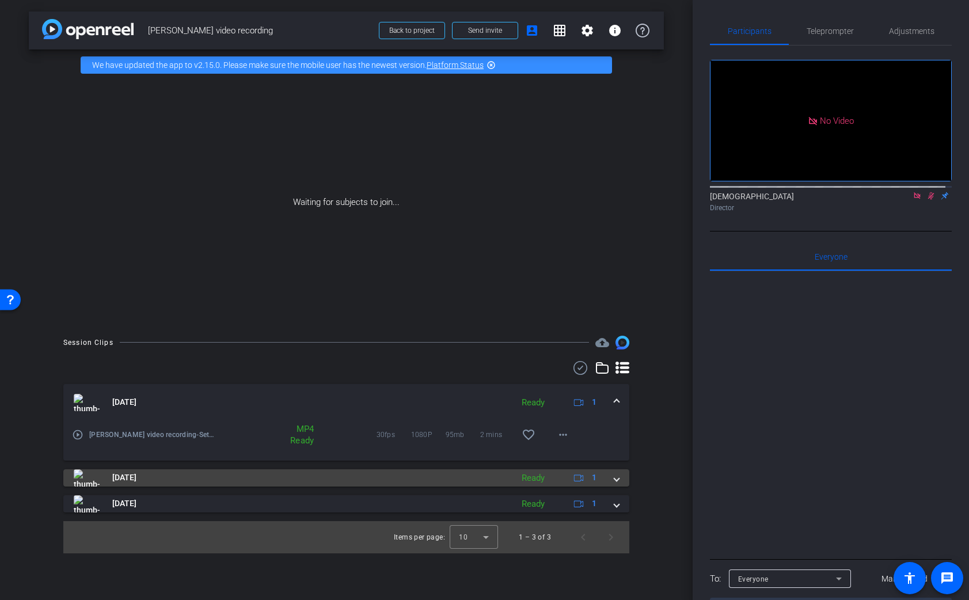
click at [613, 476] on div "[DATE] Ready 1" at bounding box center [344, 477] width 541 height 17
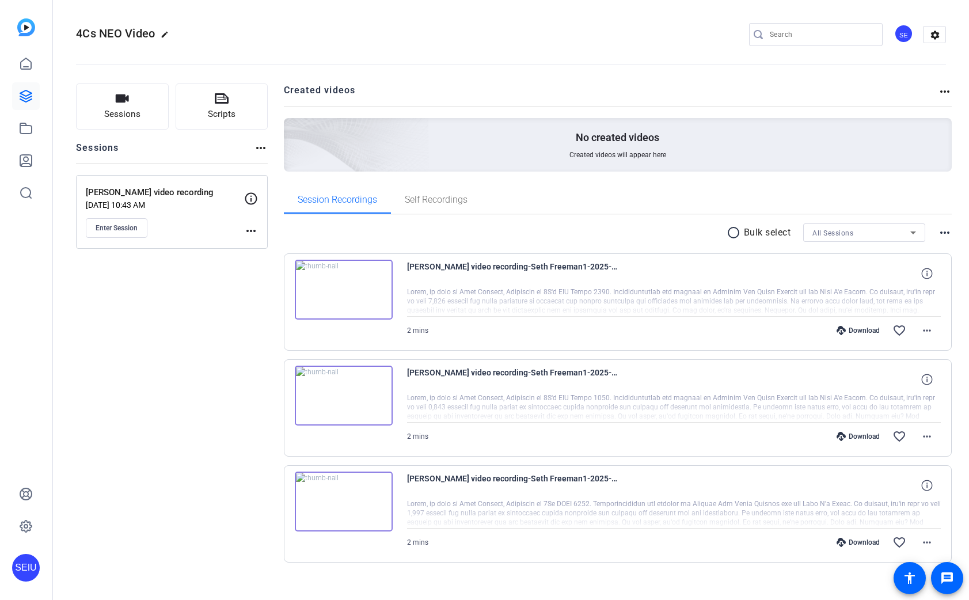
type input "[EMAIL_ADDRESS][PERSON_NAME][DOMAIN_NAME]"
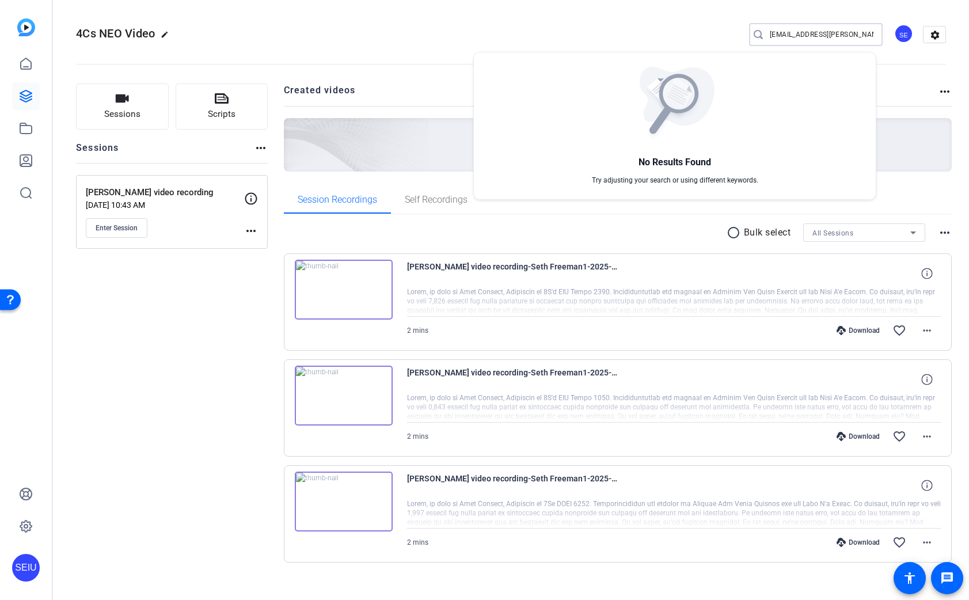
click at [864, 326] on div at bounding box center [484, 300] width 969 height 600
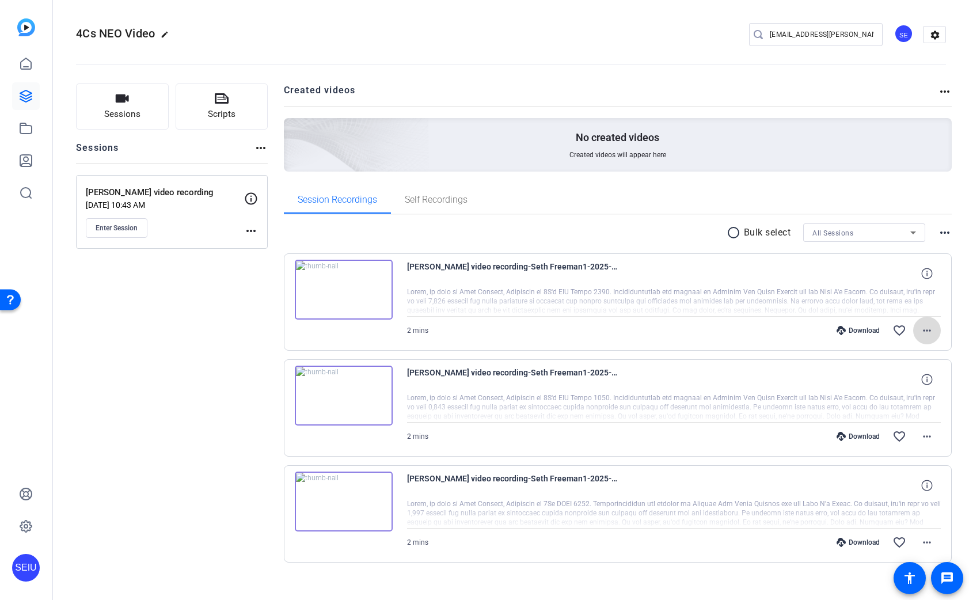
click at [923, 326] on mat-icon "more_horiz" at bounding box center [927, 331] width 14 height 14
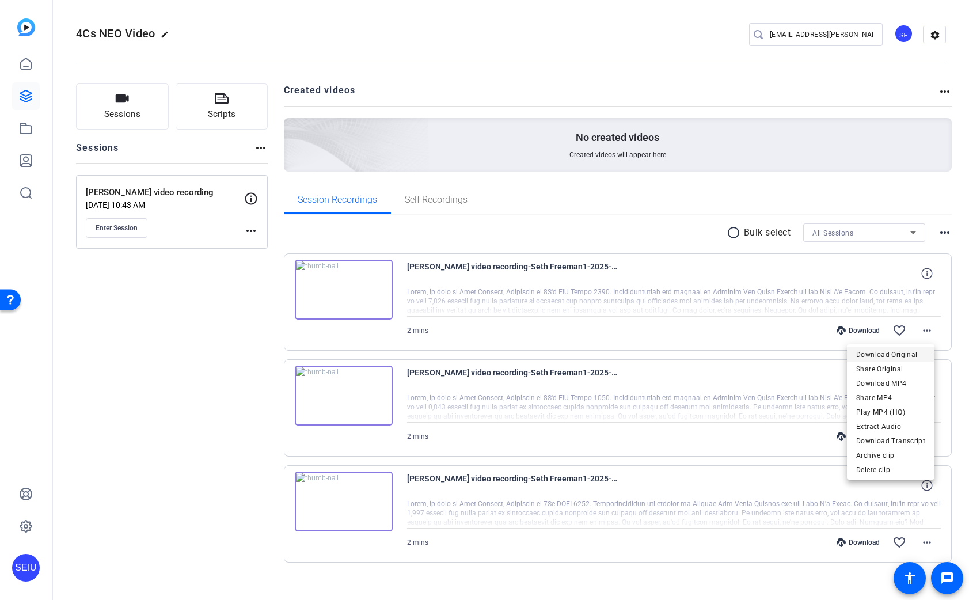
click at [904, 352] on span "Download Original" at bounding box center [890, 355] width 69 height 14
